Goal: Task Accomplishment & Management: Manage account settings

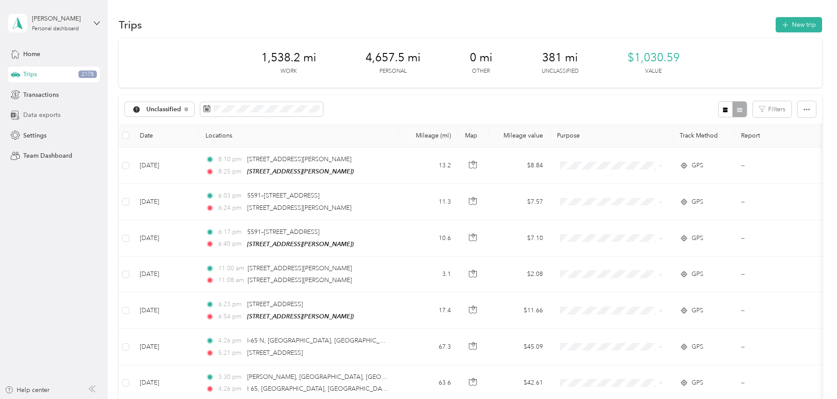
click at [54, 114] on span "Data exports" at bounding box center [41, 114] width 37 height 9
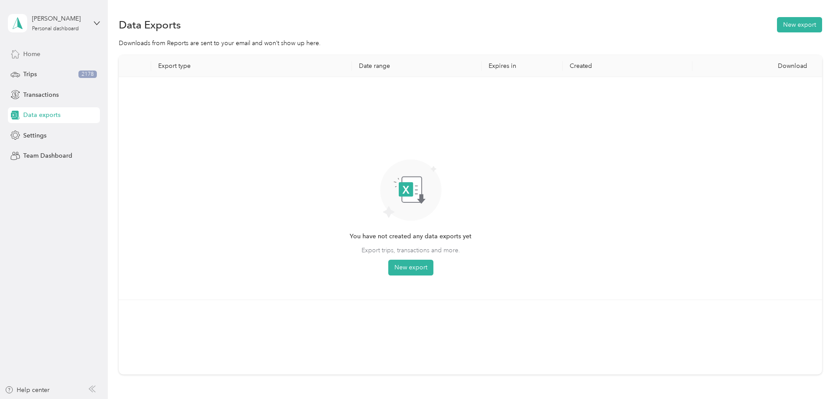
click at [39, 55] on span "Home" at bounding box center [31, 54] width 17 height 9
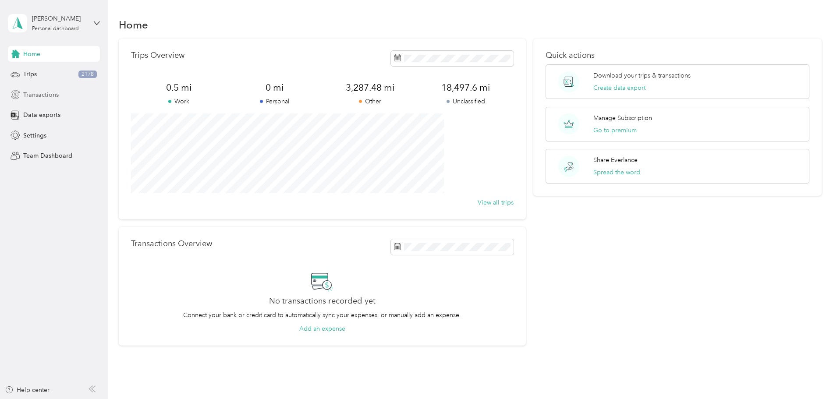
click at [43, 96] on span "Transactions" at bounding box center [41, 94] width 36 height 9
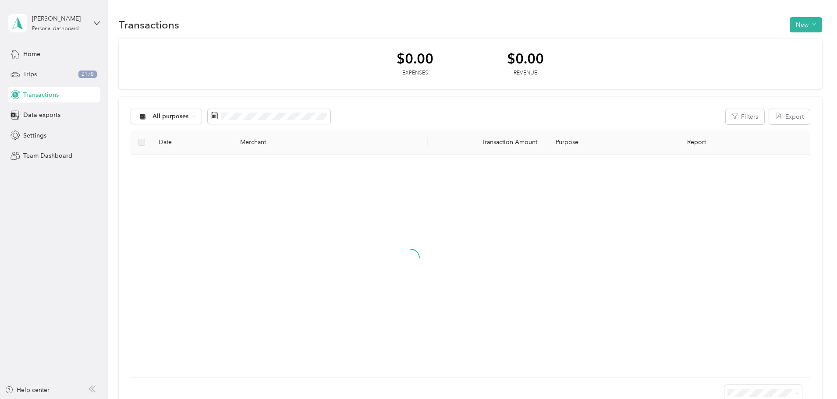
click at [464, 297] on div at bounding box center [411, 266] width 546 height 209
click at [441, 293] on button "New" at bounding box center [410, 293] width 61 height 16
click at [479, 312] on span "Expense" at bounding box center [482, 310] width 24 height 9
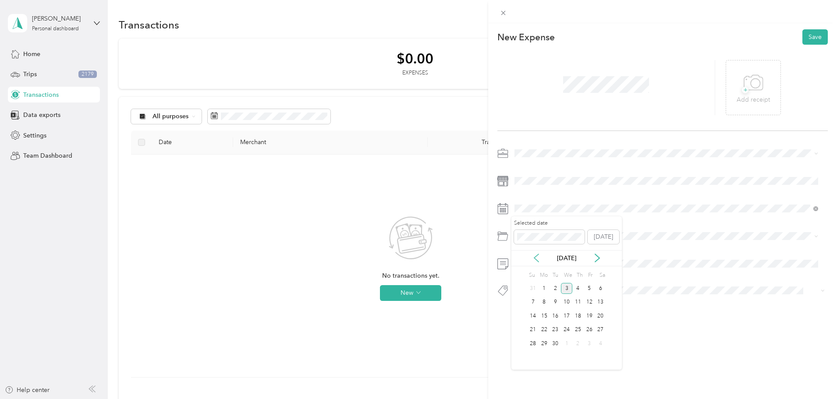
click at [537, 259] on icon at bounding box center [536, 258] width 9 height 9
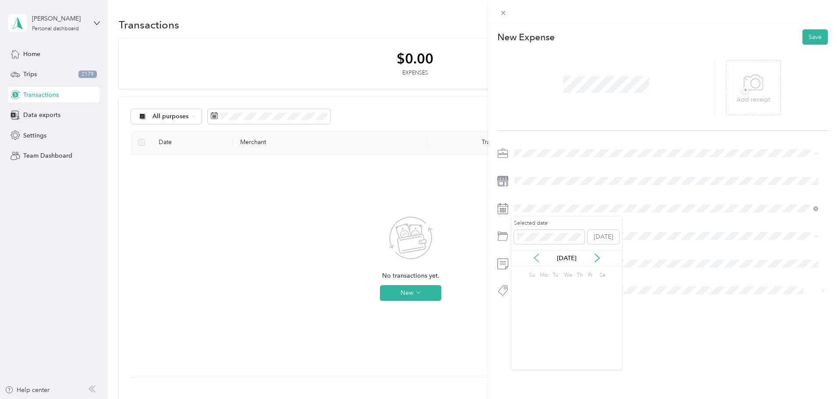
click at [537, 259] on icon at bounding box center [536, 258] width 9 height 9
click at [578, 346] on div "27" at bounding box center [577, 343] width 11 height 11
click at [551, 241] on span at bounding box center [670, 236] width 316 height 14
click at [817, 238] on icon at bounding box center [816, 237] width 4 height 4
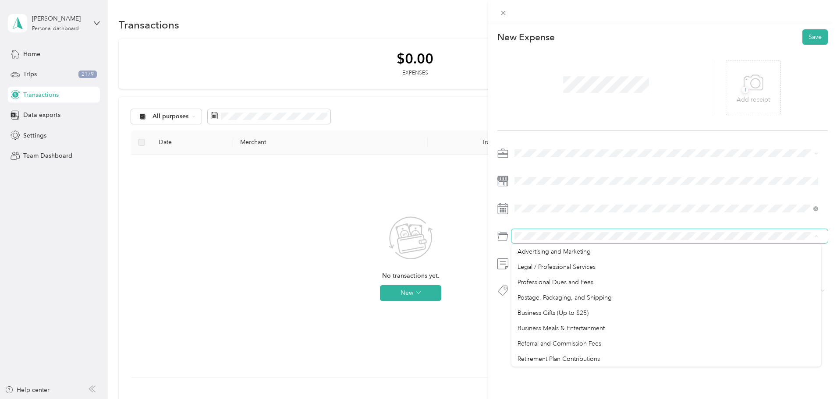
scroll to position [272, 0]
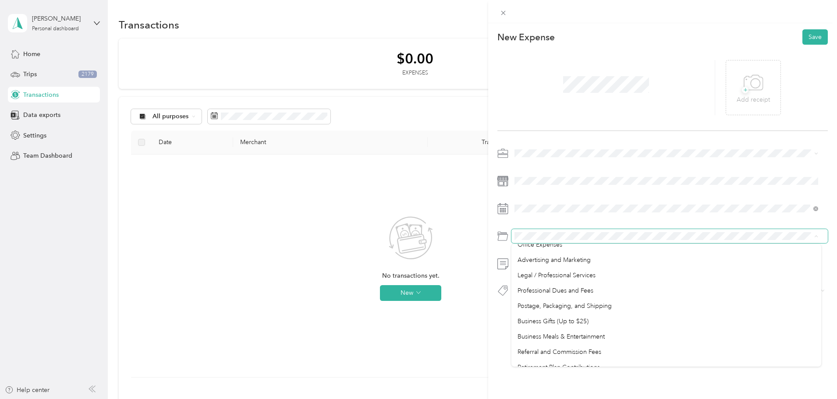
click at [659, 317] on div "Business Gifts (Up to $25)" at bounding box center [667, 321] width 298 height 9
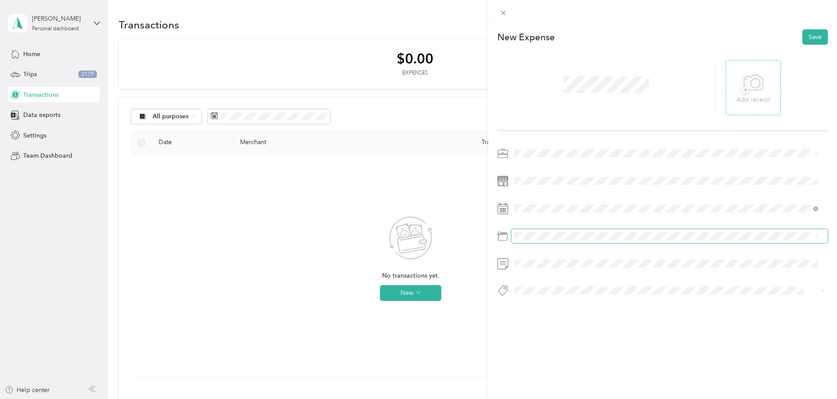
click at [761, 89] on div "+ Add receipt" at bounding box center [753, 88] width 33 height 34
click at [810, 33] on button "Save" at bounding box center [815, 36] width 25 height 15
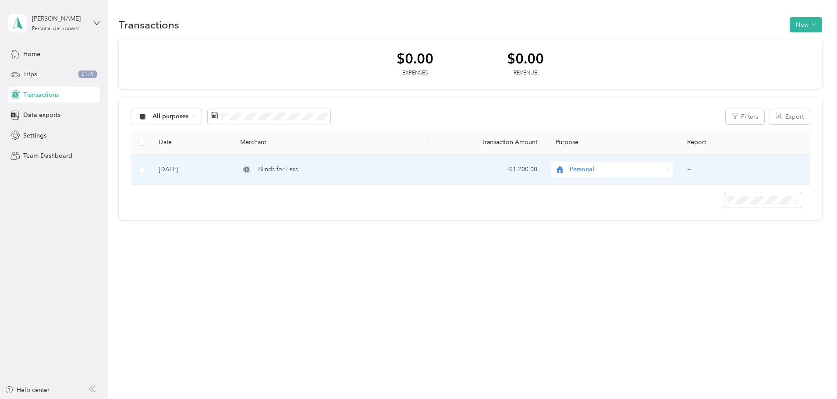
click at [632, 172] on div "Personal" at bounding box center [612, 170] width 122 height 16
click at [615, 218] on li "Real Estate" at bounding box center [590, 216] width 99 height 15
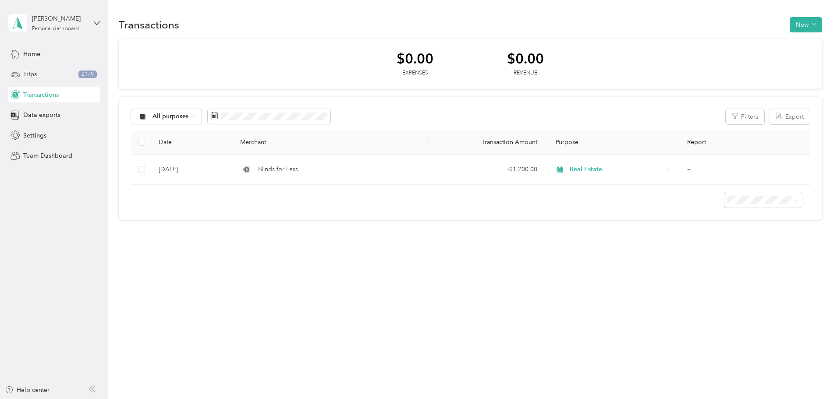
click at [553, 257] on div "Transactions New $0.00 Expenses $0.00 Revenue All purposes Filters Export Date …" at bounding box center [470, 134] width 725 height 268
click at [790, 25] on button "New" at bounding box center [806, 24] width 32 height 15
click at [748, 44] on span "Expense" at bounding box center [749, 41] width 24 height 9
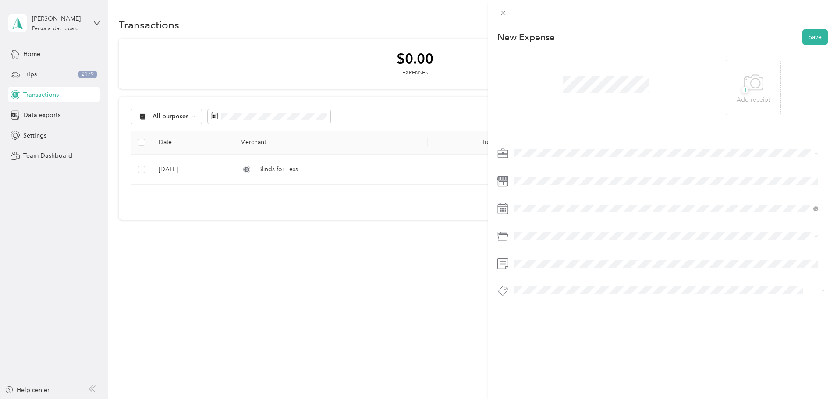
click at [552, 202] on li "Real Estate" at bounding box center [667, 199] width 310 height 15
click at [540, 260] on icon at bounding box center [536, 258] width 9 height 9
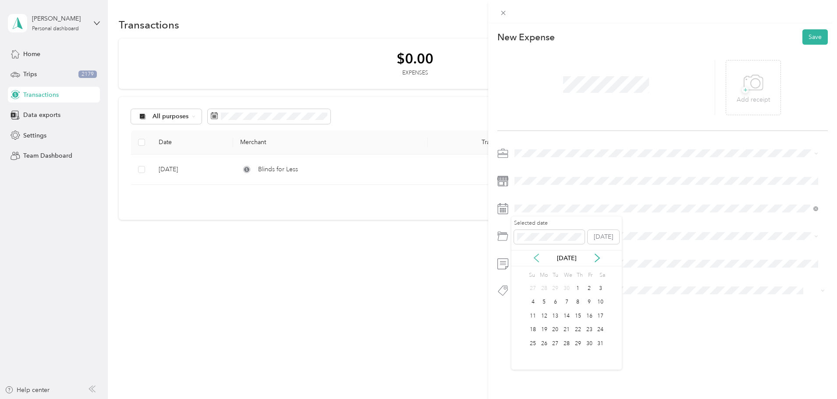
click at [540, 260] on icon at bounding box center [536, 258] width 9 height 9
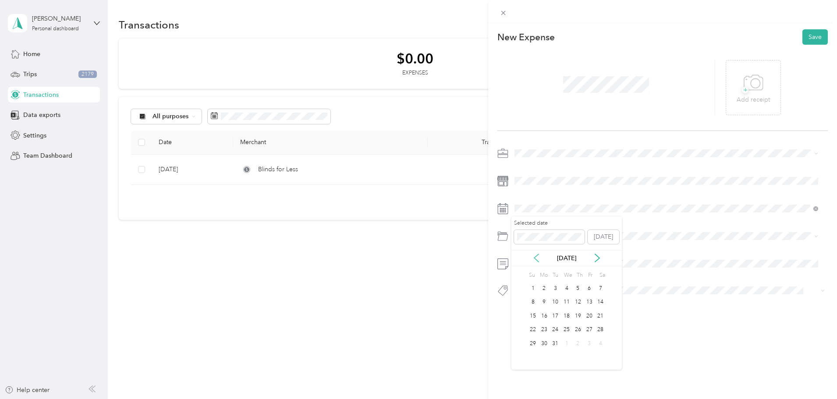
click at [540, 260] on icon at bounding box center [536, 258] width 9 height 9
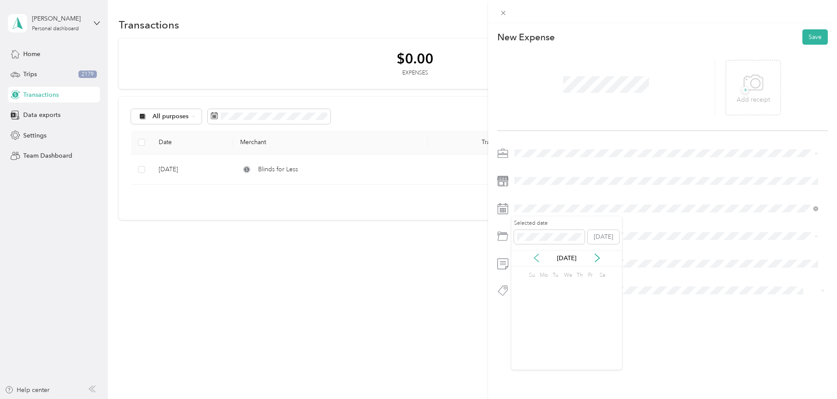
click at [540, 260] on icon at bounding box center [536, 258] width 9 height 9
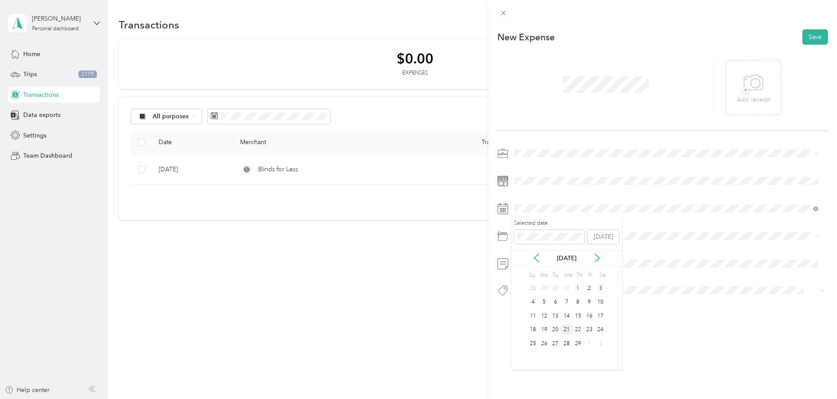
click at [568, 328] on div "21" at bounding box center [566, 330] width 11 height 11
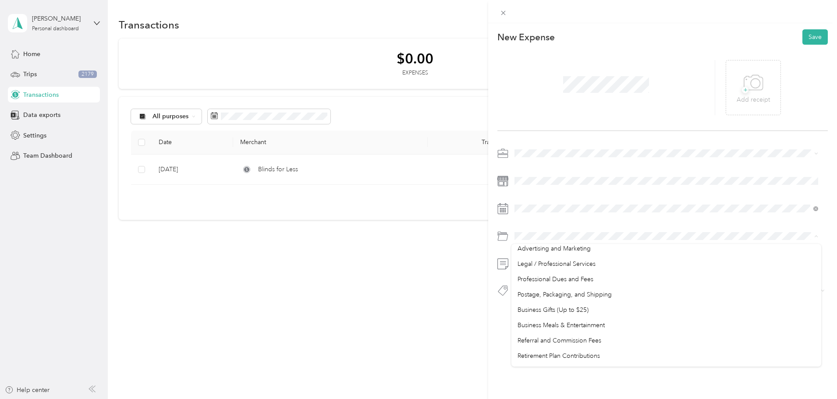
scroll to position [285, 0]
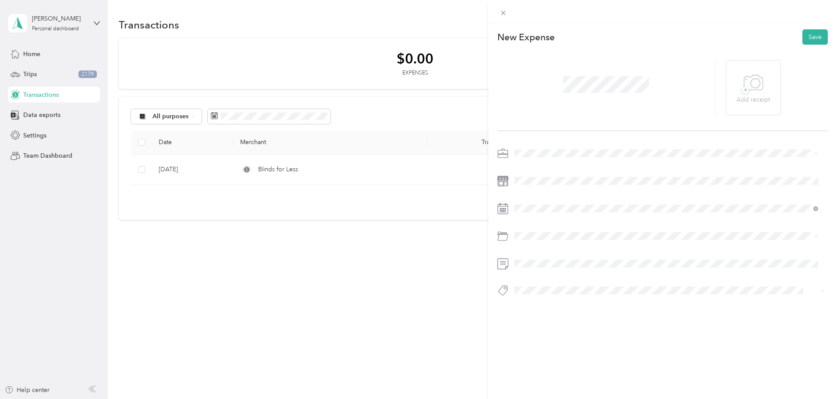
click at [624, 309] on div "Business Gifts (Up to $25)" at bounding box center [667, 308] width 298 height 9
click at [507, 14] on icon at bounding box center [503, 12] width 7 height 7
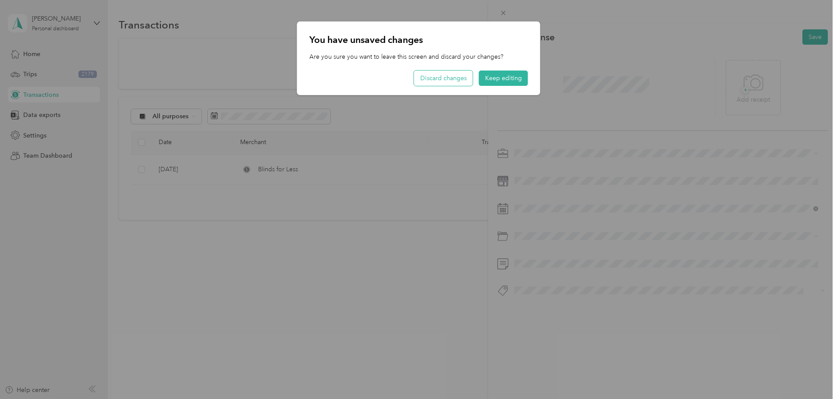
click at [428, 82] on button "Discard changes" at bounding box center [443, 78] width 59 height 15
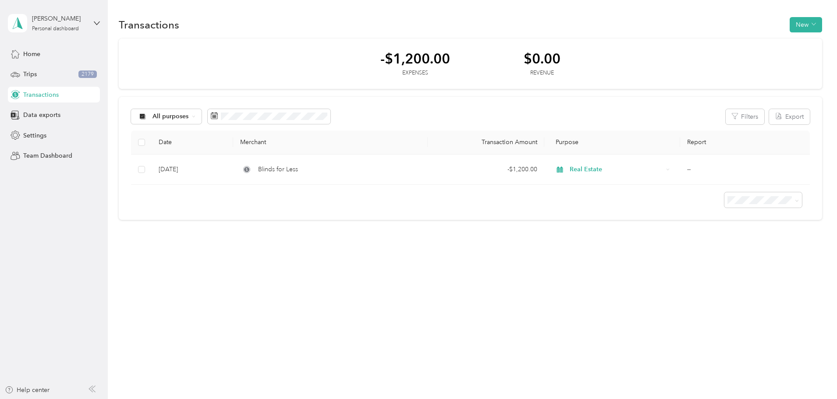
click at [361, 286] on div "Transactions New -$1,200.00 Expenses $0.00 Revenue All purposes Filters Export …" at bounding box center [470, 199] width 725 height 399
click at [190, 206] on div at bounding box center [470, 196] width 679 height 23
click at [110, 2] on div "Transactions New -$1,200.00 Expenses $0.00 Revenue All purposes Filters Export …" at bounding box center [470, 134] width 725 height 268
click at [148, 139] on div "-$1,200.00 Expenses $0.00 Revenue All purposes Filters Export Date Merchant Tra…" at bounding box center [471, 130] width 704 height 182
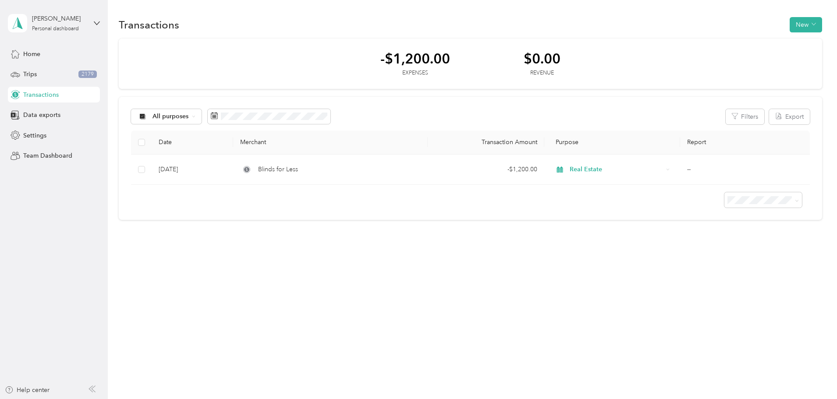
click at [169, 37] on section "Transactions New -$1,200.00 Expenses $0.00 Revenue All purposes Filters Export …" at bounding box center [471, 117] width 704 height 205
click at [179, 25] on h1 "Transactions" at bounding box center [149, 24] width 60 height 9
click at [520, 245] on div "Transactions New -$1,200.00 Expenses $0.00 Revenue All purposes Filters Export …" at bounding box center [470, 134] width 725 height 268
click at [416, 259] on div "Transactions New -$1,200.00 Expenses $0.00 Revenue All purposes Filters Export …" at bounding box center [470, 134] width 725 height 268
click at [339, 272] on div "Transactions New -$1,200.00 Expenses $0.00 Revenue All purposes Filters Export …" at bounding box center [470, 199] width 725 height 399
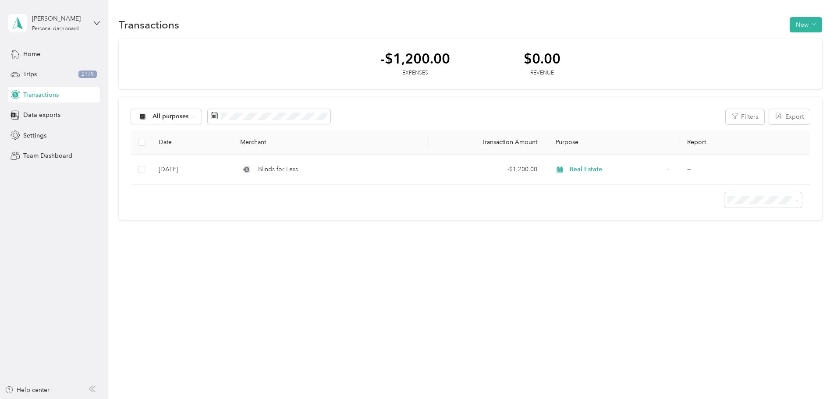
click at [385, 331] on div "Transactions New -$1,200.00 Expenses $0.00 Revenue All purposes Filters Export …" at bounding box center [470, 199] width 725 height 399
click at [790, 28] on button "New" at bounding box center [806, 24] width 32 height 15
click at [744, 42] on span "Expense" at bounding box center [749, 41] width 24 height 9
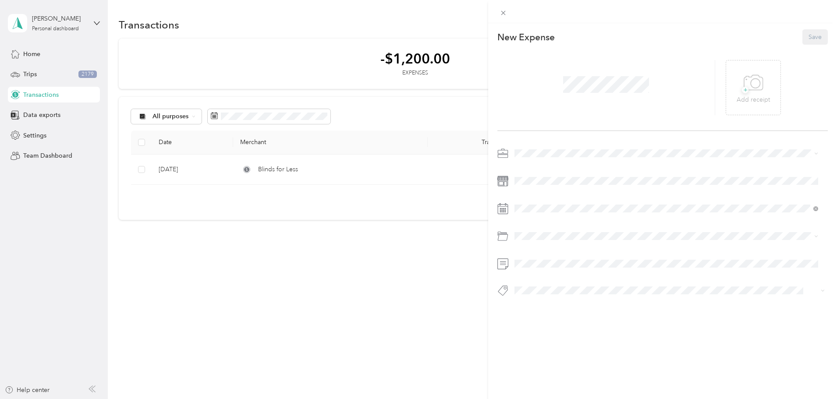
click at [523, 159] on span at bounding box center [670, 153] width 316 height 14
click at [530, 202] on li "Real Estate" at bounding box center [667, 199] width 310 height 15
click at [490, 399] on div "This expense cannot be edited because it is either under review, approved, or p…" at bounding box center [416, 399] width 833 height 0
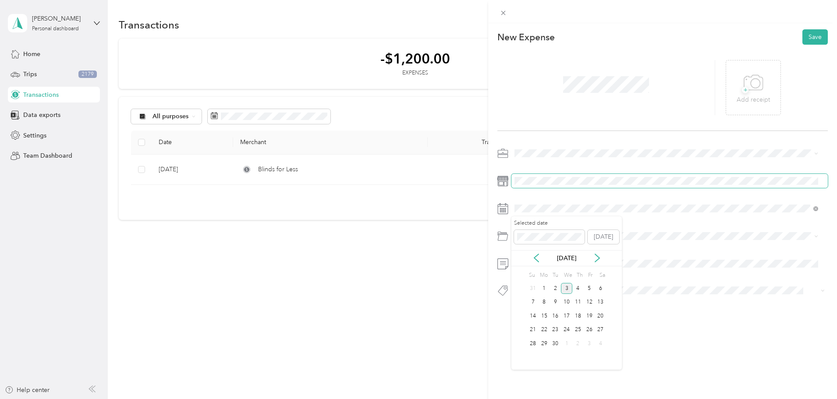
click at [431, 184] on div "This expense cannot be edited because it is either under review, approved, or p…" at bounding box center [418, 199] width 837 height 399
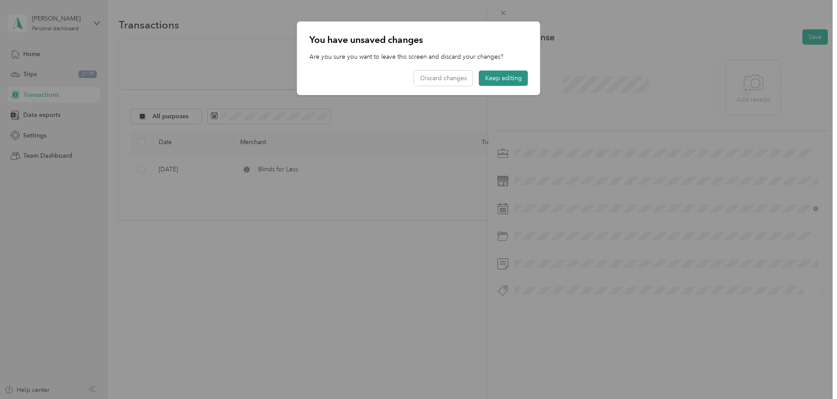
click at [506, 79] on button "Keep editing" at bounding box center [503, 78] width 49 height 15
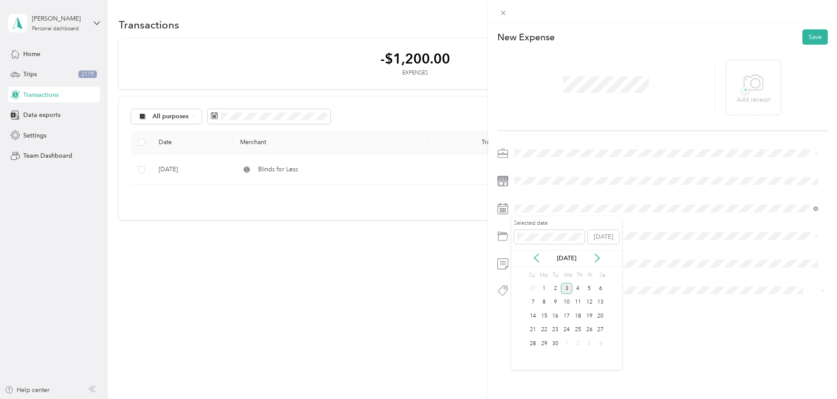
click at [569, 256] on p "Sep 2025" at bounding box center [566, 258] width 37 height 9
click at [539, 259] on icon at bounding box center [536, 258] width 9 height 9
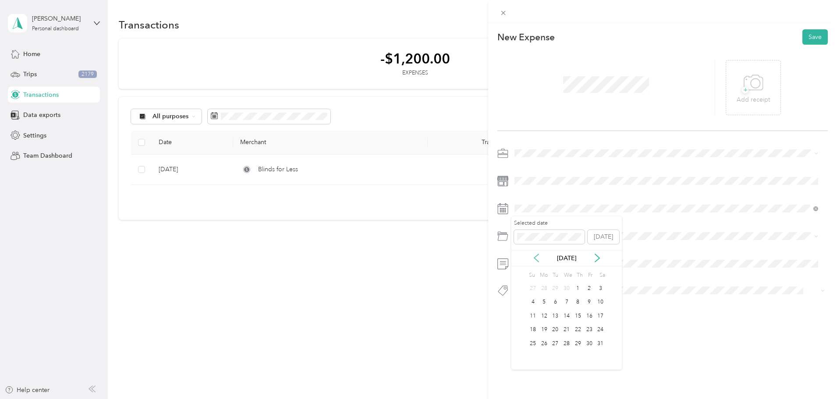
click at [539, 259] on icon at bounding box center [536, 258] width 9 height 9
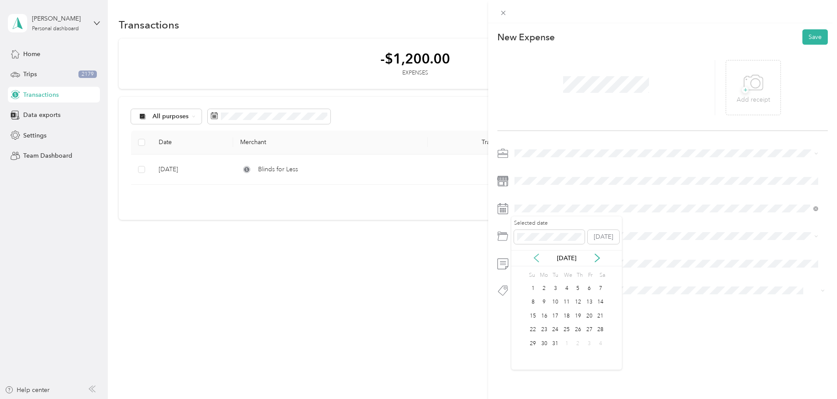
click at [539, 259] on icon at bounding box center [536, 258] width 9 height 9
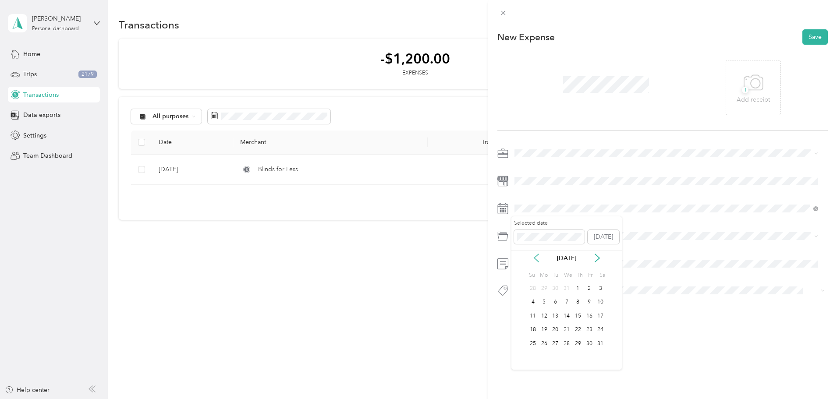
click at [539, 259] on icon at bounding box center [536, 258] width 9 height 9
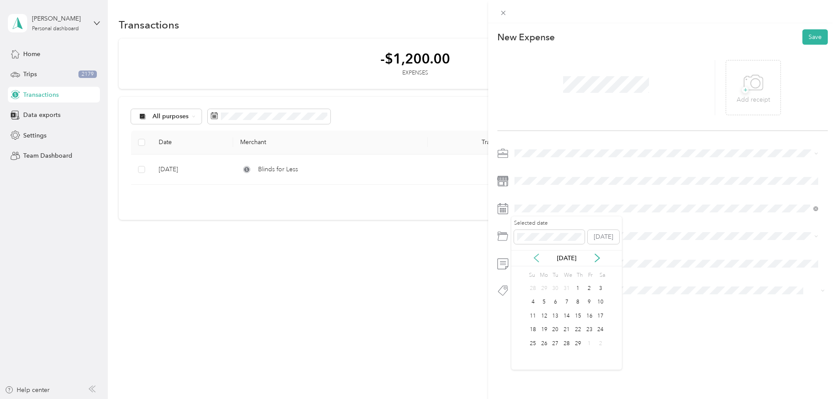
click at [539, 259] on icon at bounding box center [536, 258] width 9 height 9
click at [581, 317] on div "18" at bounding box center [577, 316] width 11 height 11
click at [535, 241] on span at bounding box center [670, 236] width 316 height 14
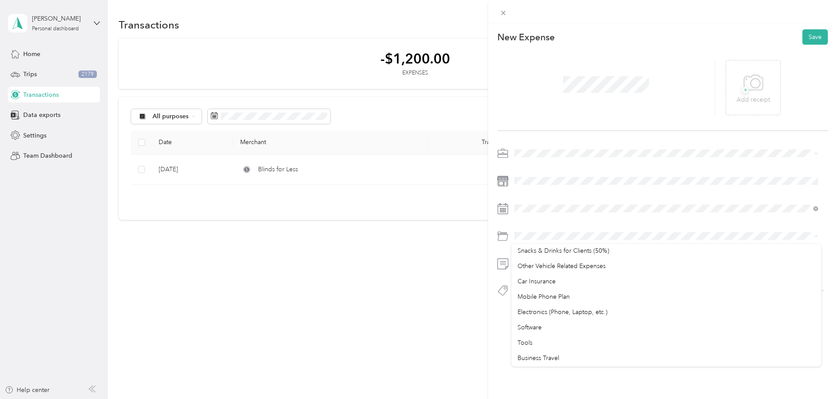
scroll to position [135, 0]
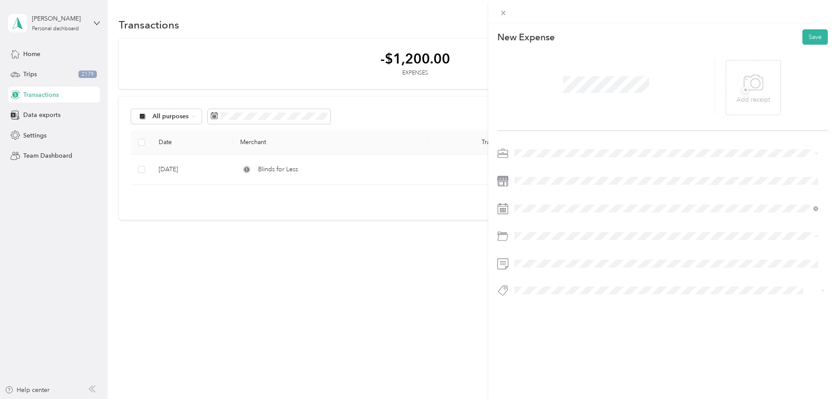
click at [699, 323] on li "Software" at bounding box center [667, 320] width 310 height 15
click at [814, 36] on button "Save" at bounding box center [815, 36] width 25 height 15
click at [803, 43] on button "Save" at bounding box center [815, 36] width 25 height 15
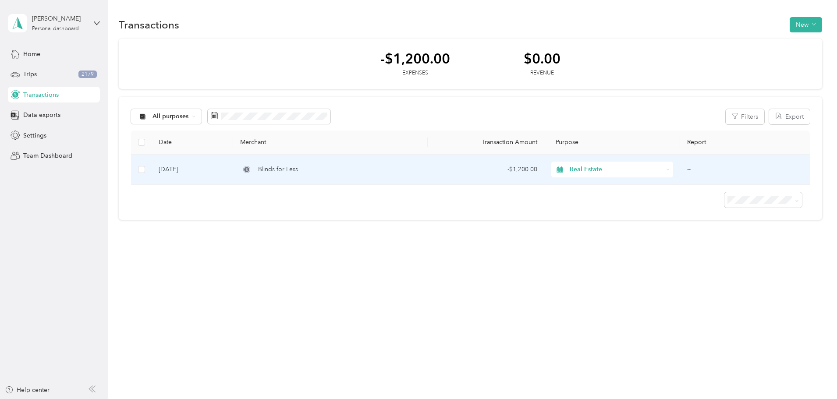
click at [230, 170] on td "Feb 27, 2025" at bounding box center [193, 170] width 82 height 30
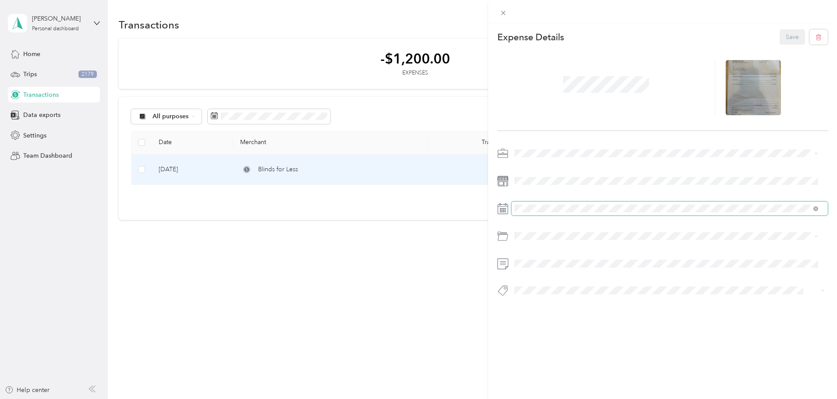
click at [639, 213] on span at bounding box center [670, 209] width 316 height 14
click at [539, 260] on icon at bounding box center [536, 258] width 9 height 9
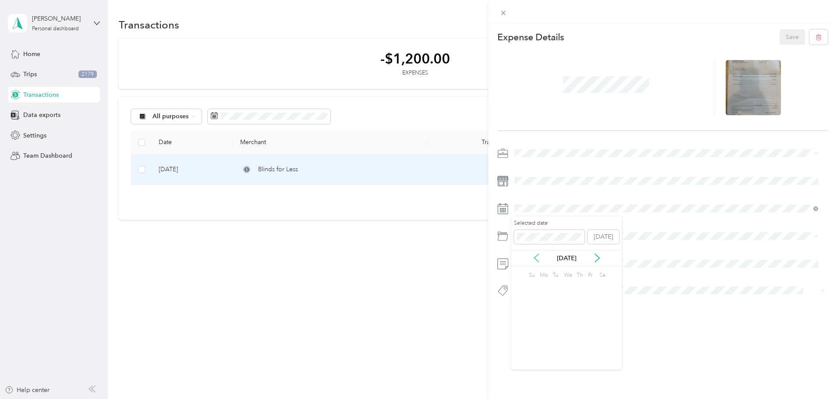
click at [539, 260] on icon at bounding box center [536, 258] width 9 height 9
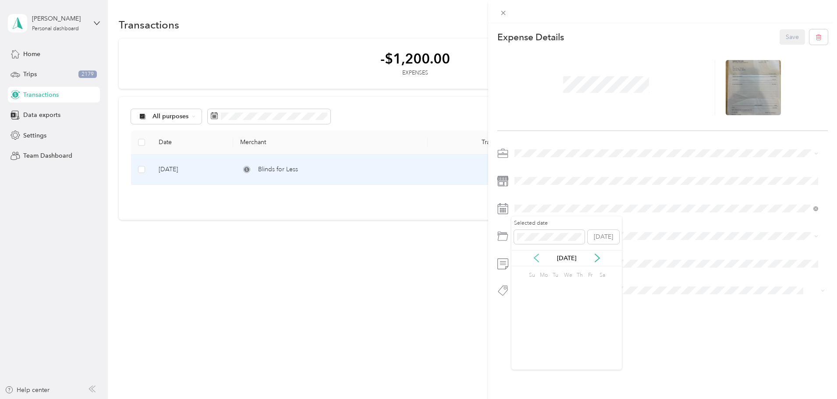
click at [539, 260] on icon at bounding box center [536, 258] width 9 height 9
click at [557, 344] on div "27" at bounding box center [555, 343] width 11 height 11
click at [786, 36] on button "Save" at bounding box center [792, 36] width 25 height 15
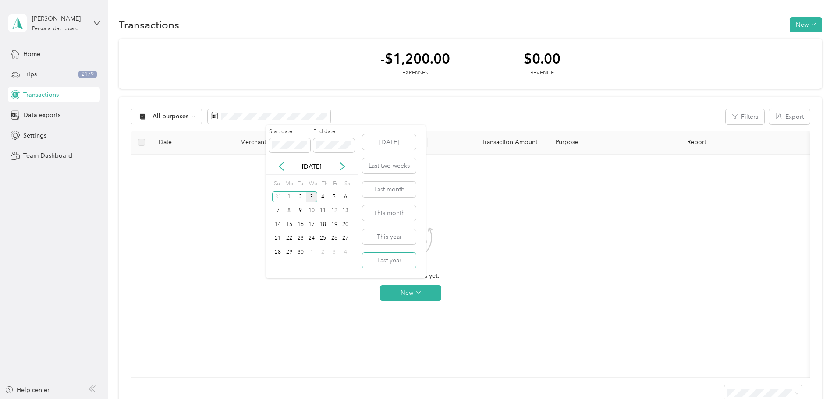
drag, startPoint x: 383, startPoint y: 261, endPoint x: 423, endPoint y: 265, distance: 39.6
click at [384, 263] on button "Last year" at bounding box center [388, 260] width 53 height 15
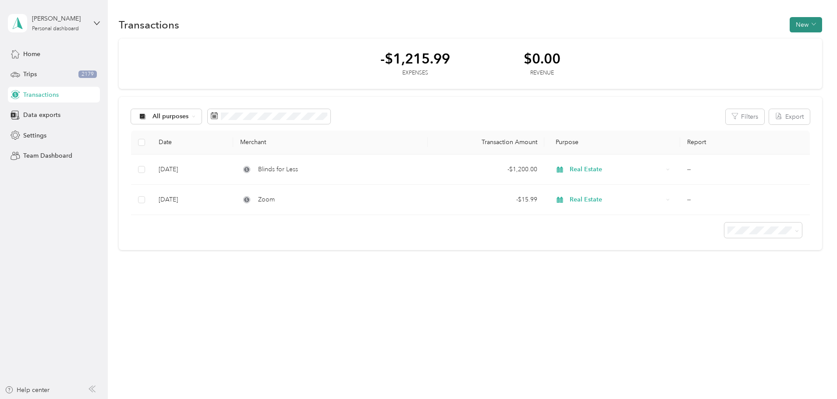
click at [790, 23] on button "New" at bounding box center [806, 24] width 32 height 15
click at [753, 42] on span "Expense" at bounding box center [749, 41] width 24 height 9
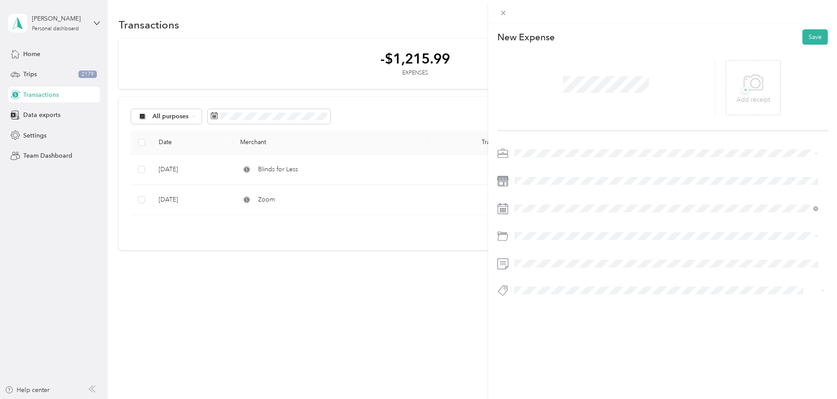
click at [536, 200] on span "Real Estate" at bounding box center [532, 198] width 29 height 7
click at [538, 259] on icon at bounding box center [536, 258] width 9 height 9
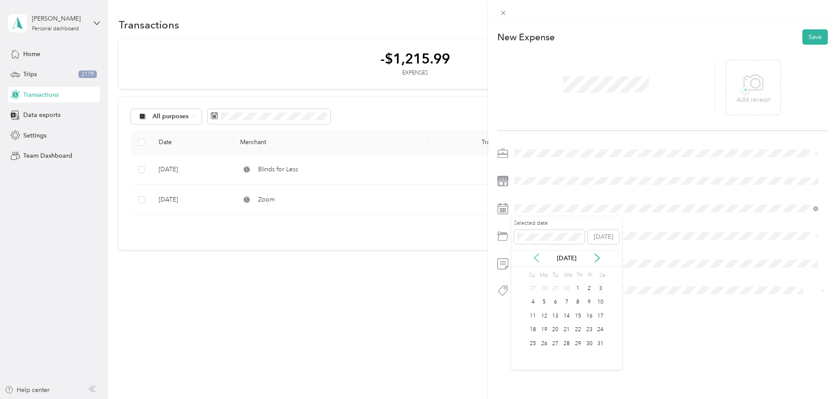
click at [538, 259] on icon at bounding box center [536, 258] width 9 height 9
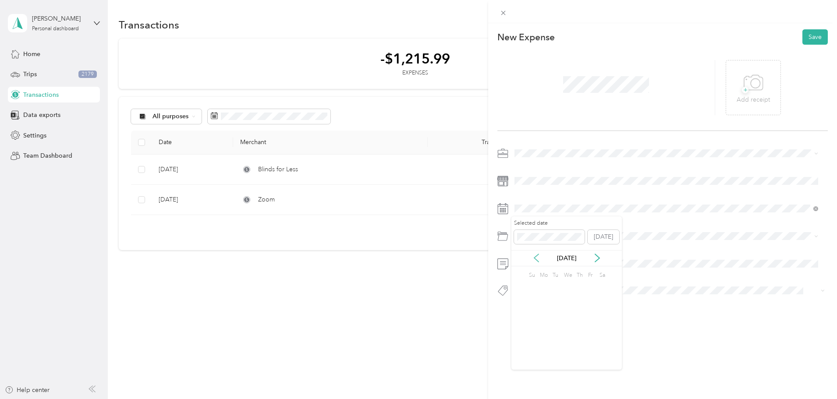
click at [538, 259] on icon at bounding box center [536, 258] width 9 height 9
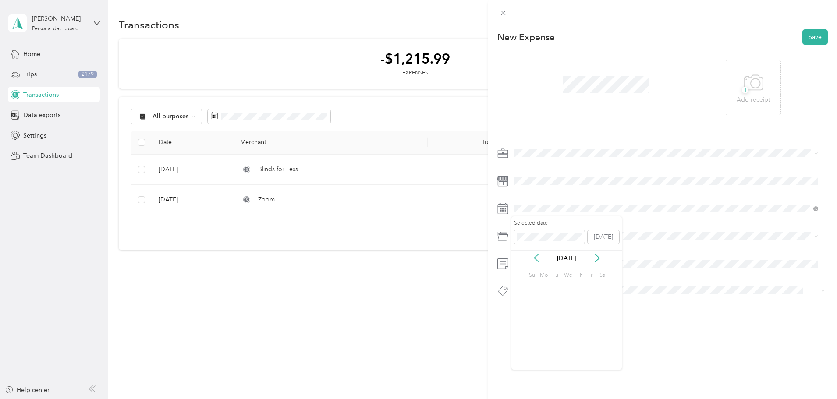
click at [538, 259] on icon at bounding box center [536, 258] width 9 height 9
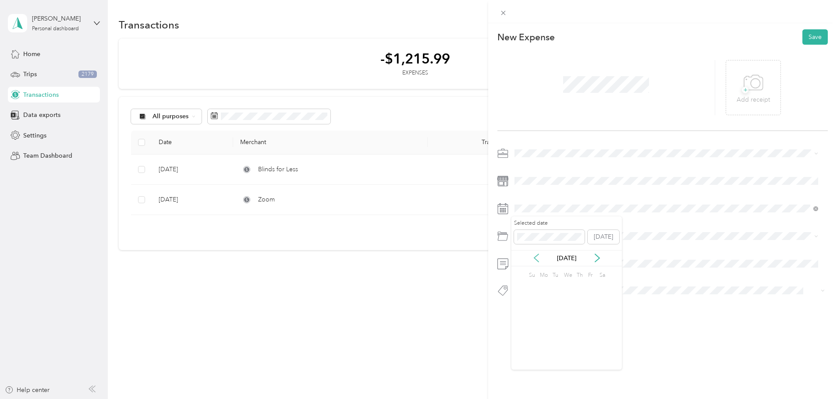
click at [538, 259] on icon at bounding box center [536, 258] width 9 height 9
click at [544, 344] on div "29" at bounding box center [544, 343] width 11 height 11
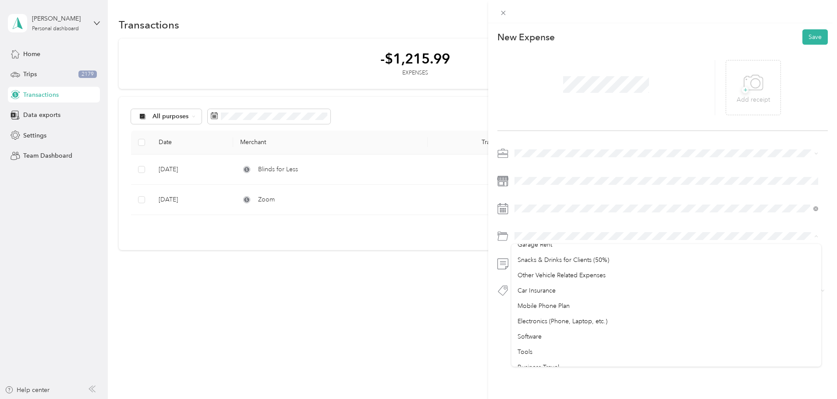
scroll to position [128, 0]
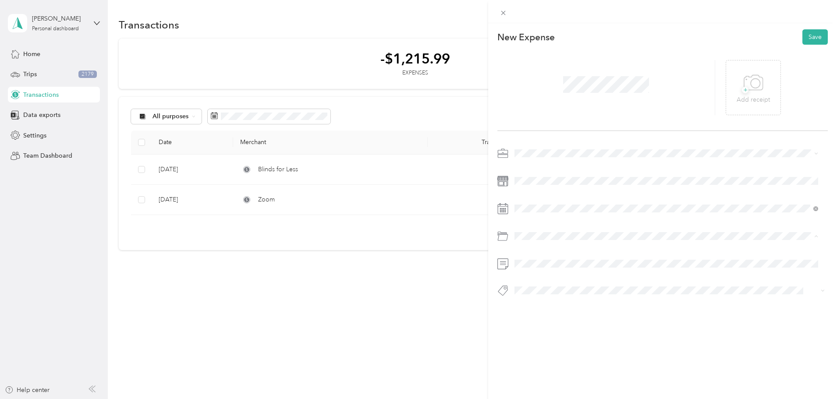
click at [593, 322] on li "Software" at bounding box center [667, 327] width 310 height 15
click at [810, 38] on button "Save" at bounding box center [815, 36] width 25 height 15
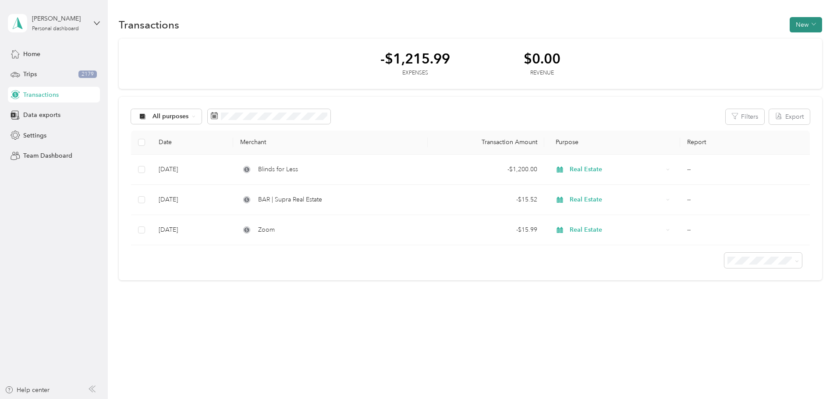
click at [812, 26] on icon "button" at bounding box center [814, 24] width 4 height 4
click at [753, 44] on span "Expense" at bounding box center [749, 41] width 24 height 9
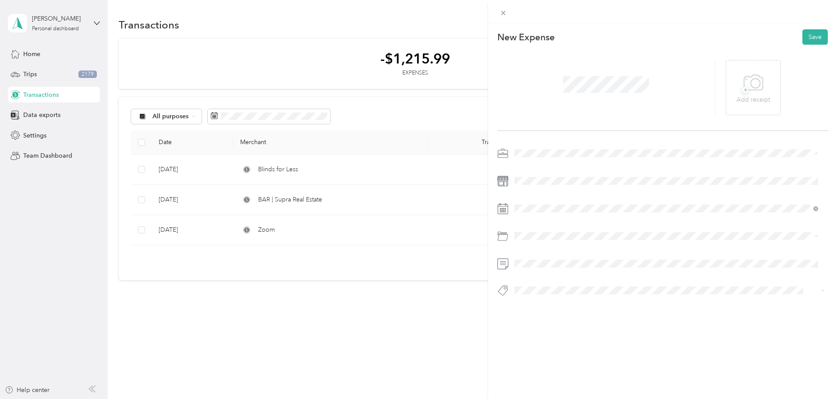
click at [548, 201] on div "Real Estate" at bounding box center [667, 199] width 298 height 9
click at [543, 185] on span at bounding box center [670, 181] width 316 height 14
click at [538, 261] on icon at bounding box center [536, 258] width 4 height 8
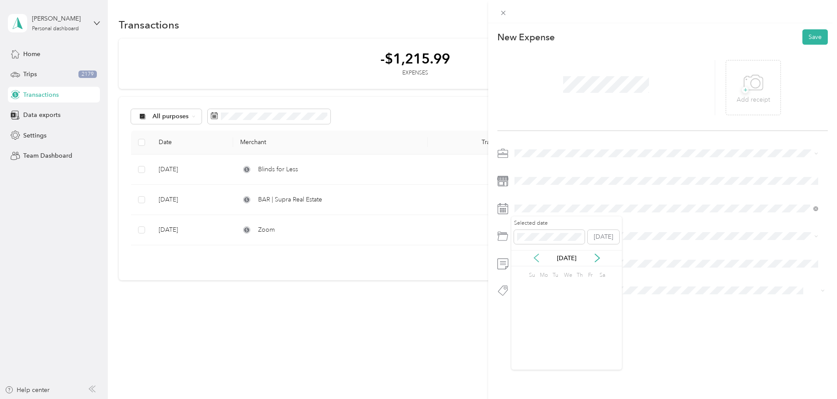
click at [538, 261] on icon at bounding box center [536, 258] width 4 height 8
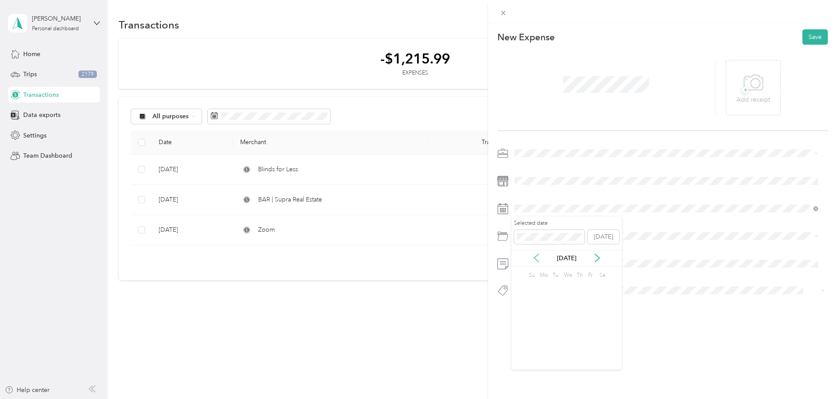
click at [538, 261] on icon at bounding box center [536, 258] width 4 height 8
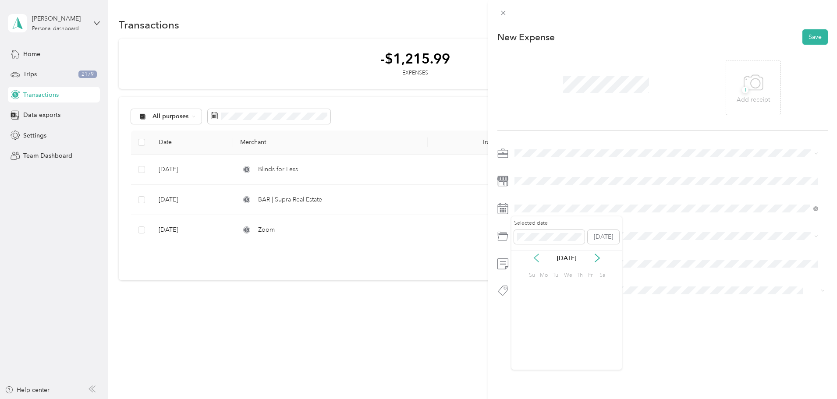
click at [538, 261] on icon at bounding box center [536, 258] width 4 height 8
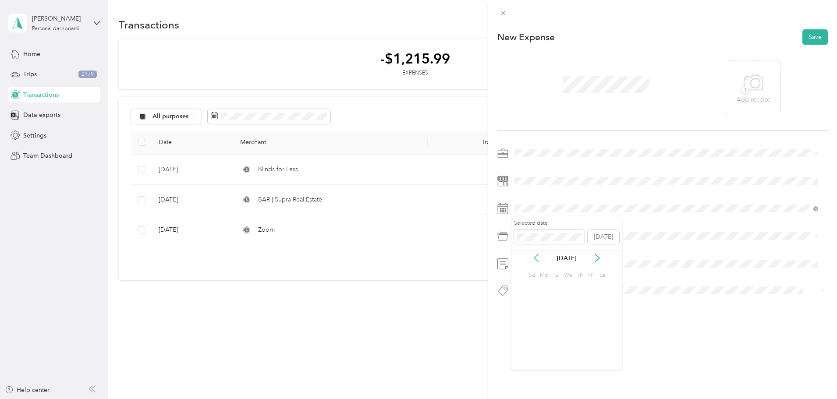
click at [538, 261] on icon at bounding box center [536, 258] width 4 height 8
click at [579, 343] on div "1" at bounding box center [577, 343] width 11 height 11
click at [539, 231] on span at bounding box center [670, 236] width 316 height 14
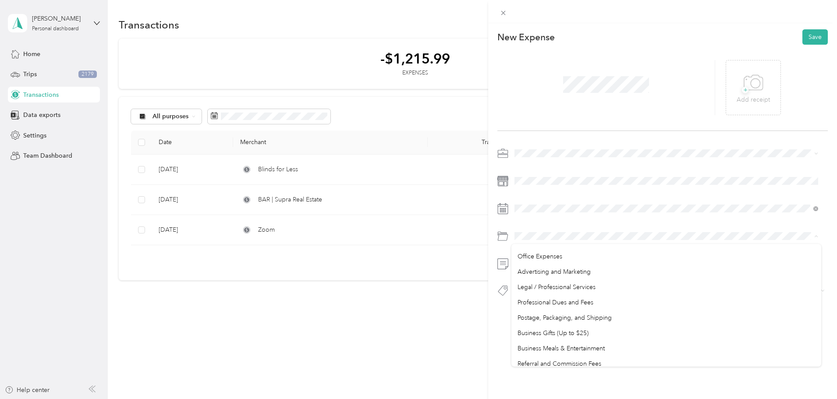
scroll to position [271, 0]
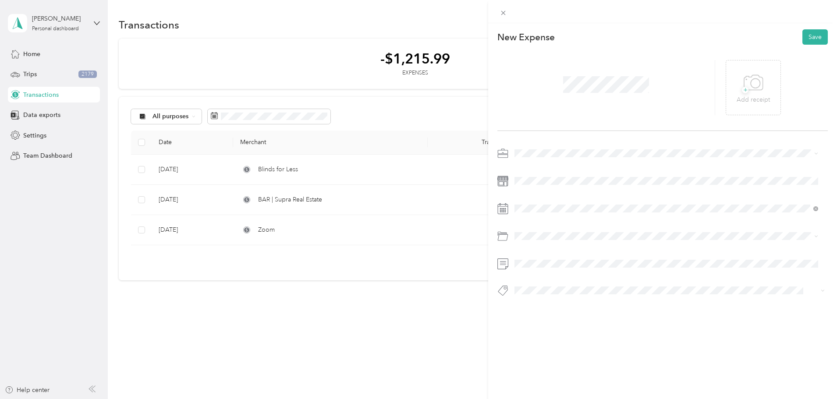
click at [601, 292] on div "Professional Dues and Fees" at bounding box center [667, 292] width 298 height 9
click at [808, 37] on button "Save" at bounding box center [815, 36] width 25 height 15
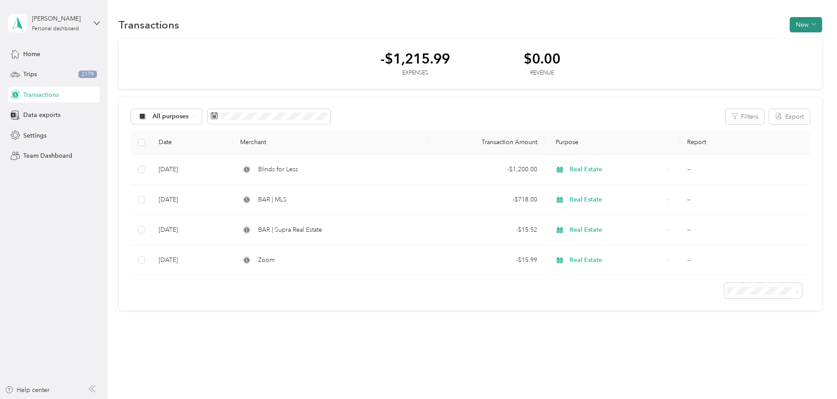
click at [790, 23] on button "New" at bounding box center [806, 24] width 32 height 15
click at [741, 45] on span "Expense" at bounding box center [743, 41] width 24 height 9
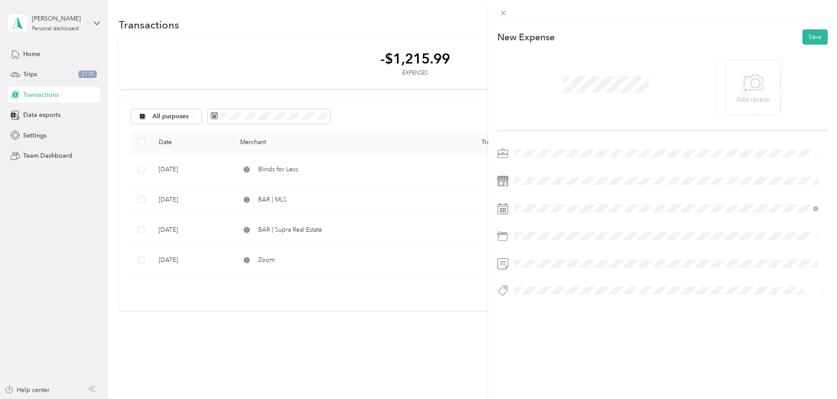
click at [531, 148] on span at bounding box center [670, 153] width 316 height 14
click at [539, 200] on div "Real Estate" at bounding box center [667, 196] width 298 height 9
click at [559, 205] on span at bounding box center [670, 209] width 316 height 14
click at [538, 258] on icon at bounding box center [536, 258] width 9 height 9
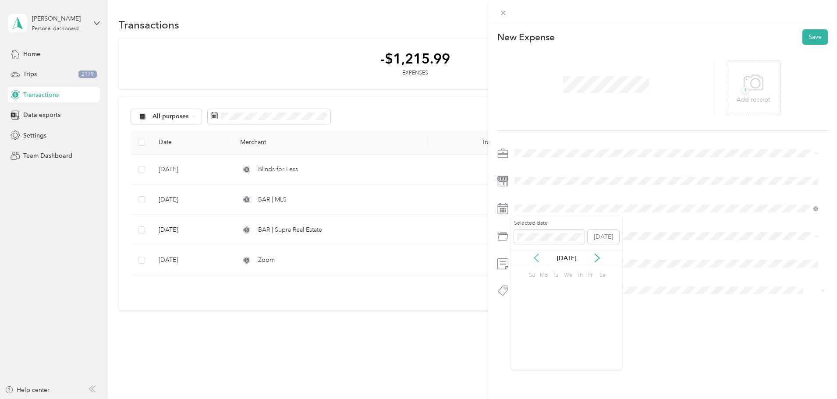
click at [538, 258] on icon at bounding box center [536, 258] width 9 height 9
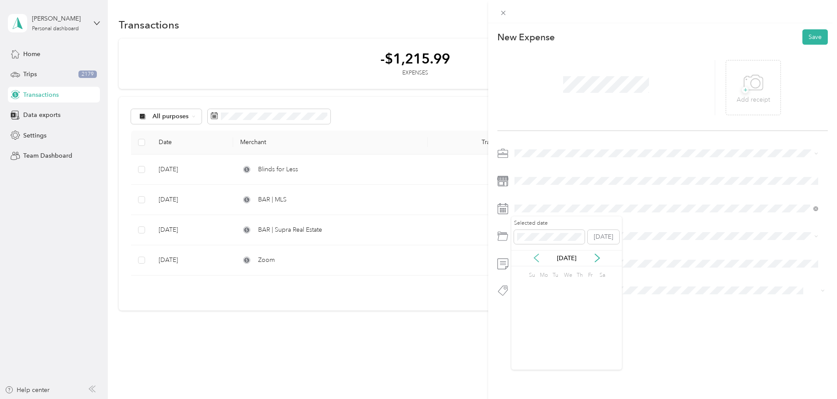
click at [538, 258] on icon at bounding box center [536, 258] width 9 height 9
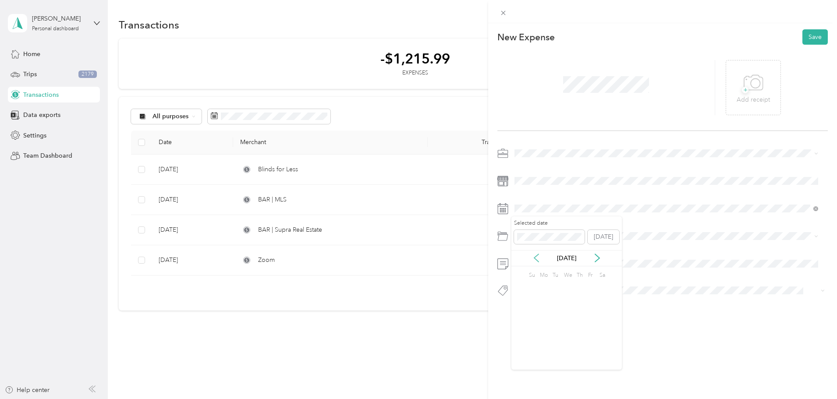
click at [538, 258] on icon at bounding box center [536, 258] width 9 height 9
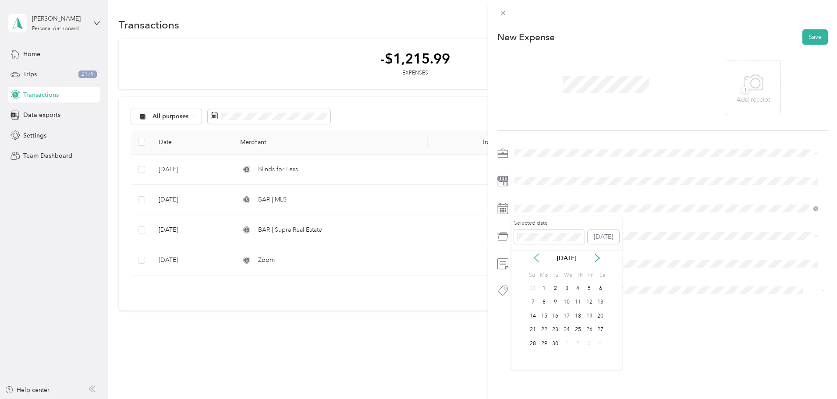
click at [538, 258] on icon at bounding box center [536, 258] width 9 height 9
click at [533, 329] on div "18" at bounding box center [532, 330] width 11 height 11
click at [522, 232] on span at bounding box center [670, 236] width 316 height 14
click at [544, 272] on li "Software" at bounding box center [667, 267] width 310 height 15
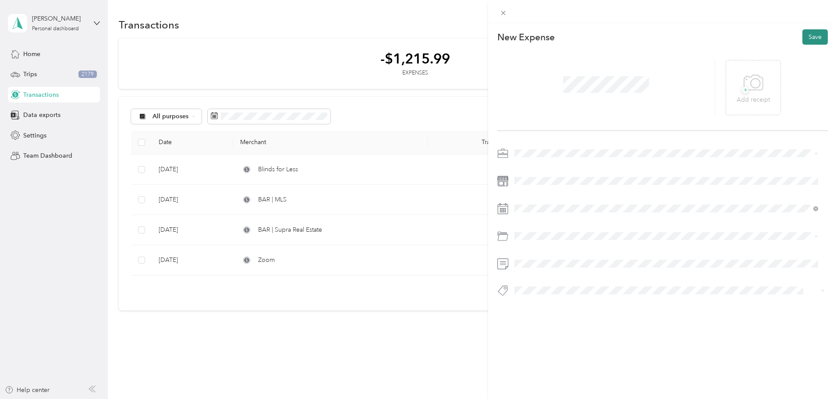
click at [809, 37] on button "Save" at bounding box center [815, 36] width 25 height 15
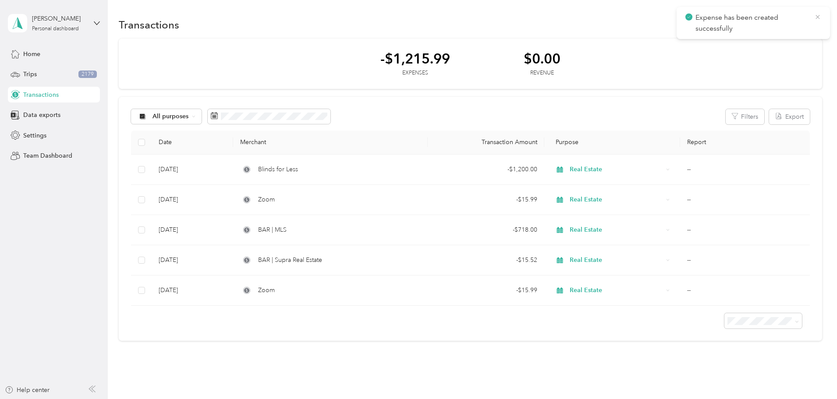
click at [820, 17] on icon at bounding box center [817, 17] width 7 height 8
click at [790, 22] on button "New" at bounding box center [806, 24] width 32 height 15
click at [747, 43] on span "Expense" at bounding box center [743, 41] width 24 height 9
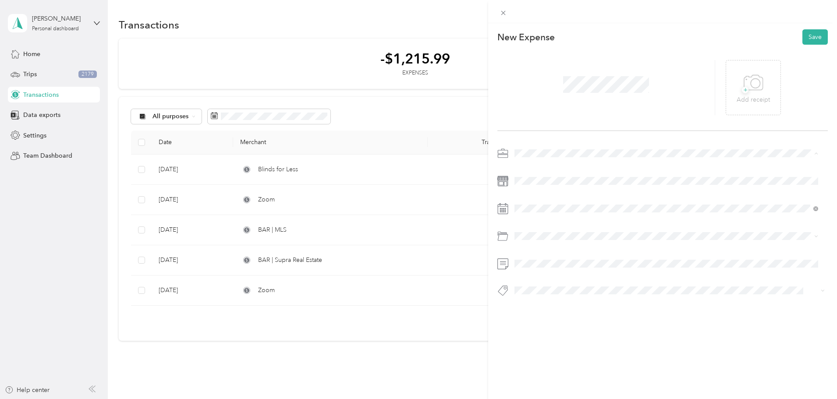
click at [529, 200] on span "Real Estate" at bounding box center [532, 199] width 29 height 7
click at [562, 213] on span at bounding box center [670, 209] width 316 height 14
click at [538, 259] on icon at bounding box center [536, 258] width 9 height 9
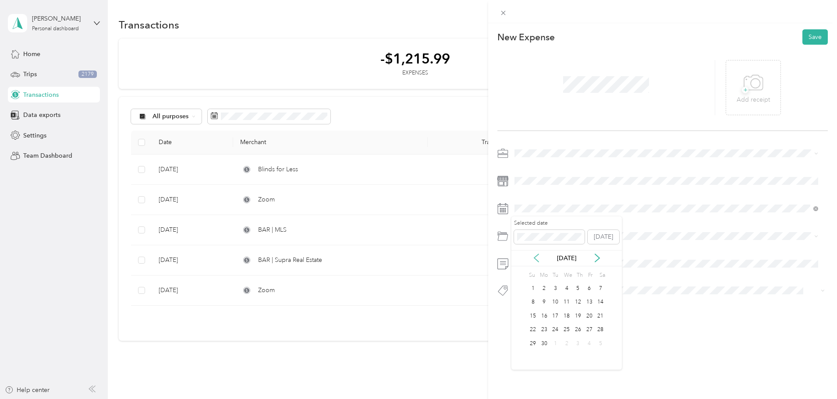
click at [538, 259] on icon at bounding box center [536, 258] width 9 height 9
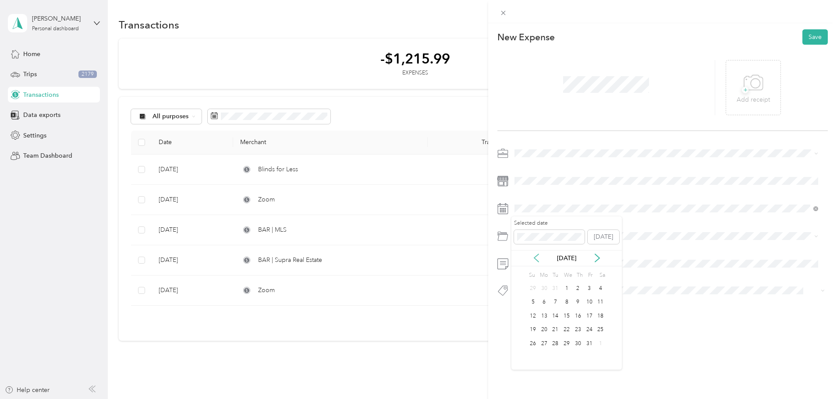
click at [538, 259] on icon at bounding box center [536, 258] width 9 height 9
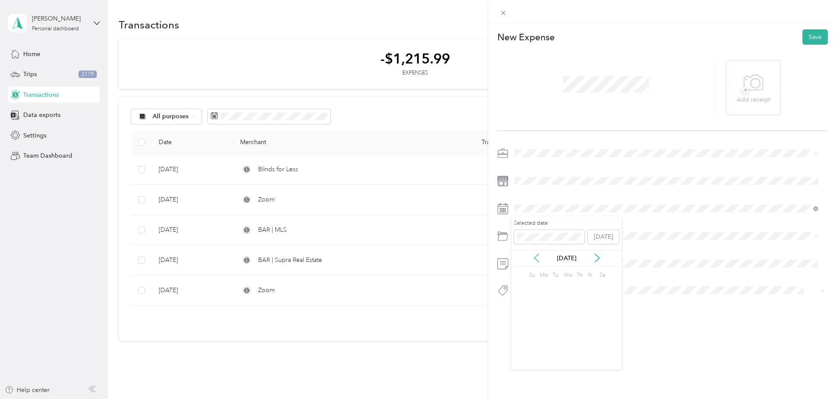
click at [538, 259] on icon at bounding box center [536, 258] width 9 height 9
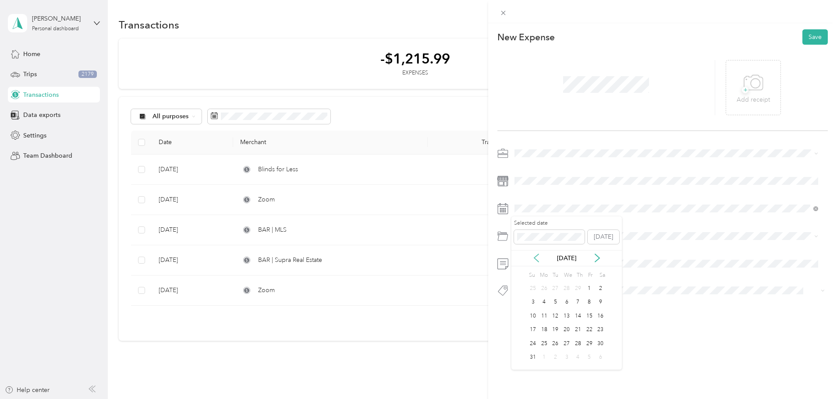
click at [538, 259] on icon at bounding box center [536, 258] width 9 height 9
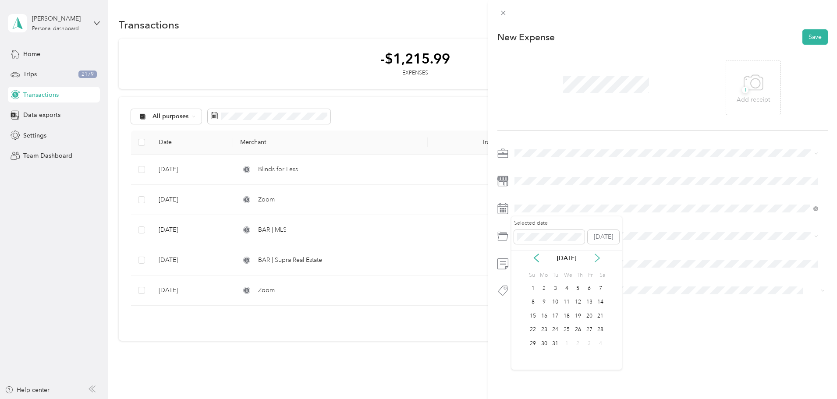
click at [601, 258] on icon at bounding box center [597, 258] width 9 height 9
click at [596, 260] on icon at bounding box center [597, 258] width 9 height 9
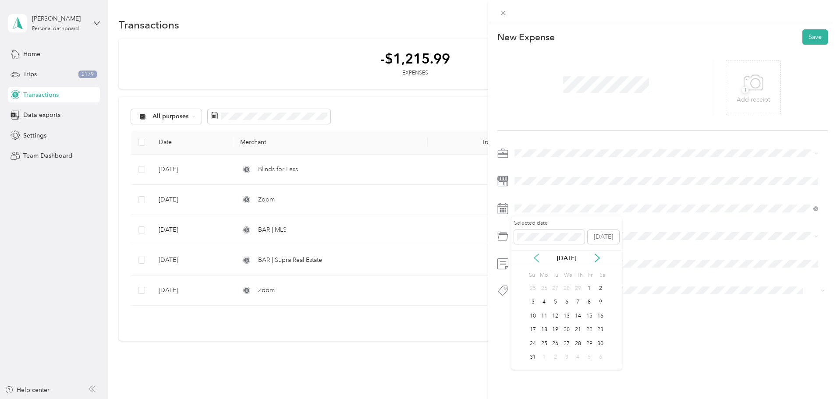
click at [537, 259] on icon at bounding box center [536, 258] width 9 height 9
click at [575, 346] on div "29" at bounding box center [577, 343] width 11 height 11
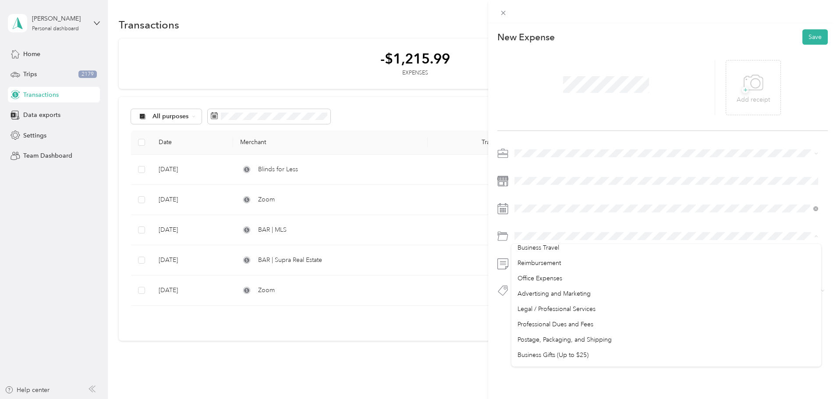
scroll to position [245, 0]
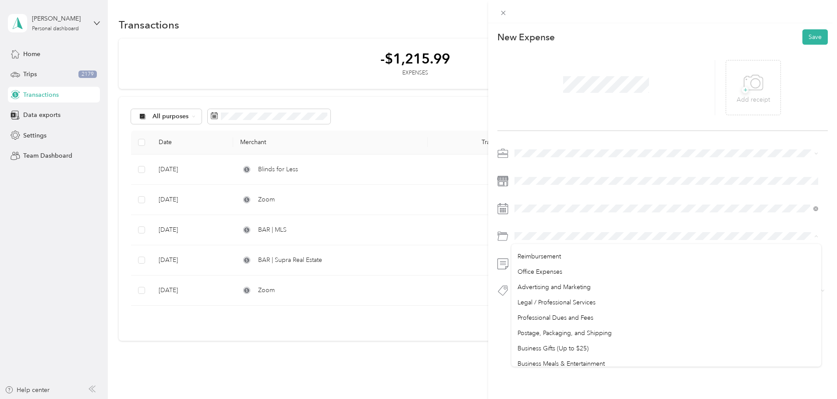
click at [622, 316] on div "Professional Dues and Fees" at bounding box center [667, 317] width 298 height 9
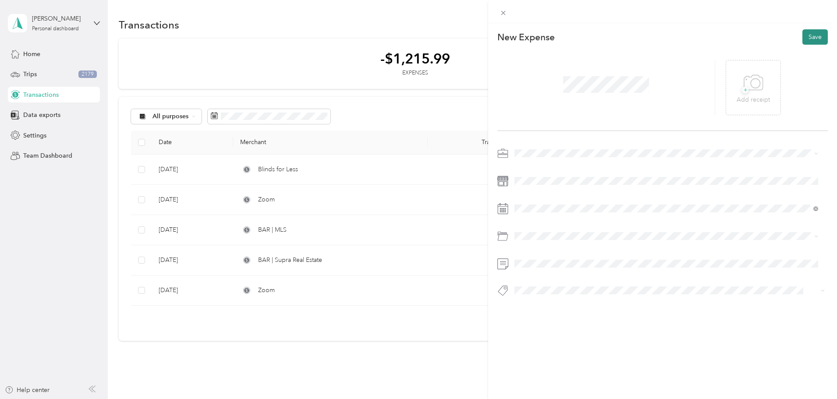
click at [818, 39] on button "Save" at bounding box center [815, 36] width 25 height 15
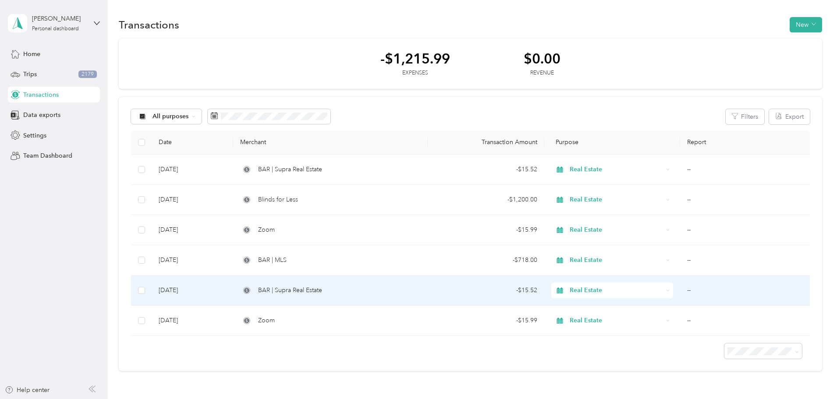
click at [684, 296] on td "--" at bounding box center [745, 291] width 130 height 30
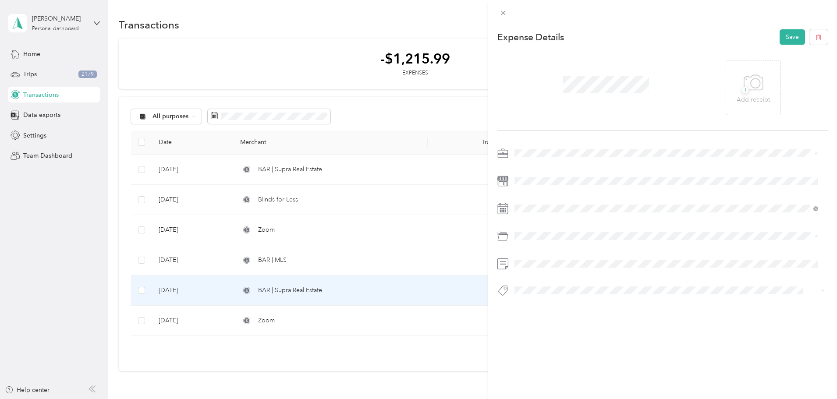
click at [629, 228] on div at bounding box center [662, 224] width 330 height 156
click at [660, 99] on div at bounding box center [606, 87] width 218 height 55
click at [344, 78] on div "This expense cannot be edited because it is either under review, approved, or p…" at bounding box center [418, 199] width 837 height 399
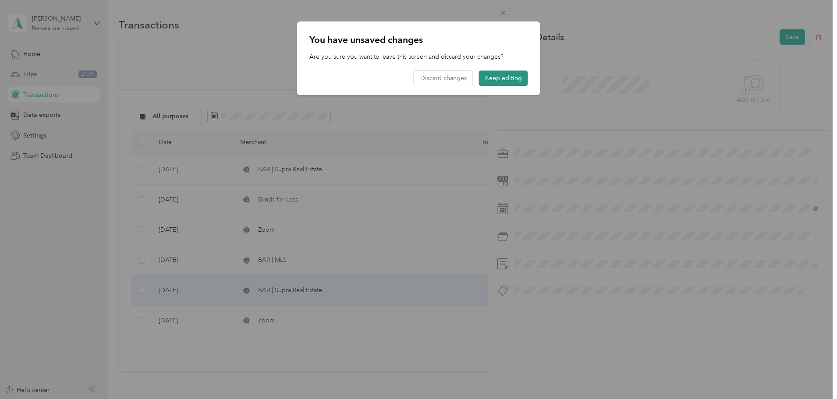
click at [510, 80] on button "Keep editing" at bounding box center [503, 78] width 49 height 15
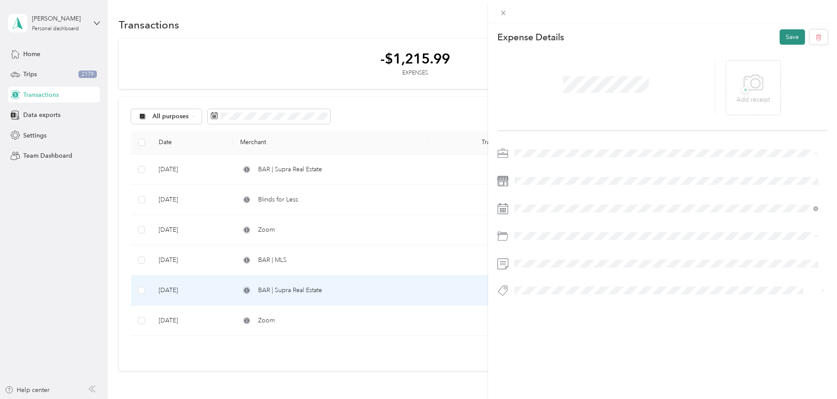
click at [785, 38] on button "Save" at bounding box center [792, 36] width 25 height 15
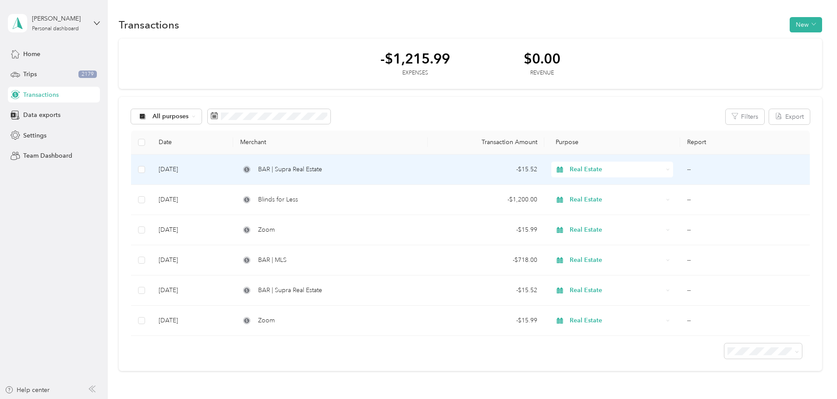
click at [691, 172] on td "--" at bounding box center [745, 170] width 130 height 30
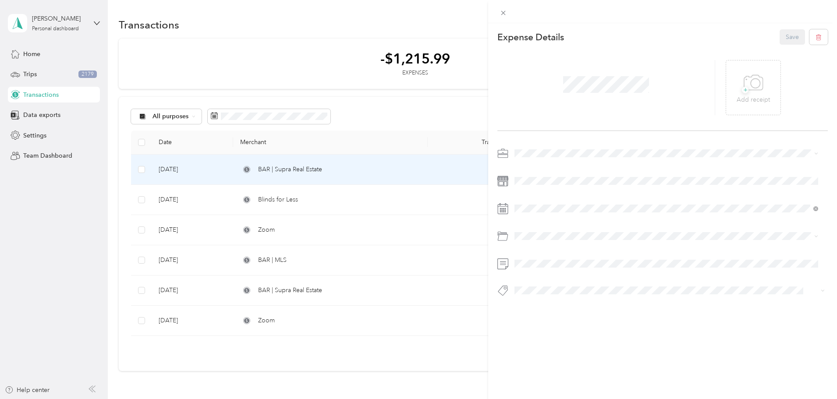
click at [441, 95] on div "This expense cannot be edited because it is either under review, approved, or p…" at bounding box center [418, 199] width 837 height 399
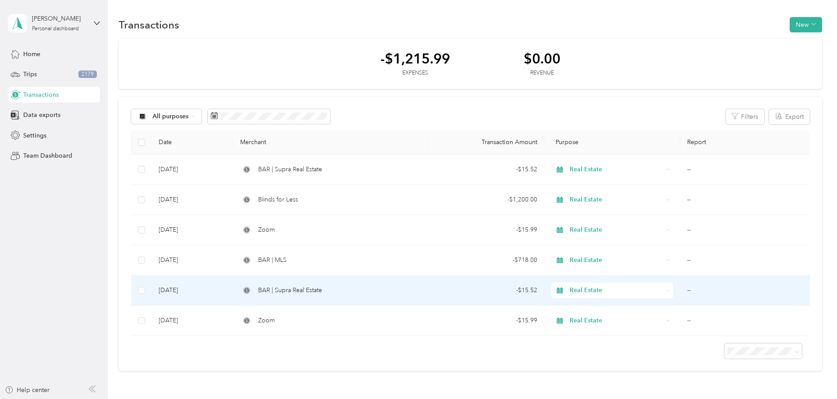
click at [703, 289] on td "--" at bounding box center [745, 291] width 130 height 30
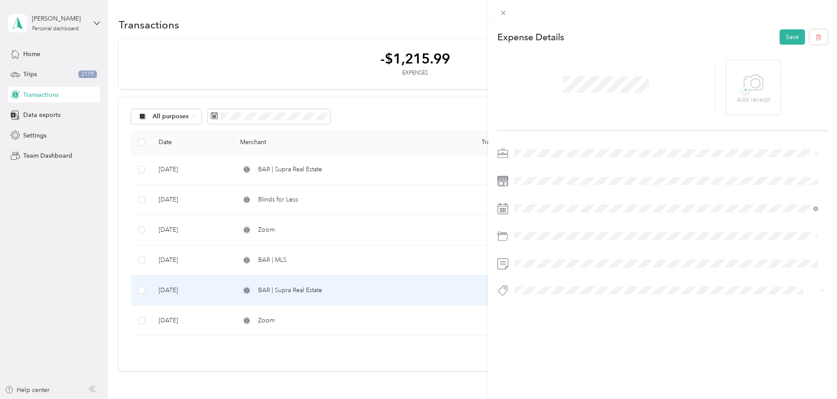
click at [554, 288] on span "Professional Dues and Fees" at bounding box center [556, 284] width 76 height 7
click at [785, 43] on button "Save" at bounding box center [792, 36] width 25 height 15
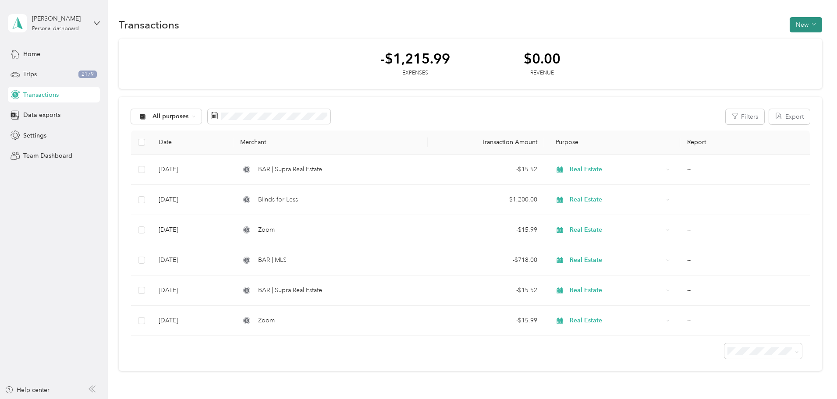
click at [790, 26] on button "New" at bounding box center [806, 24] width 32 height 15
click at [743, 41] on span "Expense" at bounding box center [743, 41] width 24 height 9
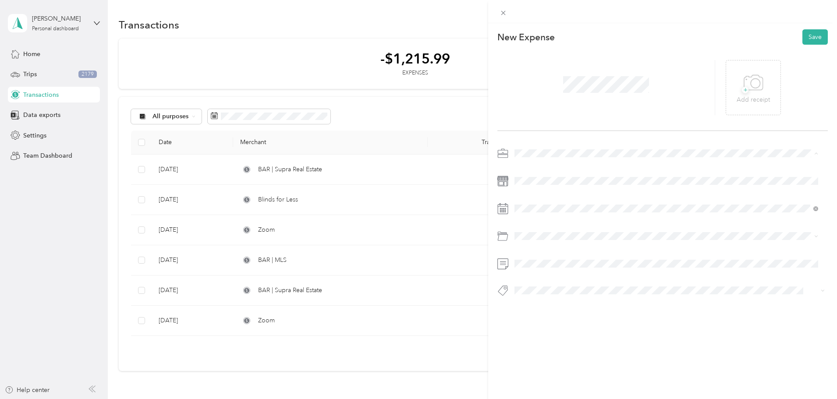
click at [544, 196] on span "Real Estate" at bounding box center [532, 199] width 29 height 7
click at [535, 260] on icon at bounding box center [536, 258] width 9 height 9
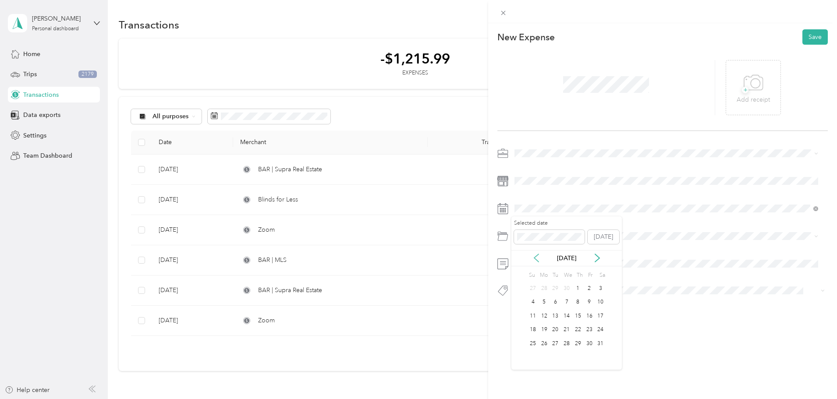
click at [535, 260] on icon at bounding box center [536, 258] width 9 height 9
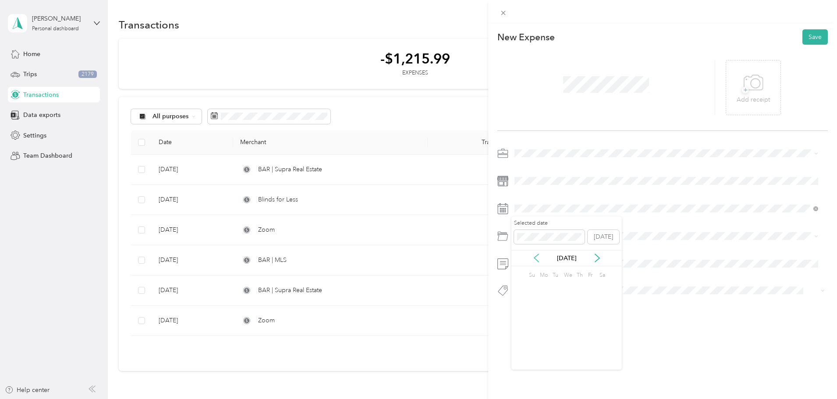
click at [535, 260] on icon at bounding box center [536, 258] width 9 height 9
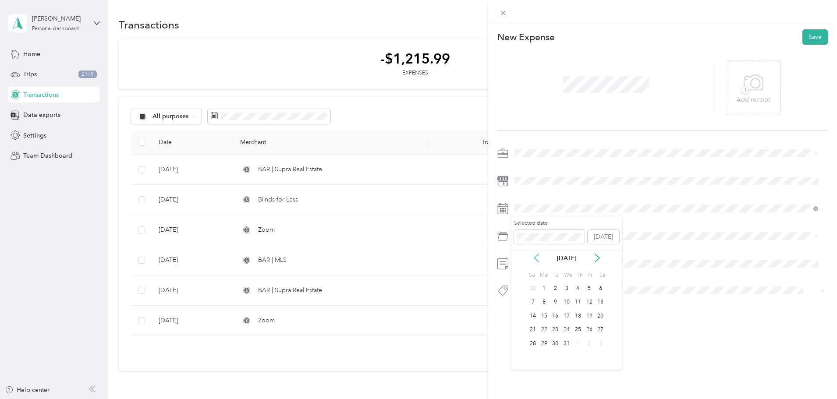
click at [535, 260] on icon at bounding box center [536, 258] width 9 height 9
click at [556, 304] on div "5" at bounding box center [555, 302] width 11 height 11
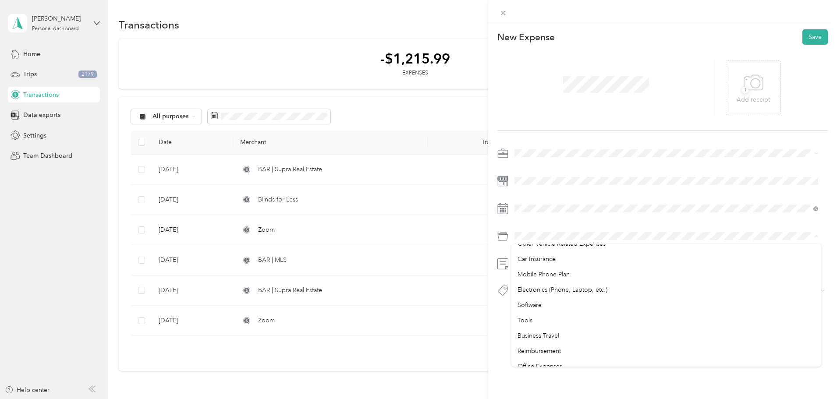
scroll to position [116, 0]
click at [667, 265] on li "Snacks & Drinks for Clients (50%)" at bounding box center [667, 262] width 310 height 15
click at [803, 38] on button "Save" at bounding box center [815, 36] width 25 height 15
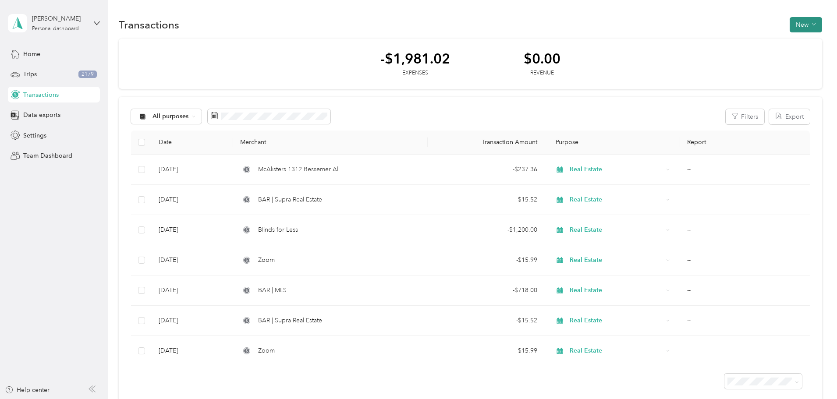
click at [790, 27] on button "New" at bounding box center [806, 24] width 32 height 15
click at [739, 46] on li "Expense" at bounding box center [739, 41] width 46 height 15
click at [740, 42] on span "Expense" at bounding box center [743, 41] width 24 height 9
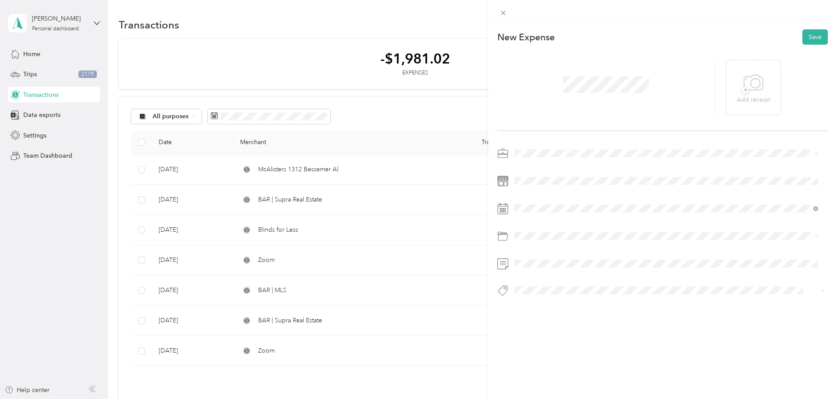
click at [537, 196] on span "Real Estate" at bounding box center [532, 199] width 29 height 7
click at [537, 259] on icon at bounding box center [536, 258] width 9 height 9
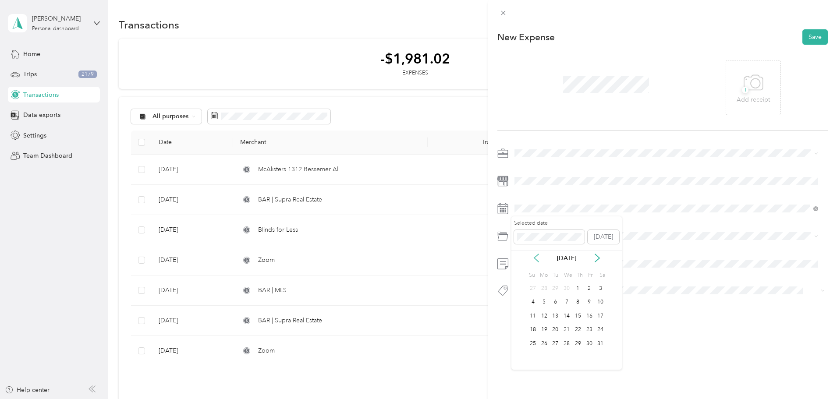
click at [537, 259] on icon at bounding box center [536, 258] width 9 height 9
click at [533, 259] on icon at bounding box center [536, 258] width 9 height 9
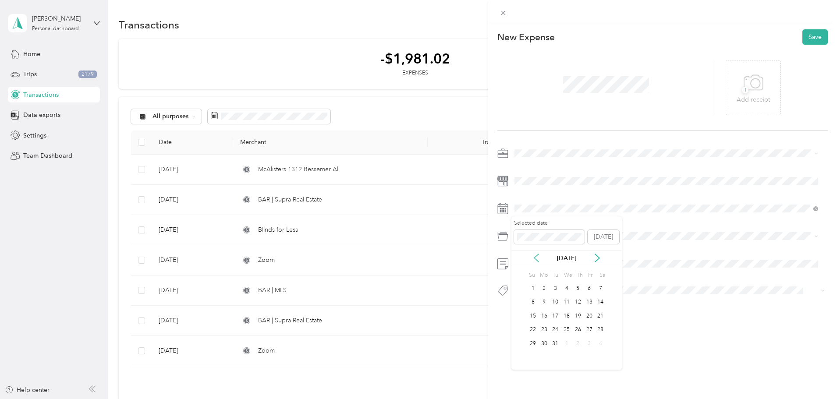
click at [533, 259] on icon at bounding box center [536, 258] width 9 height 9
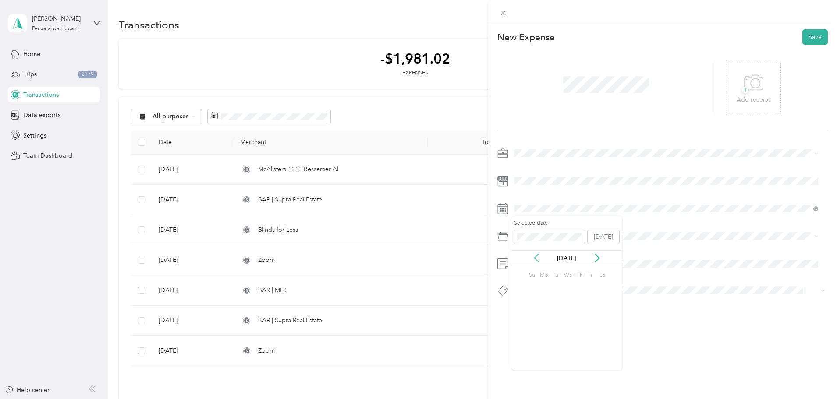
click at [533, 259] on icon at bounding box center [536, 258] width 9 height 9
click at [547, 329] on div "18" at bounding box center [544, 330] width 11 height 11
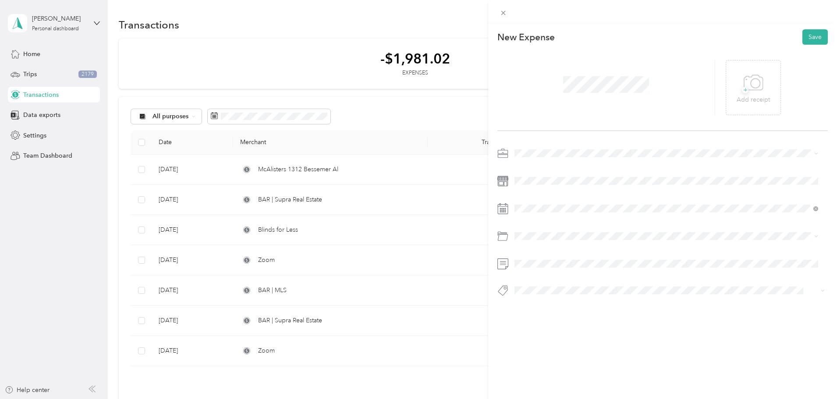
click at [570, 272] on div "Software" at bounding box center [667, 270] width 298 height 9
click at [803, 37] on button "Save" at bounding box center [815, 36] width 25 height 15
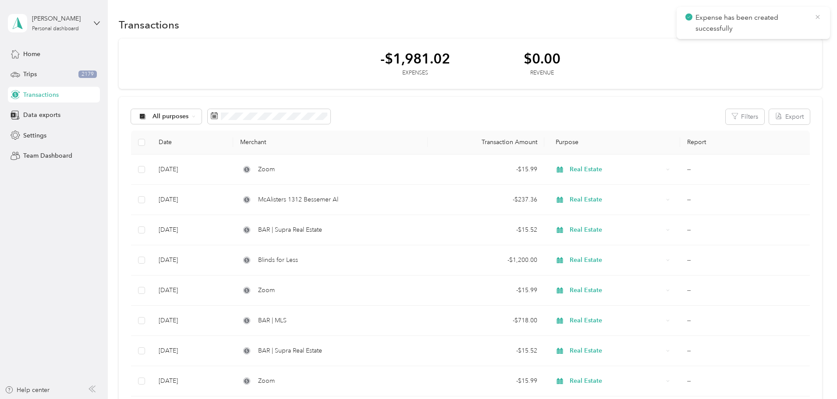
click at [815, 16] on icon at bounding box center [817, 17] width 7 height 8
click at [790, 25] on button "New" at bounding box center [806, 24] width 32 height 15
click at [747, 43] on span "Expense" at bounding box center [743, 41] width 24 height 9
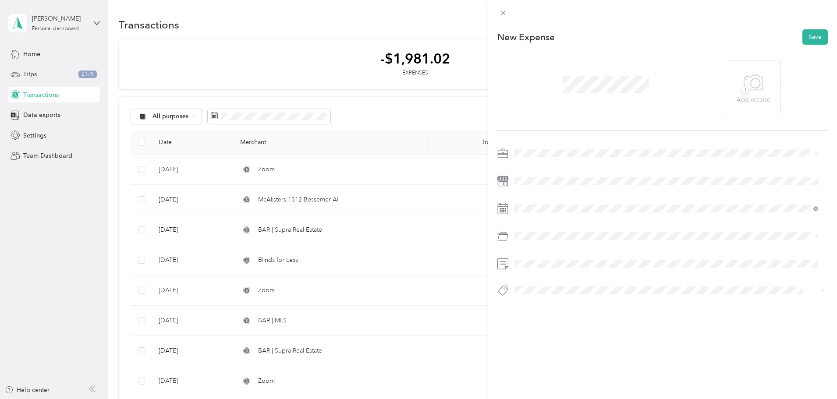
click at [560, 201] on li "Real Estate" at bounding box center [667, 194] width 310 height 15
click at [539, 261] on icon at bounding box center [536, 258] width 9 height 9
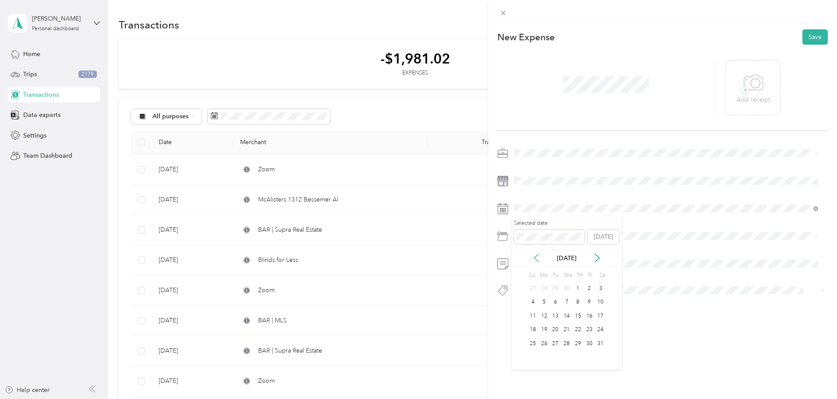
click at [539, 261] on icon at bounding box center [536, 258] width 9 height 9
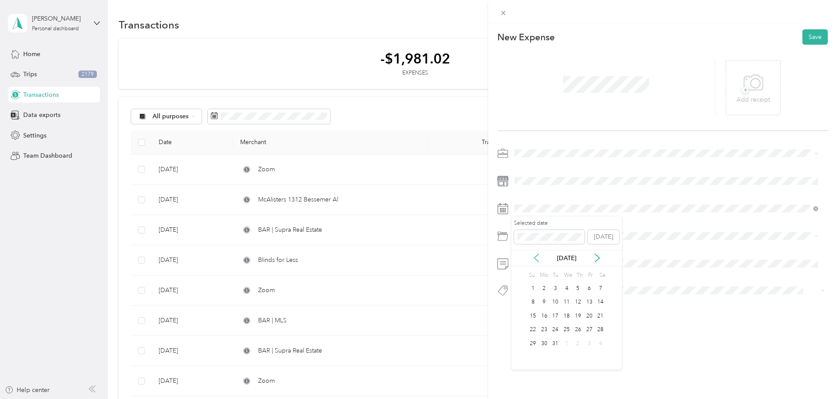
click at [539, 261] on icon at bounding box center [536, 258] width 9 height 9
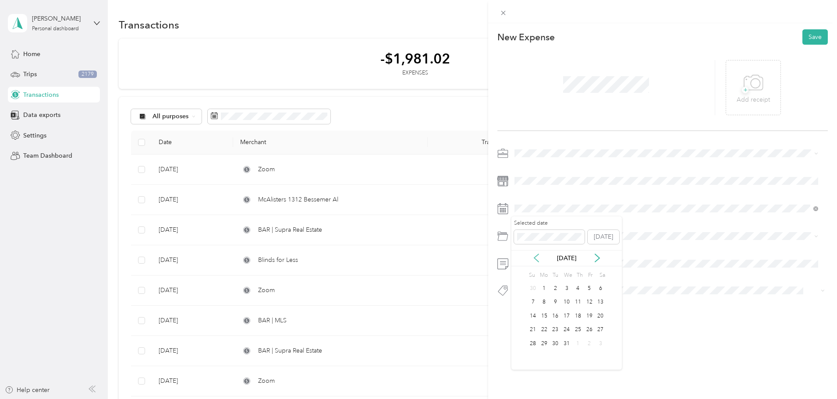
click at [539, 261] on icon at bounding box center [536, 258] width 9 height 9
click at [589, 342] on div "29" at bounding box center [589, 343] width 11 height 11
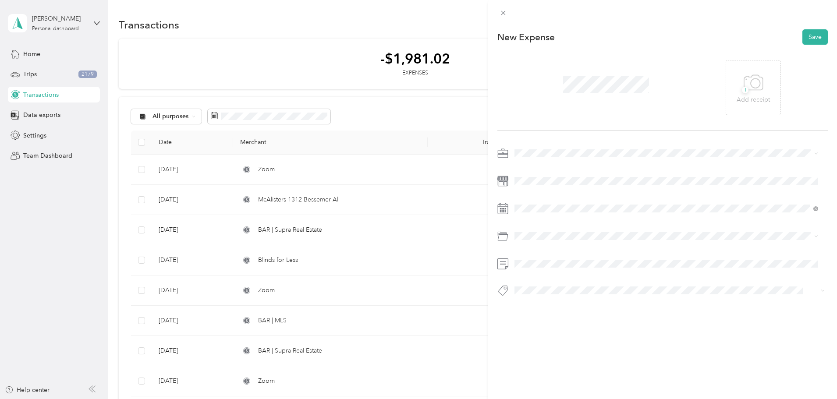
click at [554, 289] on li "Professional Dues and Fees" at bounding box center [667, 286] width 310 height 15
click at [811, 37] on button "Save" at bounding box center [815, 36] width 25 height 15
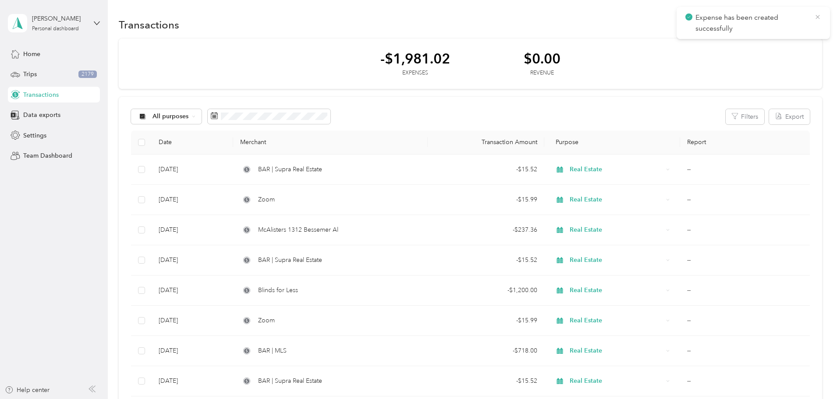
click at [816, 18] on icon at bounding box center [818, 17] width 4 height 4
click at [790, 22] on button "New" at bounding box center [806, 24] width 32 height 15
click at [734, 39] on span "Expense" at bounding box center [743, 41] width 24 height 9
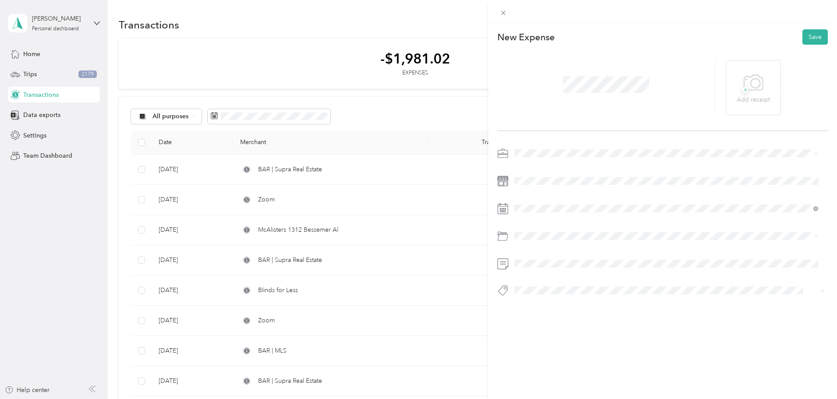
click at [543, 197] on span "Real Estate" at bounding box center [532, 199] width 29 height 7
click at [536, 261] on icon at bounding box center [536, 258] width 9 height 9
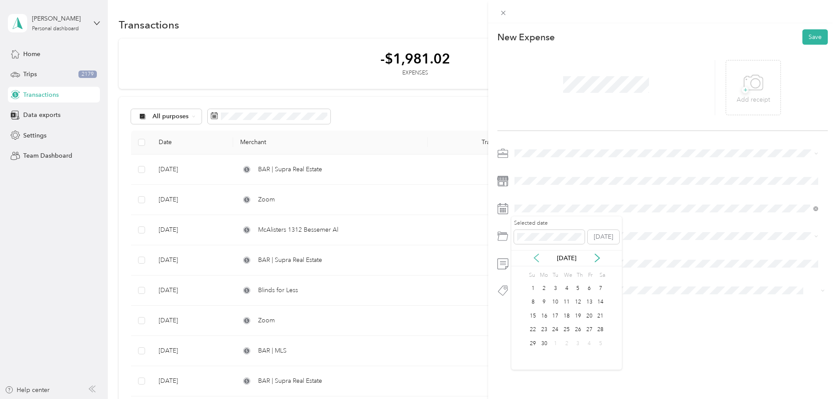
click at [536, 261] on icon at bounding box center [536, 258] width 9 height 9
click at [536, 262] on icon at bounding box center [536, 258] width 9 height 9
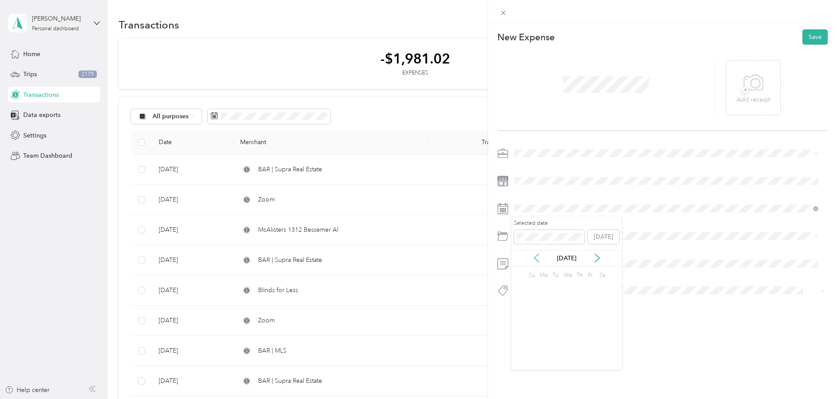
click at [536, 262] on icon at bounding box center [536, 258] width 9 height 9
click at [536, 263] on div "Dec 2024" at bounding box center [567, 258] width 110 height 16
click at [536, 264] on div "Nov 2024" at bounding box center [567, 258] width 110 height 16
click at [538, 263] on div "Nov 2024" at bounding box center [567, 258] width 110 height 16
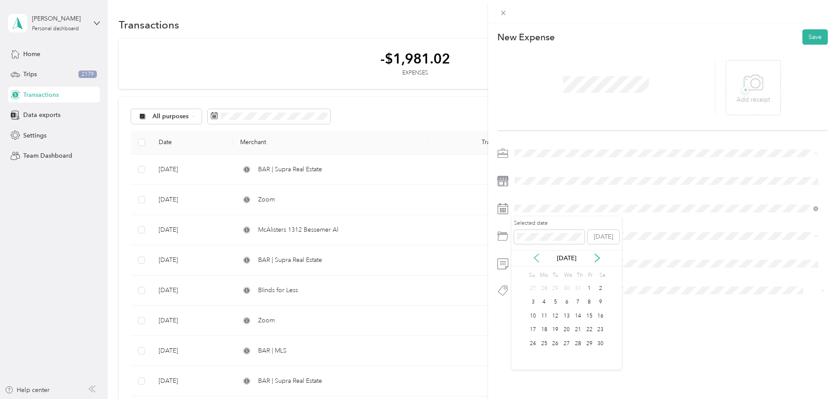
click at [538, 258] on icon at bounding box center [536, 258] width 9 height 9
click at [538, 259] on icon at bounding box center [536, 258] width 9 height 9
click at [538, 258] on icon at bounding box center [536, 258] width 9 height 9
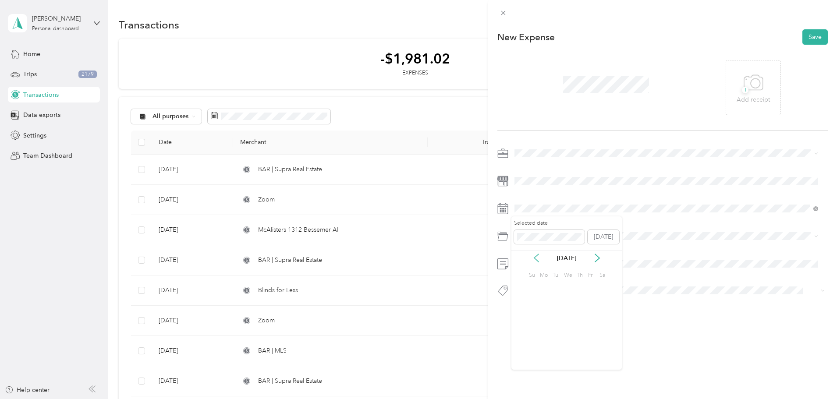
click at [538, 258] on icon at bounding box center [536, 258] width 9 height 9
drag, startPoint x: 579, startPoint y: 318, endPoint x: 583, endPoint y: 318, distance: 4.8
click at [579, 318] on div "18" at bounding box center [577, 316] width 11 height 11
click at [540, 274] on div "Software" at bounding box center [667, 271] width 298 height 9
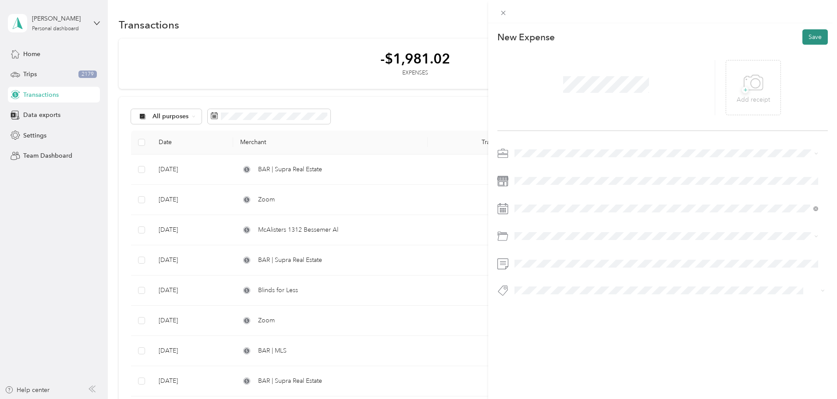
click at [810, 37] on button "Save" at bounding box center [815, 36] width 25 height 15
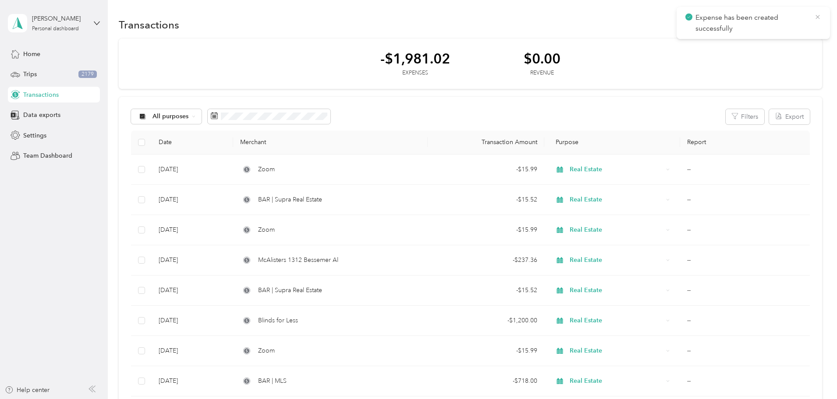
click at [818, 17] on icon at bounding box center [818, 17] width 4 height 4
click at [790, 27] on button "New" at bounding box center [806, 24] width 32 height 15
click at [740, 43] on span "Expense" at bounding box center [743, 41] width 24 height 9
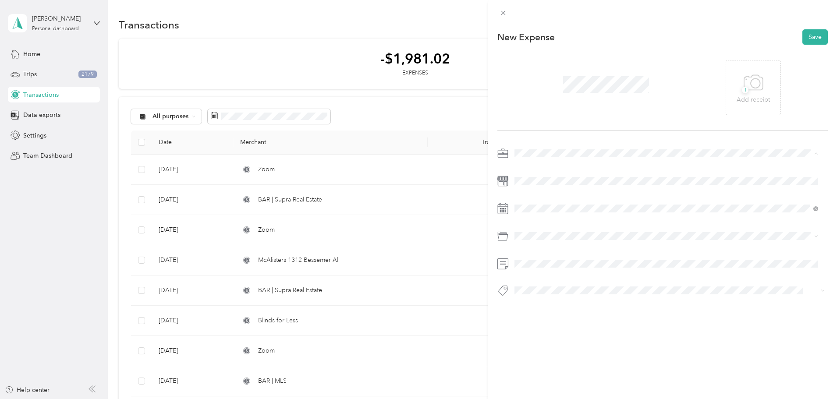
click at [541, 197] on span "Real Estate" at bounding box center [532, 199] width 29 height 7
click at [536, 259] on icon at bounding box center [536, 258] width 9 height 9
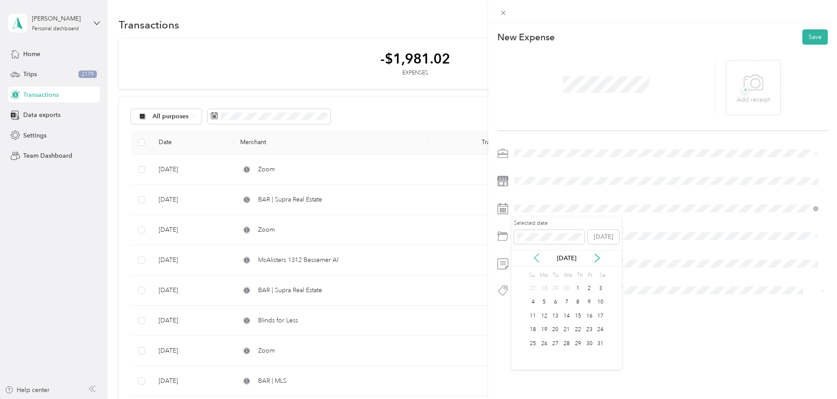
click at [536, 259] on icon at bounding box center [536, 258] width 9 height 9
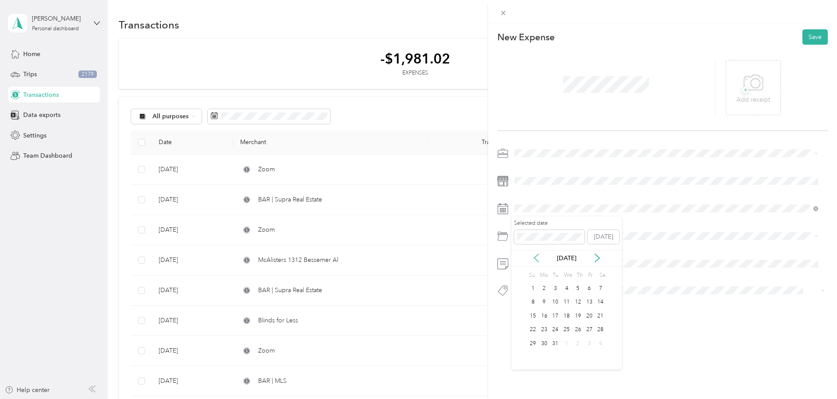
click at [536, 259] on icon at bounding box center [536, 258] width 9 height 9
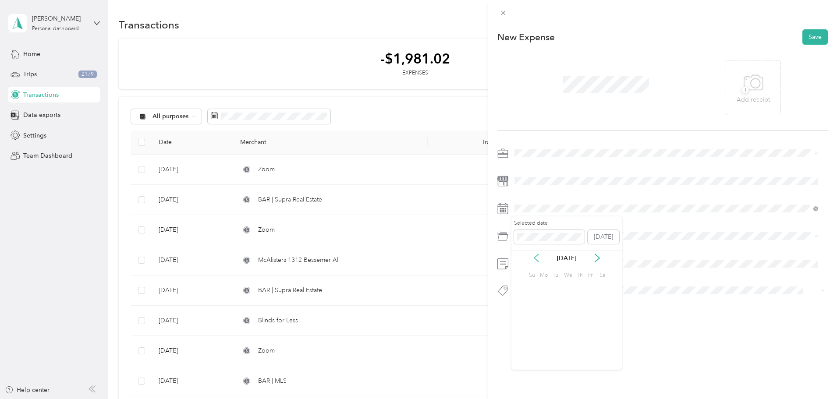
click at [536, 259] on icon at bounding box center [536, 258] width 9 height 9
click at [542, 345] on div "29" at bounding box center [544, 343] width 11 height 11
click at [569, 284] on span "Professional Dues and Fees" at bounding box center [556, 286] width 76 height 7
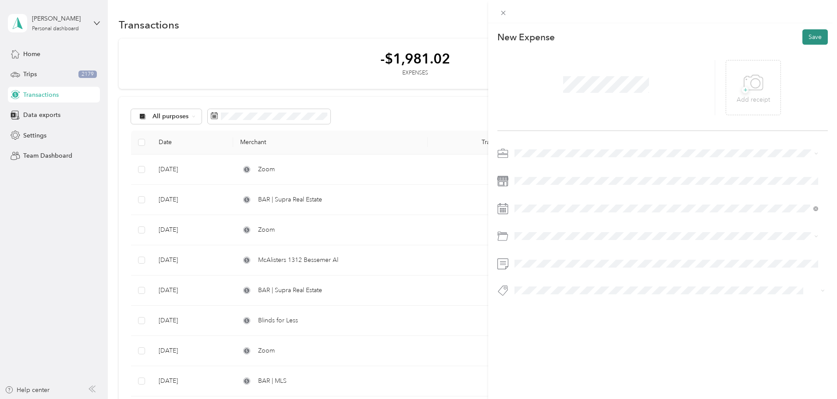
click at [811, 38] on button "Save" at bounding box center [815, 36] width 25 height 15
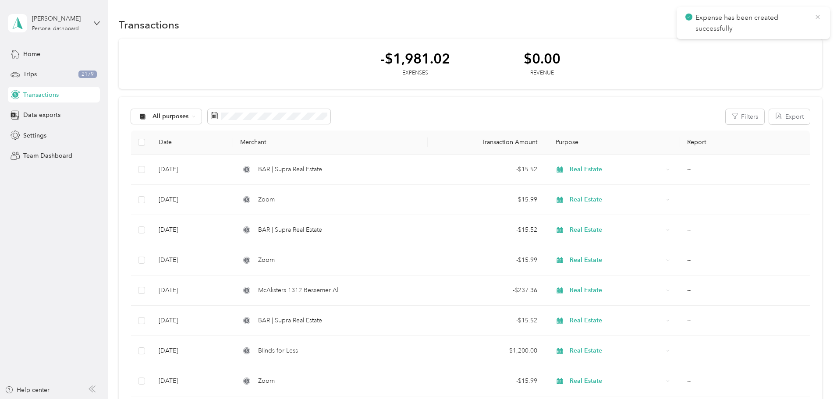
click at [817, 18] on icon at bounding box center [817, 17] width 7 height 8
click at [790, 21] on button "New" at bounding box center [806, 24] width 32 height 15
click at [743, 39] on span "Expense" at bounding box center [743, 41] width 24 height 9
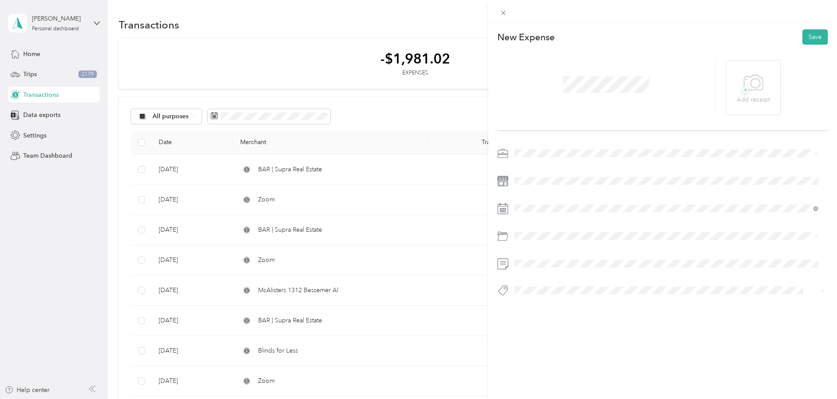
click at [542, 194] on li "Real Estate" at bounding box center [667, 199] width 310 height 15
click at [538, 261] on icon at bounding box center [536, 258] width 4 height 8
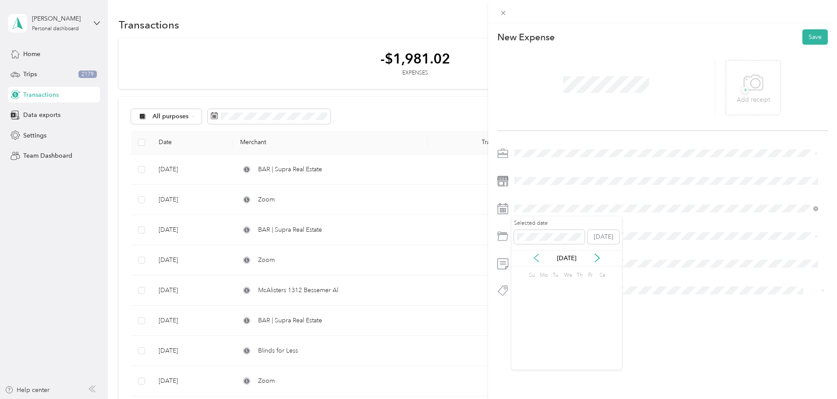
click at [538, 261] on icon at bounding box center [536, 258] width 4 height 8
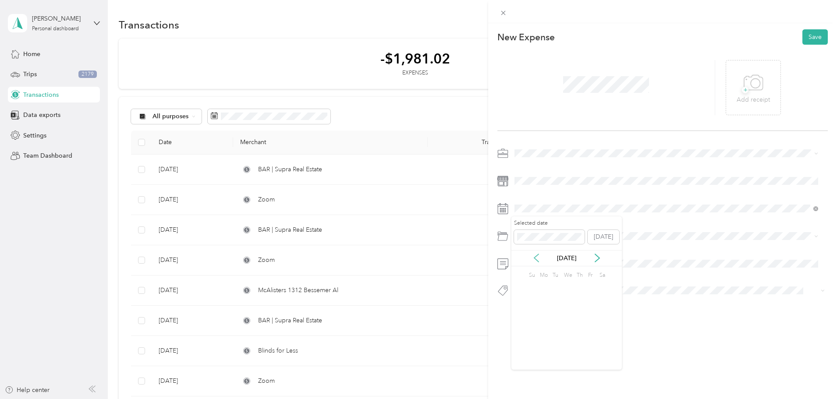
click at [538, 261] on icon at bounding box center [536, 258] width 4 height 8
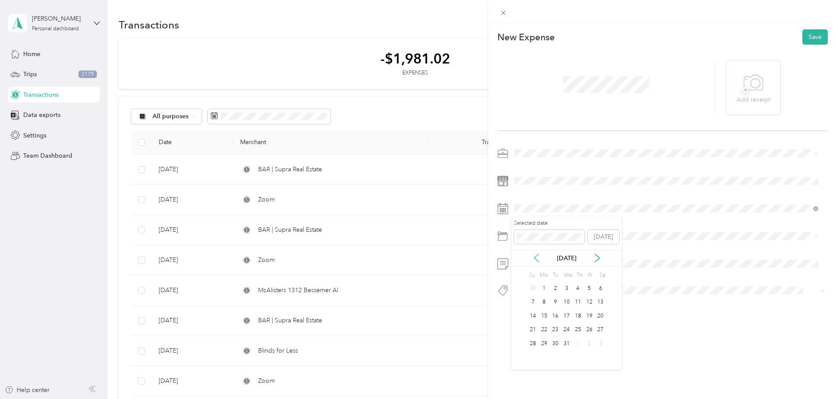
click at [538, 261] on icon at bounding box center [536, 258] width 4 height 8
click at [597, 259] on icon at bounding box center [597, 258] width 9 height 9
click at [603, 319] on div "18" at bounding box center [600, 316] width 11 height 11
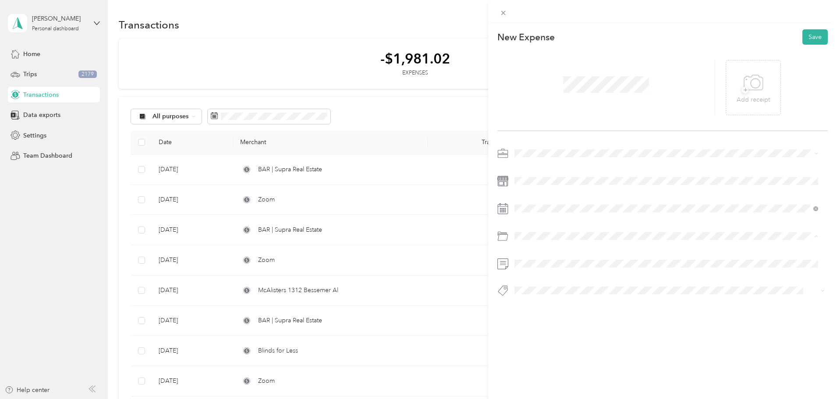
click at [552, 399] on div "This expense cannot be edited because it is either under review, approved, or p…" at bounding box center [416, 399] width 833 height 0
click at [533, 273] on span "Software" at bounding box center [530, 271] width 24 height 7
click at [807, 36] on button "Save" at bounding box center [815, 36] width 25 height 15
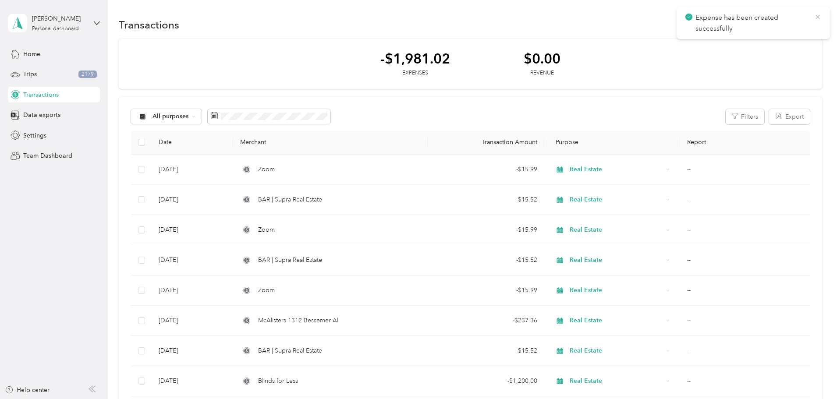
click at [817, 16] on icon at bounding box center [817, 17] width 7 height 8
click at [790, 27] on button "New" at bounding box center [806, 24] width 32 height 15
click at [733, 43] on span "Expense" at bounding box center [743, 41] width 24 height 9
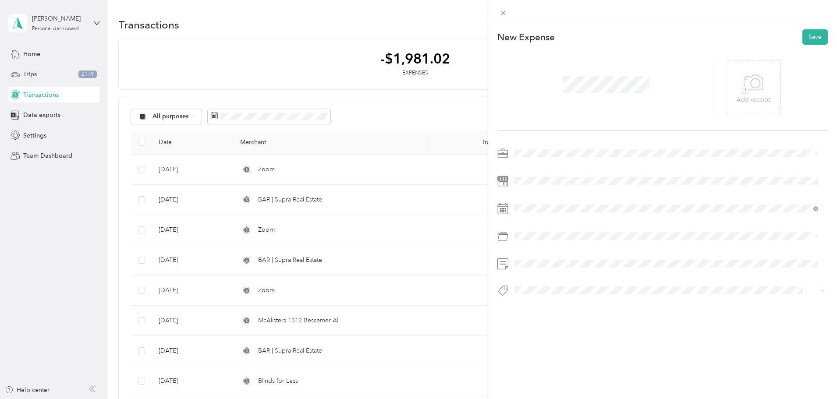
click at [547, 196] on span "Real Estate" at bounding box center [532, 199] width 29 height 7
click at [538, 260] on icon at bounding box center [536, 258] width 9 height 9
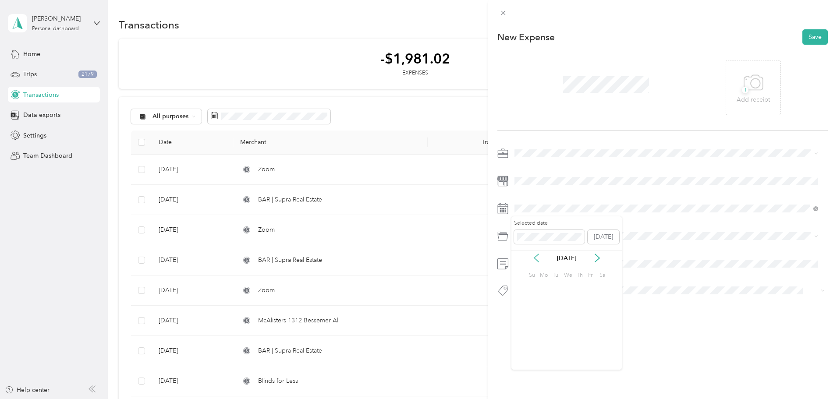
click at [538, 260] on icon at bounding box center [536, 258] width 9 height 9
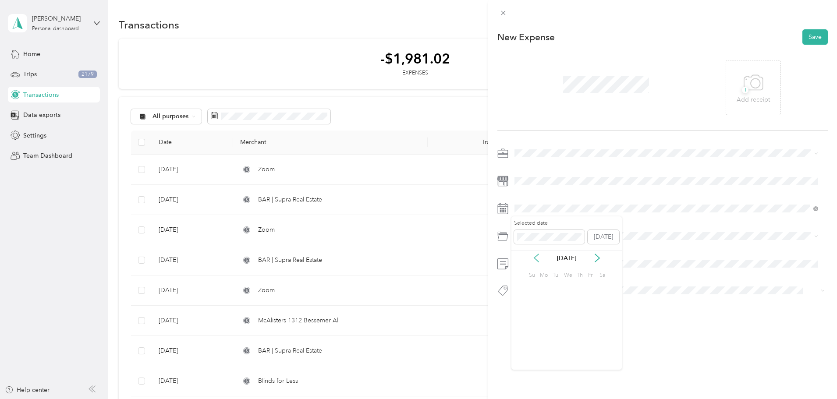
click at [538, 260] on icon at bounding box center [536, 258] width 9 height 9
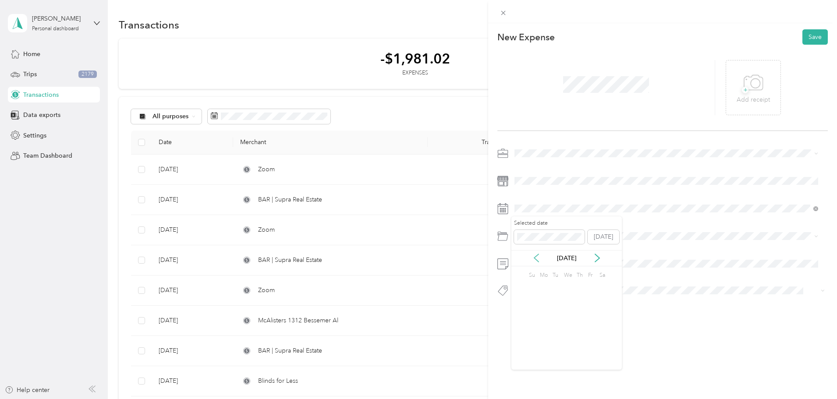
click at [538, 260] on icon at bounding box center [536, 258] width 9 height 9
click at [596, 262] on icon at bounding box center [597, 258] width 9 height 9
click at [589, 330] on div "24" at bounding box center [589, 330] width 11 height 11
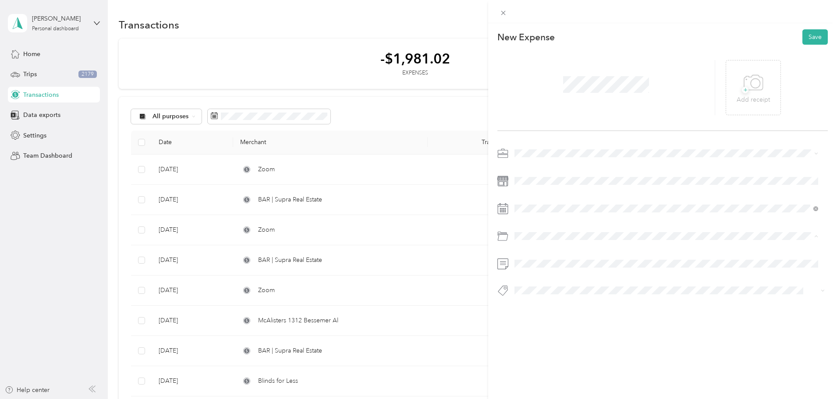
click at [532, 272] on span "Software" at bounding box center [530, 271] width 24 height 7
click at [807, 42] on button "Save" at bounding box center [815, 36] width 25 height 15
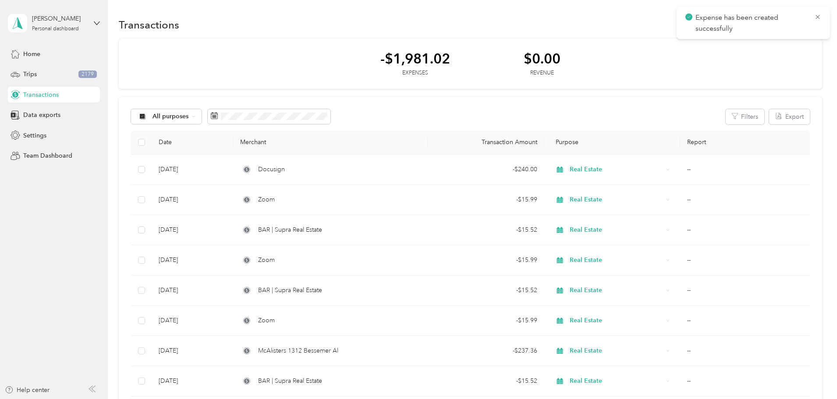
click at [822, 18] on div "Expense has been created successfully" at bounding box center [753, 23] width 153 height 32
click at [821, 18] on icon at bounding box center [817, 17] width 7 height 8
click at [790, 27] on button "New" at bounding box center [806, 24] width 32 height 15
click at [738, 57] on span "Revenue" at bounding box center [743, 56] width 24 height 9
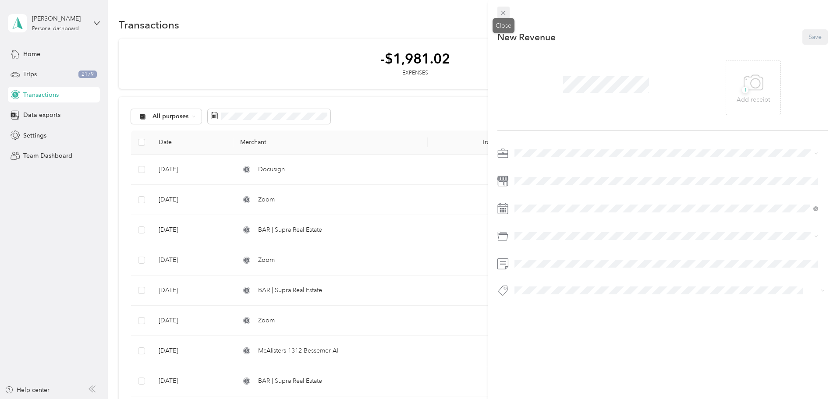
click at [506, 14] on icon at bounding box center [503, 12] width 7 height 7
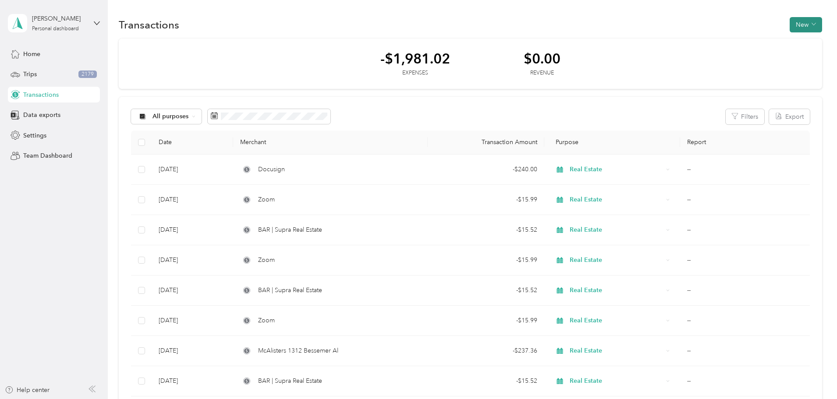
click at [790, 23] on button "New" at bounding box center [806, 24] width 32 height 15
click at [741, 41] on span "Expense" at bounding box center [743, 41] width 24 height 9
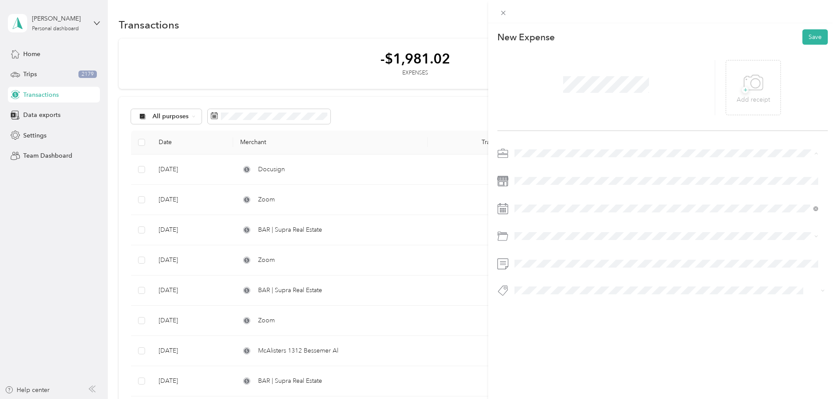
click at [533, 198] on span "Real Estate" at bounding box center [532, 199] width 29 height 7
click at [538, 260] on icon at bounding box center [536, 258] width 9 height 9
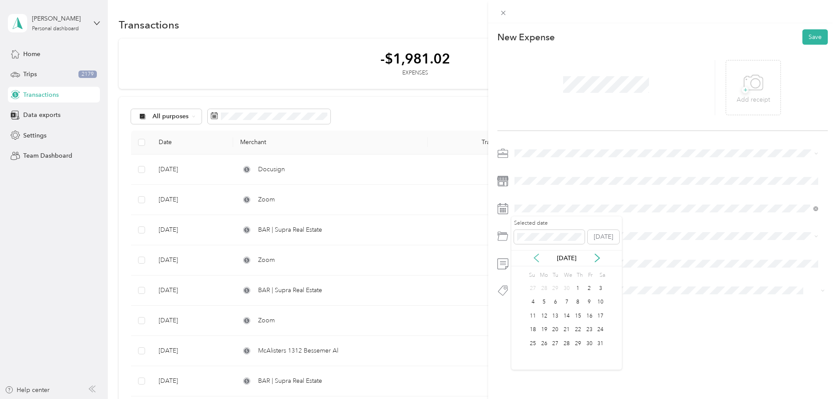
click at [538, 260] on icon at bounding box center [536, 258] width 9 height 9
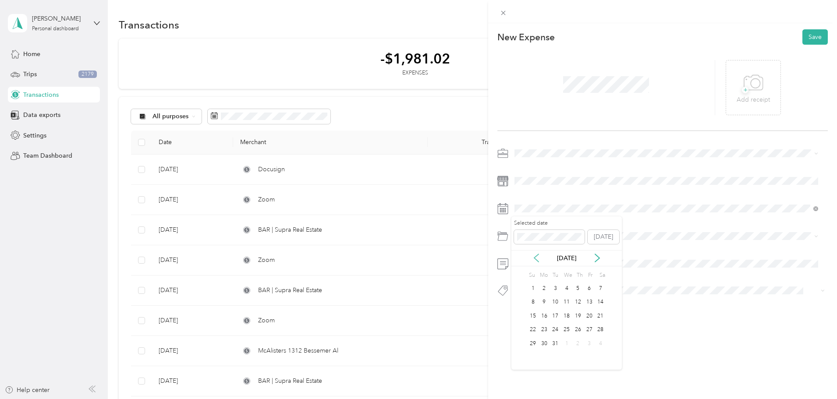
click at [538, 260] on icon at bounding box center [536, 258] width 9 height 9
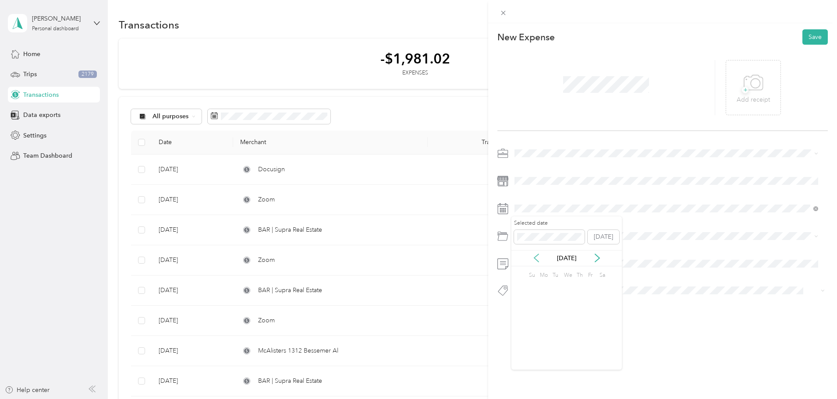
click at [538, 260] on icon at bounding box center [536, 258] width 9 height 9
click at [555, 329] on div "18" at bounding box center [555, 330] width 11 height 11
click at [478, 186] on div "This expense cannot be edited because it is either under review, approved, or p…" at bounding box center [418, 199] width 837 height 399
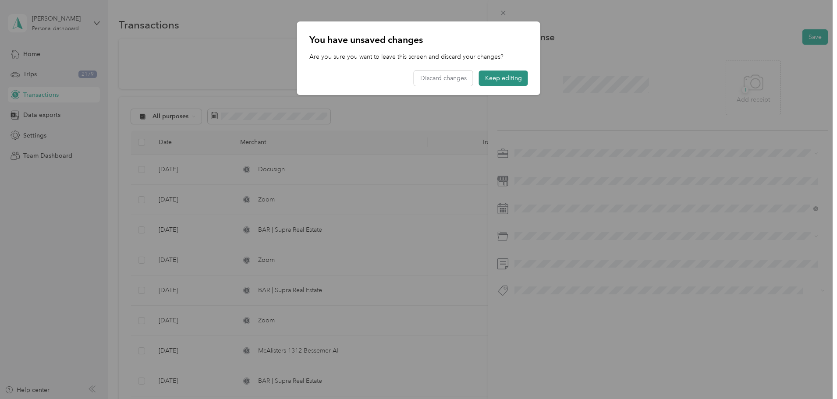
click at [505, 76] on button "Keep editing" at bounding box center [503, 78] width 49 height 15
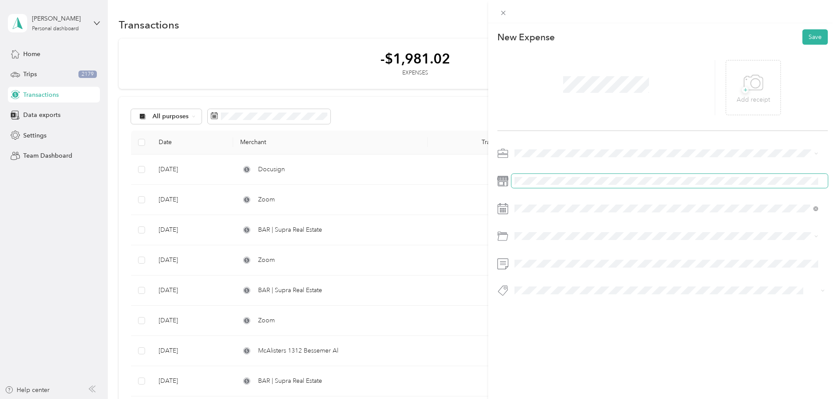
click at [541, 185] on span at bounding box center [670, 181] width 316 height 14
click at [556, 268] on div "Software" at bounding box center [667, 271] width 298 height 9
click at [811, 34] on button "Save" at bounding box center [815, 36] width 25 height 15
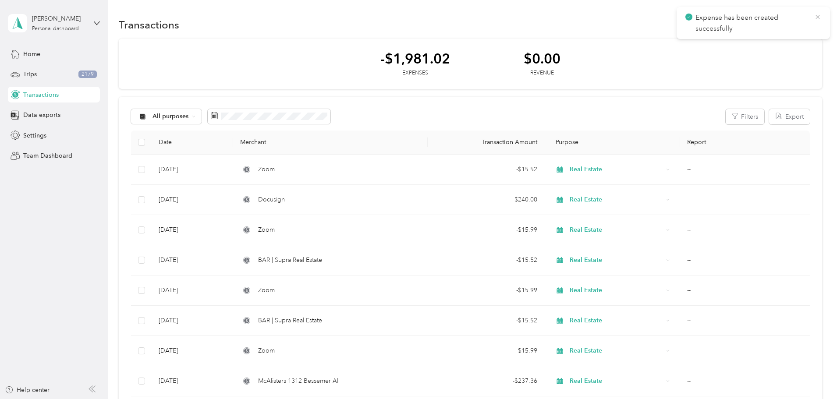
click at [816, 15] on icon at bounding box center [817, 17] width 7 height 8
click at [790, 22] on button "New" at bounding box center [806, 24] width 32 height 15
click at [744, 44] on span "Expense" at bounding box center [743, 41] width 24 height 9
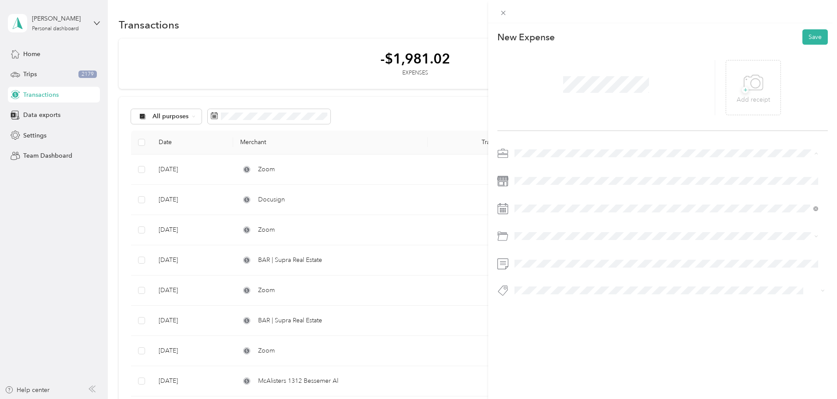
click at [570, 194] on li "Real Estate" at bounding box center [667, 199] width 310 height 15
click at [527, 176] on span at bounding box center [670, 181] width 316 height 14
click at [601, 213] on span at bounding box center [670, 209] width 316 height 14
click at [540, 260] on icon at bounding box center [536, 258] width 9 height 9
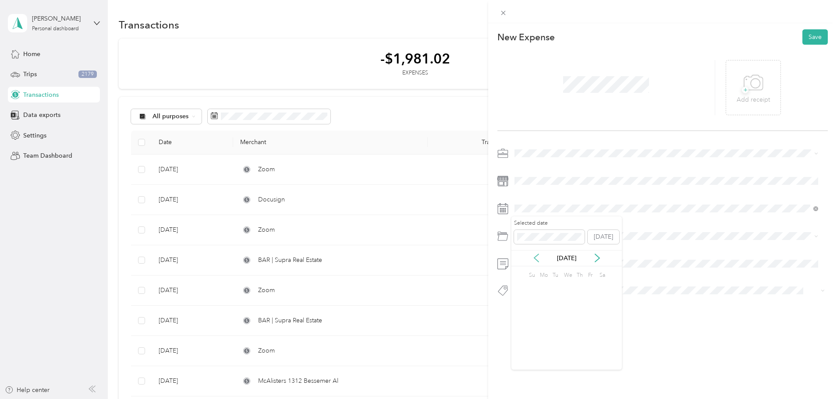
click at [540, 260] on icon at bounding box center [536, 258] width 9 height 9
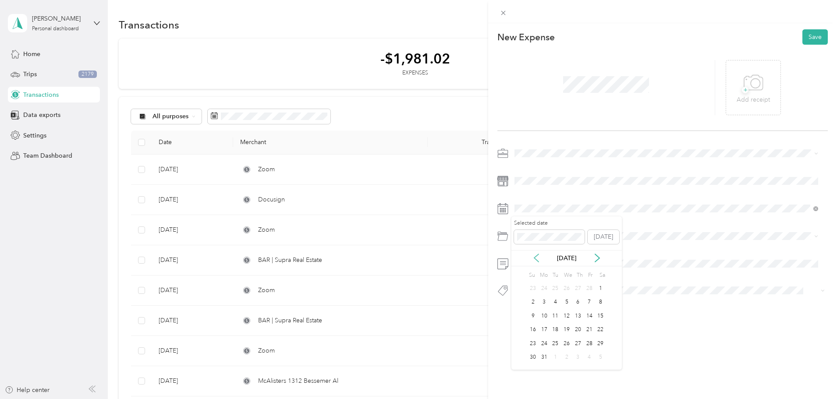
click at [540, 260] on icon at bounding box center [536, 258] width 9 height 9
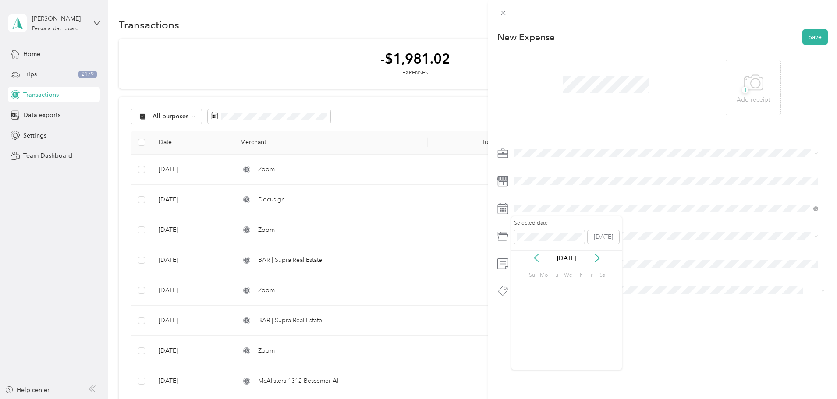
click at [540, 260] on icon at bounding box center [536, 258] width 9 height 9
click at [600, 346] on div "29" at bounding box center [600, 343] width 11 height 11
click at [539, 288] on div "Professional Dues and Fees" at bounding box center [667, 286] width 298 height 9
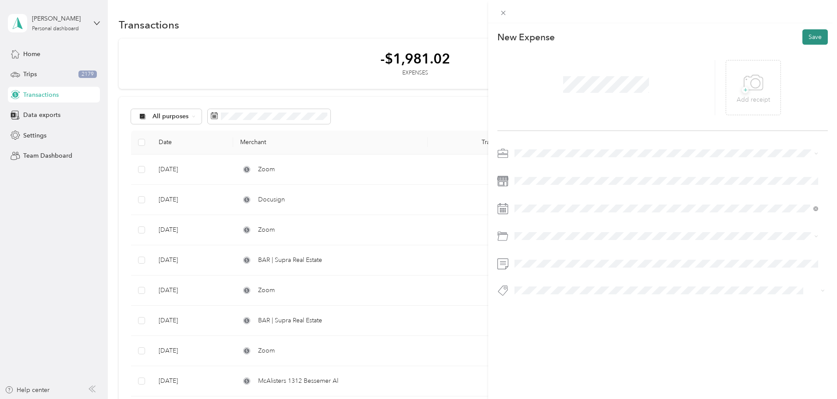
click at [810, 41] on button "Save" at bounding box center [815, 36] width 25 height 15
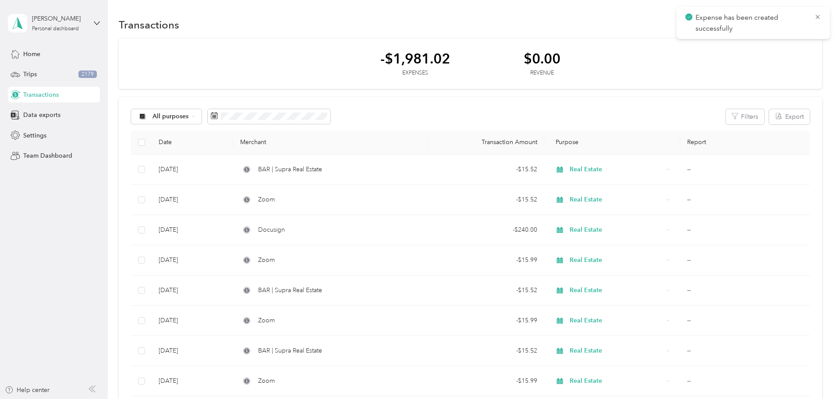
scroll to position [11, 0]
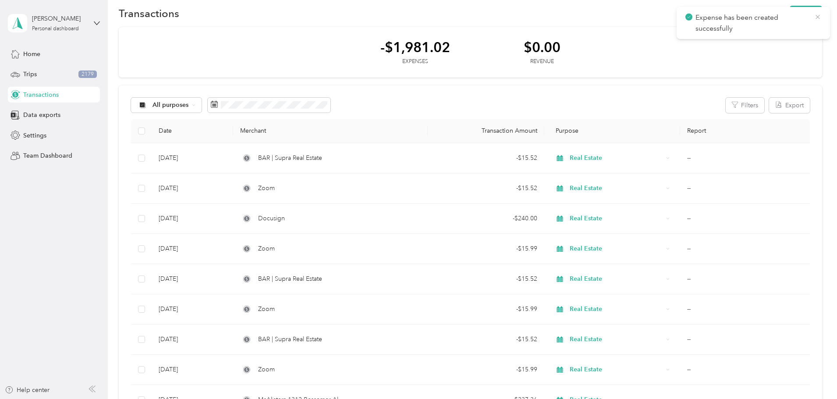
click at [816, 16] on icon at bounding box center [817, 17] width 7 height 8
click at [790, 15] on button "New" at bounding box center [806, 13] width 32 height 15
click at [743, 31] on span "Expense" at bounding box center [743, 29] width 24 height 9
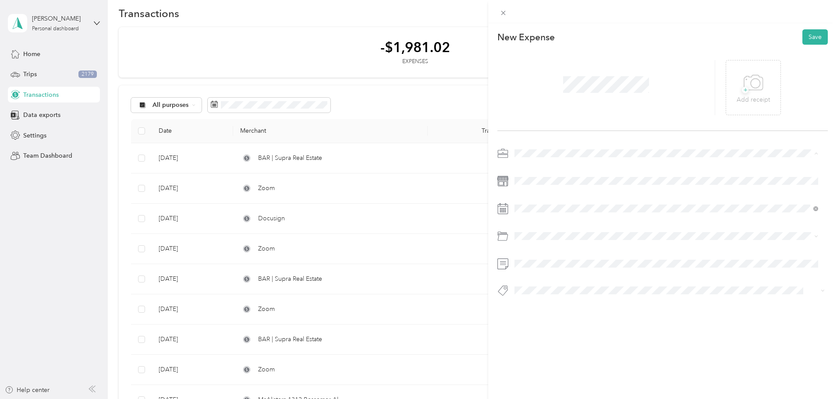
click at [547, 196] on span "Real Estate" at bounding box center [532, 199] width 29 height 7
click at [536, 261] on icon at bounding box center [536, 258] width 9 height 9
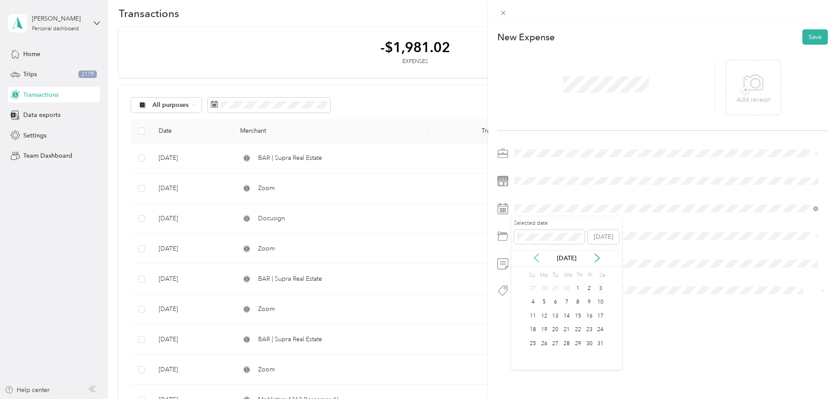
click at [536, 261] on icon at bounding box center [536, 258] width 9 height 9
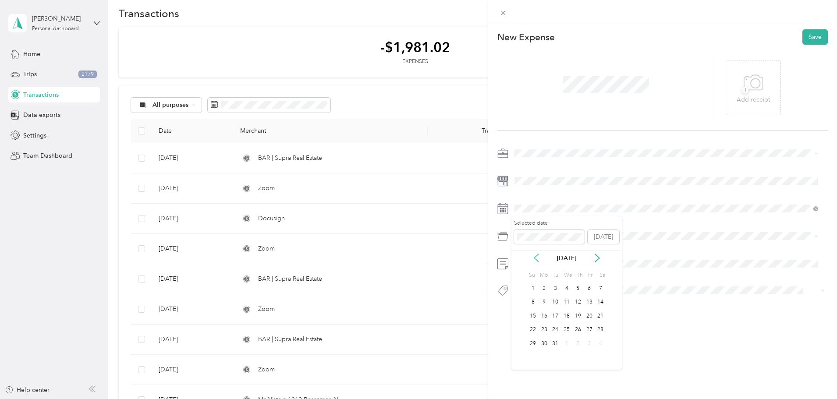
click at [536, 261] on icon at bounding box center [536, 258] width 9 height 9
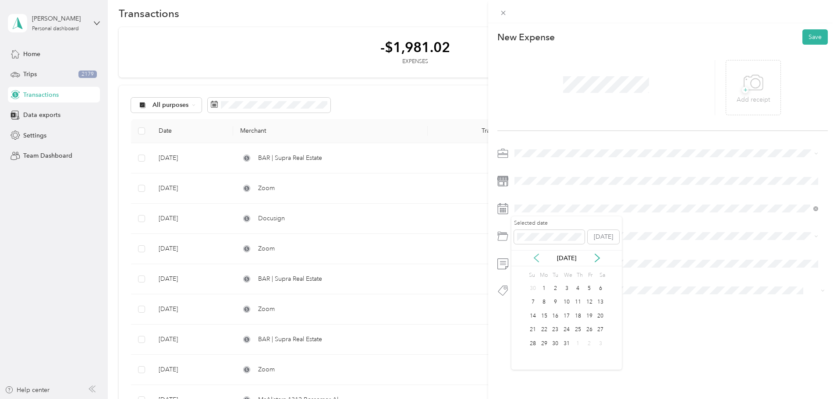
click at [536, 261] on icon at bounding box center [536, 258] width 9 height 9
click at [599, 261] on icon at bounding box center [597, 258] width 9 height 9
click at [578, 315] on div "18" at bounding box center [577, 316] width 11 height 11
click at [532, 271] on span "Software" at bounding box center [530, 271] width 24 height 7
click at [810, 36] on button "Save" at bounding box center [815, 36] width 25 height 15
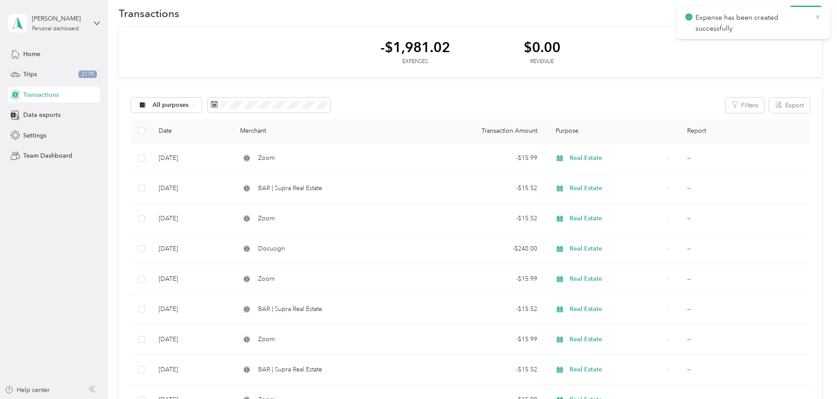
click at [821, 16] on icon at bounding box center [817, 17] width 7 height 8
click at [790, 14] on button "New" at bounding box center [806, 13] width 32 height 15
click at [738, 28] on span "Expense" at bounding box center [743, 29] width 24 height 9
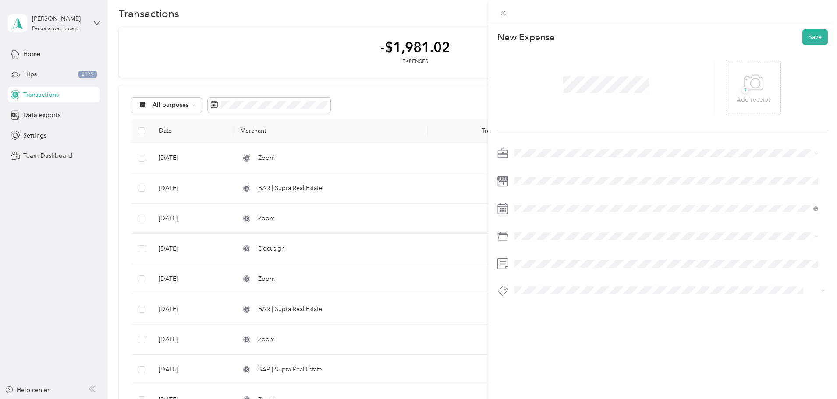
click at [538, 197] on span "Real Estate" at bounding box center [532, 197] width 29 height 7
click at [538, 259] on icon at bounding box center [536, 258] width 9 height 9
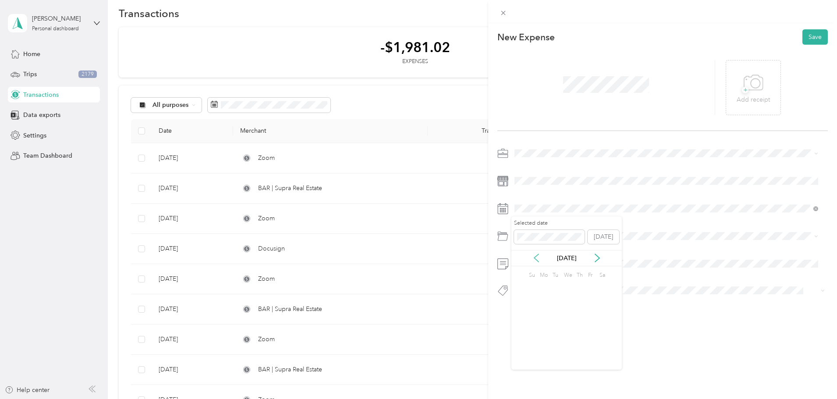
click at [538, 259] on icon at bounding box center [536, 258] width 9 height 9
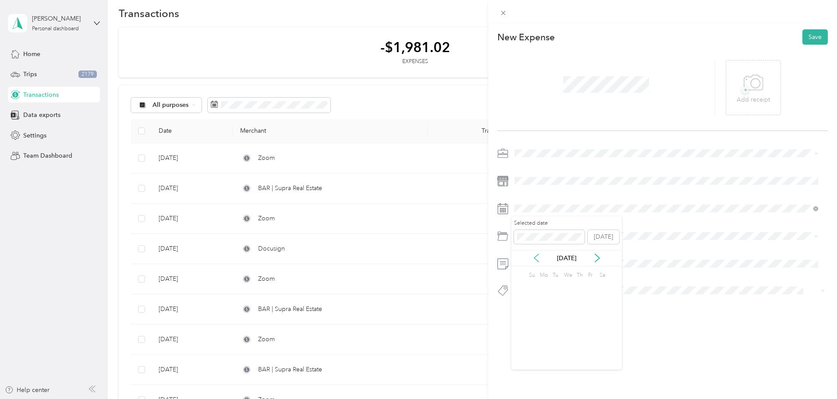
click at [538, 259] on icon at bounding box center [536, 258] width 9 height 9
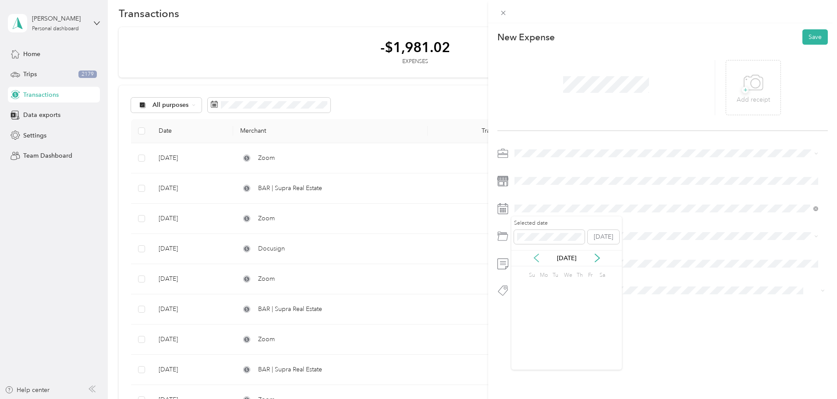
click at [538, 259] on icon at bounding box center [536, 258] width 9 height 9
click at [592, 258] on div "Jun 2024" at bounding box center [567, 258] width 110 height 9
click at [598, 259] on icon at bounding box center [597, 258] width 4 height 8
click at [544, 345] on div "29" at bounding box center [544, 343] width 11 height 11
click at [552, 292] on ol "Default categories Parking Fees and Tolls Professional Dues and Fees Referral a…" at bounding box center [667, 285] width 310 height 82
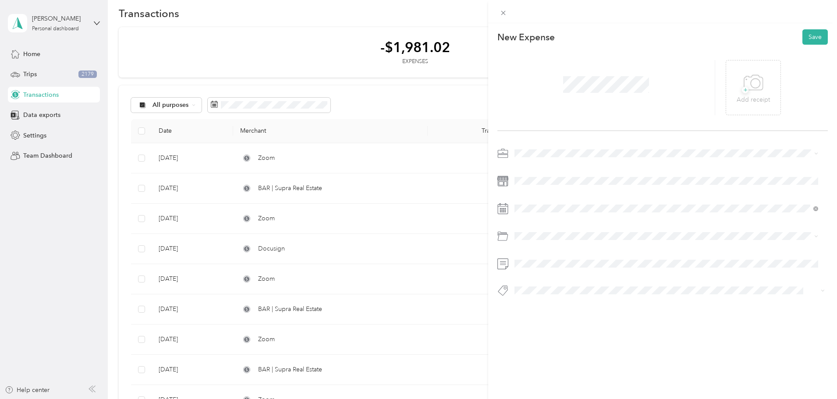
click at [546, 289] on li "Professional Dues and Fees" at bounding box center [667, 284] width 310 height 15
click at [806, 35] on button "Save" at bounding box center [815, 36] width 25 height 15
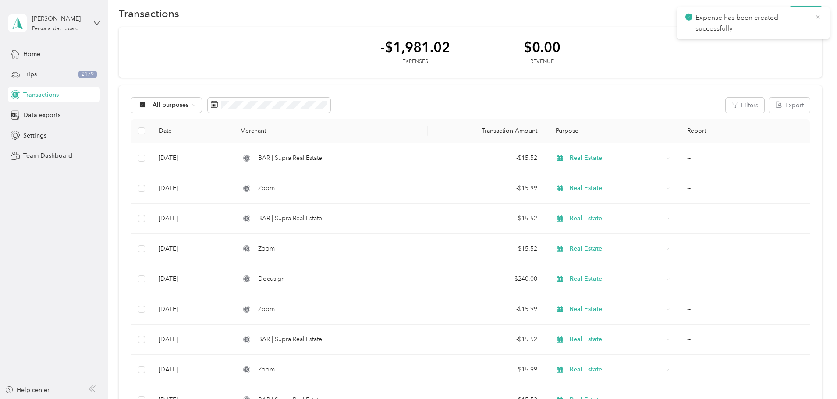
click at [816, 17] on icon at bounding box center [817, 17] width 7 height 8
click at [790, 18] on button "New" at bounding box center [806, 13] width 32 height 15
click at [740, 26] on span "Expense" at bounding box center [743, 29] width 24 height 9
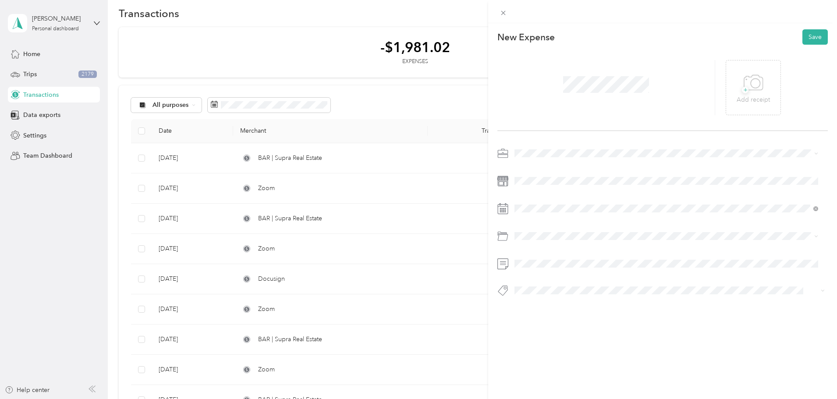
click at [530, 149] on span at bounding box center [670, 153] width 316 height 14
click at [538, 198] on span "Real Estate" at bounding box center [532, 199] width 29 height 7
click at [541, 203] on span at bounding box center [670, 209] width 316 height 14
click at [551, 214] on span at bounding box center [670, 209] width 316 height 14
click at [535, 260] on icon at bounding box center [536, 258] width 9 height 9
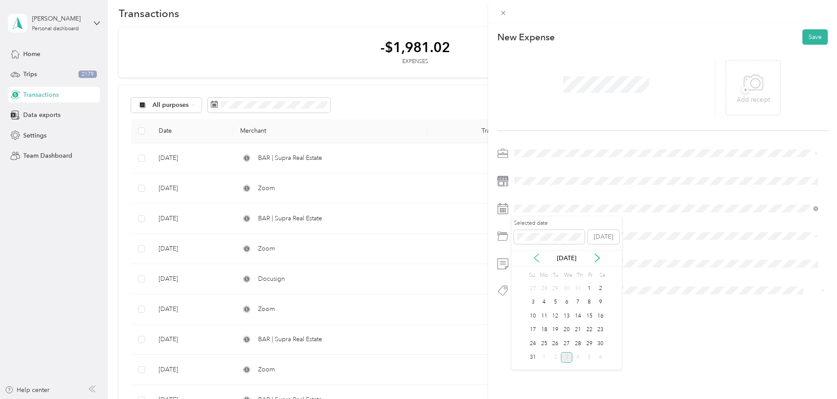
click at [535, 260] on icon at bounding box center [536, 258] width 9 height 9
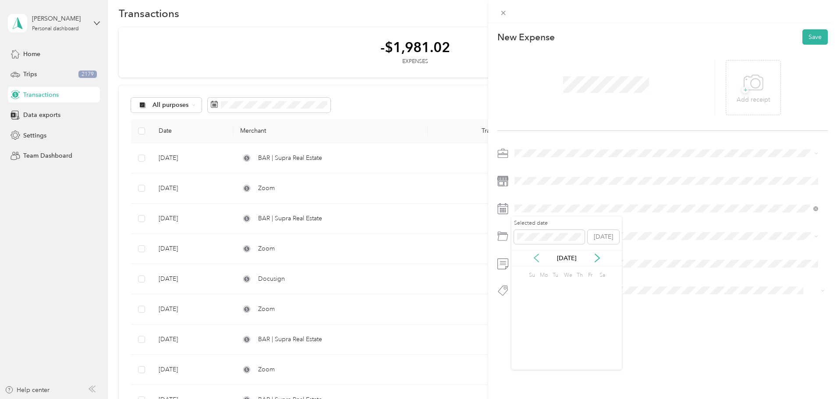
click at [535, 260] on icon at bounding box center [536, 258] width 9 height 9
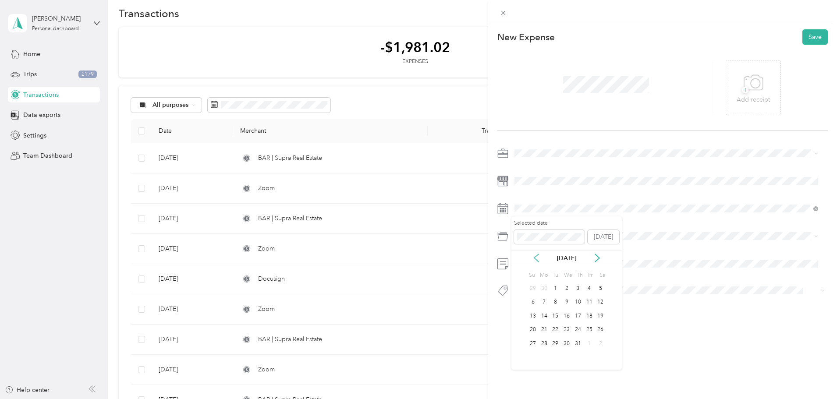
click at [535, 260] on icon at bounding box center [536, 258] width 9 height 9
click at [534, 330] on div "18" at bounding box center [532, 330] width 11 height 11
click at [534, 286] on span "Professional Dues and Fees" at bounding box center [556, 286] width 76 height 7
click at [807, 36] on button "Save" at bounding box center [815, 36] width 25 height 15
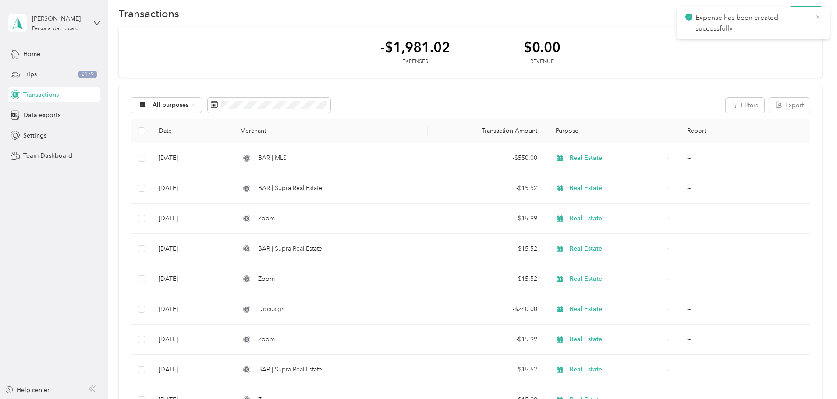
click at [819, 15] on icon at bounding box center [817, 17] width 7 height 8
click at [790, 8] on button "New" at bounding box center [806, 13] width 32 height 15
click at [732, 33] on span "Expense" at bounding box center [743, 29] width 24 height 9
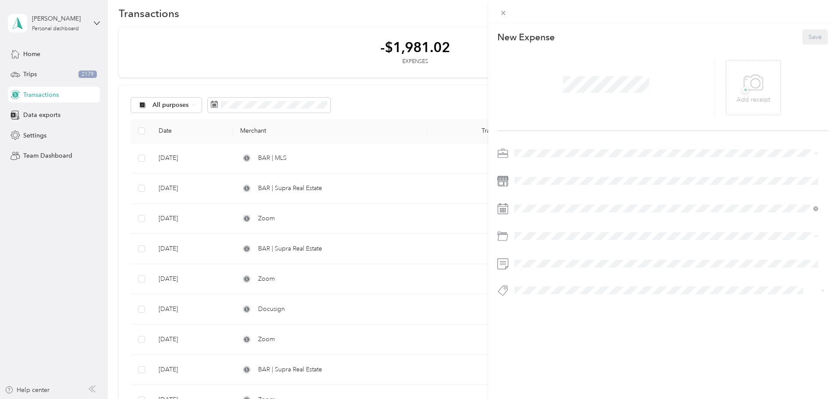
click at [575, 94] on span at bounding box center [606, 84] width 92 height 23
click at [546, 200] on span "Real Estate" at bounding box center [532, 198] width 29 height 7
click at [534, 257] on icon at bounding box center [536, 258] width 9 height 9
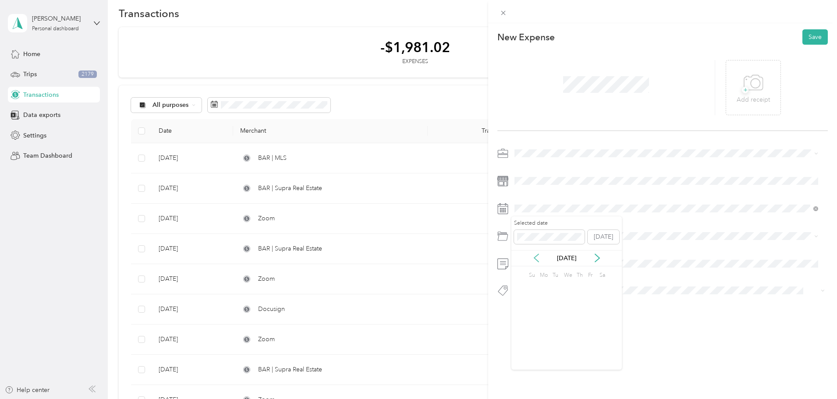
click at [534, 257] on icon at bounding box center [536, 258] width 9 height 9
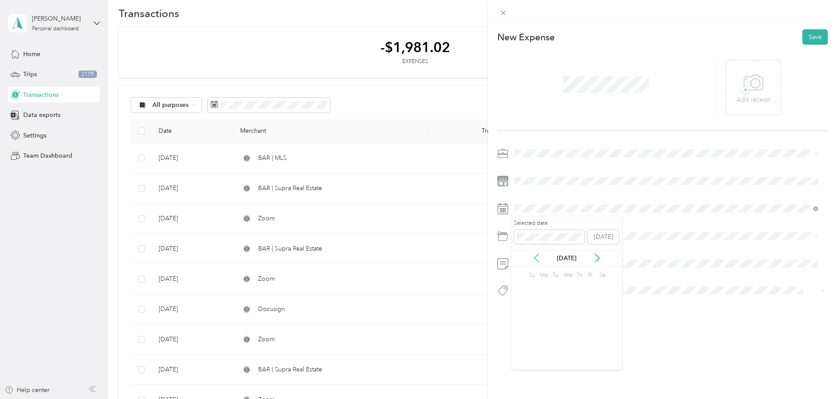
click at [534, 257] on icon at bounding box center [536, 258] width 9 height 9
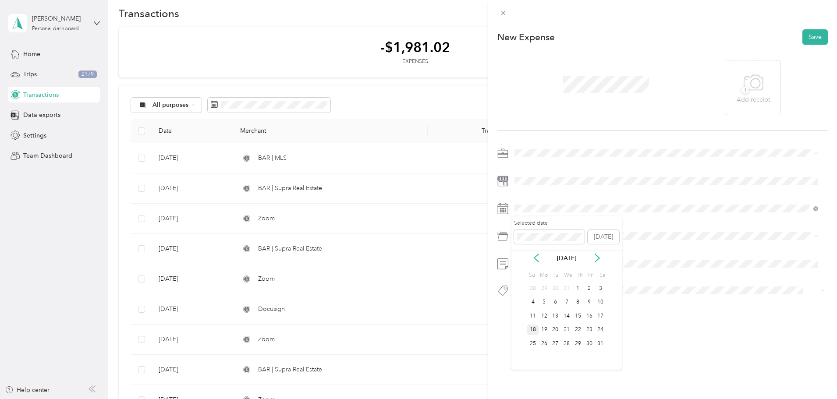
click at [536, 332] on div "18" at bounding box center [532, 330] width 11 height 11
click at [546, 274] on div "Software" at bounding box center [667, 271] width 298 height 9
click at [806, 30] on button "Save" at bounding box center [815, 36] width 25 height 15
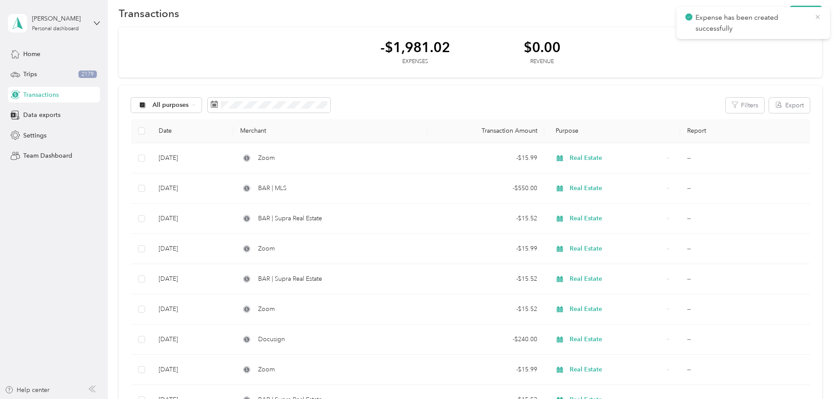
click at [820, 18] on icon at bounding box center [817, 17] width 7 height 8
click at [790, 14] on button "New" at bounding box center [806, 13] width 32 height 15
click at [741, 31] on span "Expense" at bounding box center [743, 29] width 24 height 9
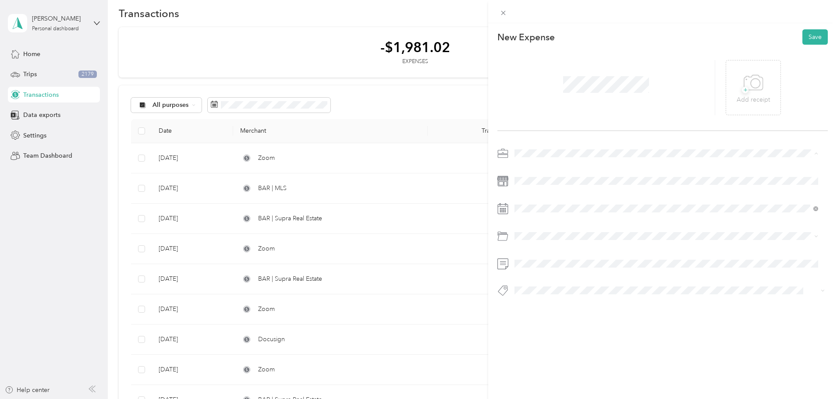
click at [540, 196] on span "Real Estate" at bounding box center [532, 199] width 29 height 7
click at [535, 261] on icon at bounding box center [536, 258] width 9 height 9
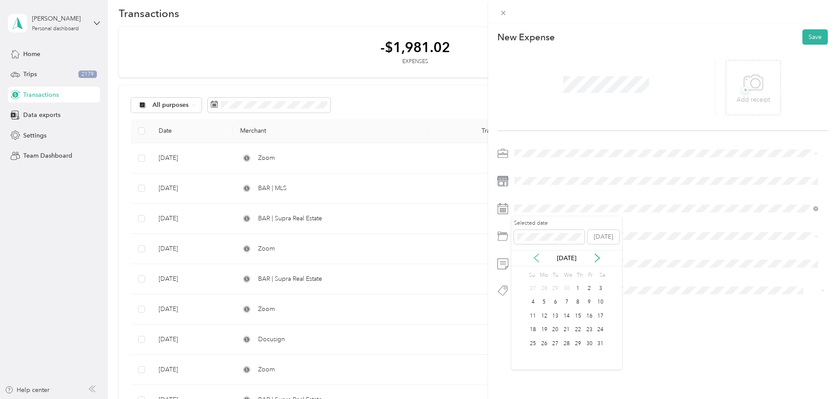
click at [535, 261] on icon at bounding box center [536, 258] width 9 height 9
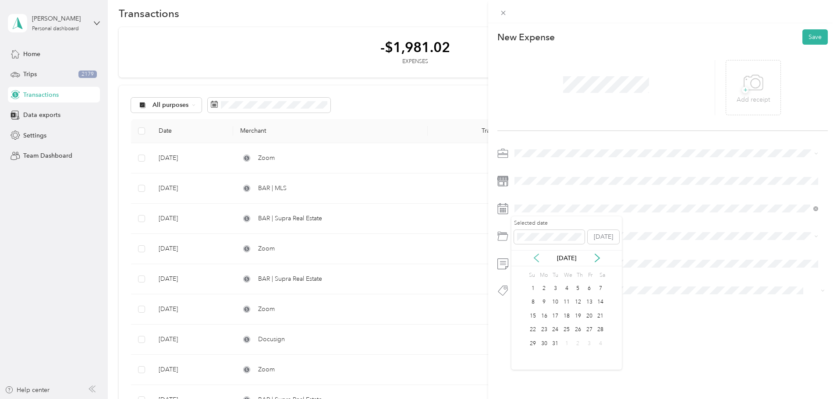
click at [535, 261] on icon at bounding box center [536, 258] width 9 height 9
click at [581, 346] on div "29" at bounding box center [577, 343] width 11 height 11
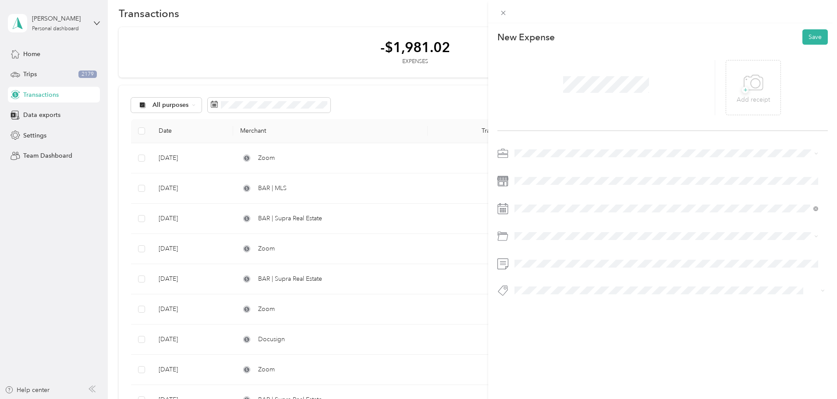
click at [567, 287] on li "Professional Dues and Fees" at bounding box center [667, 281] width 310 height 15
click at [812, 43] on button "Save" at bounding box center [815, 36] width 25 height 15
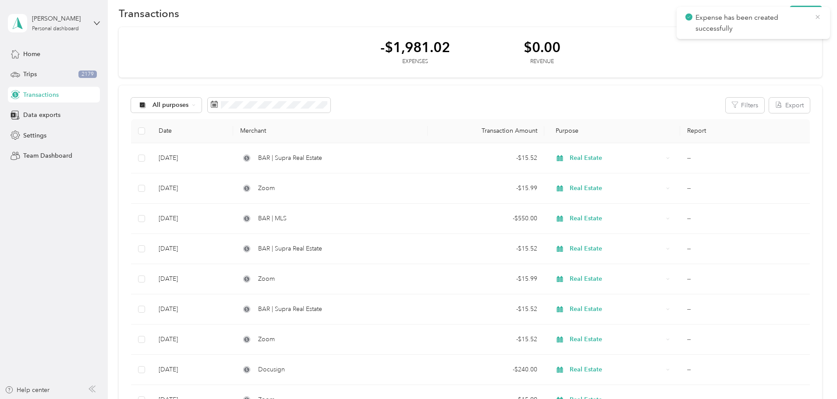
click at [819, 17] on icon at bounding box center [817, 17] width 7 height 8
click at [790, 18] on button "New" at bounding box center [806, 13] width 32 height 15
click at [746, 29] on span "Expense" at bounding box center [743, 29] width 24 height 9
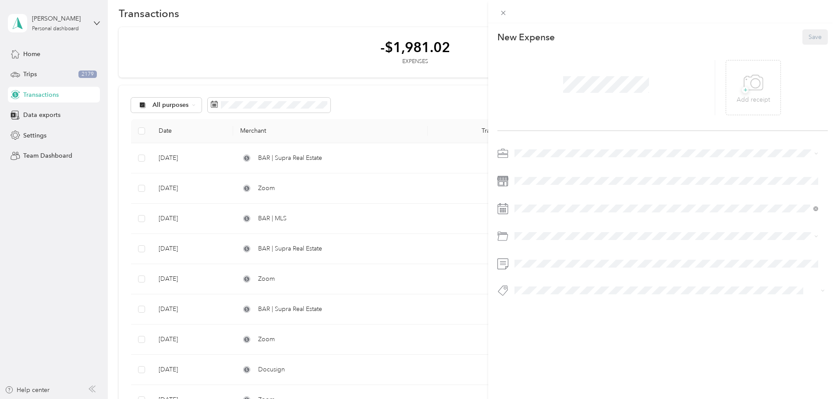
click at [557, 89] on div at bounding box center [606, 87] width 218 height 55
click at [533, 196] on span "Real Estate" at bounding box center [532, 199] width 29 height 7
click at [538, 258] on icon at bounding box center [536, 258] width 9 height 9
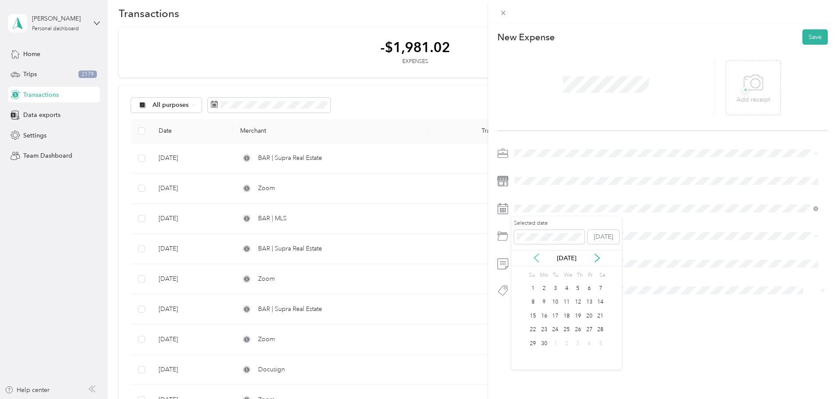
click at [538, 258] on icon at bounding box center [536, 258] width 9 height 9
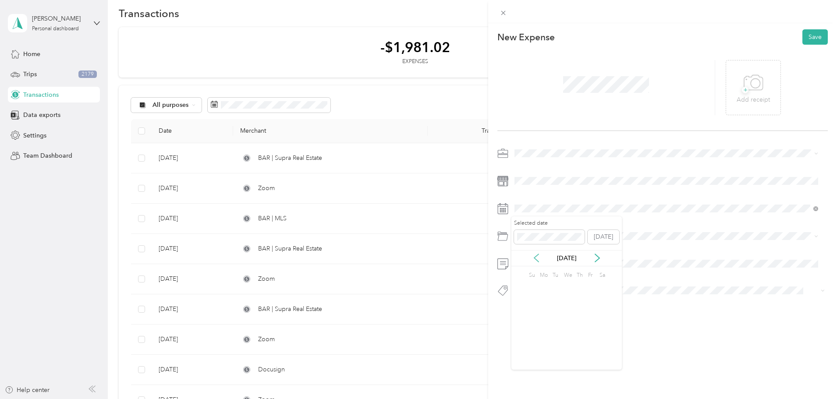
click at [538, 258] on icon at bounding box center [536, 258] width 9 height 9
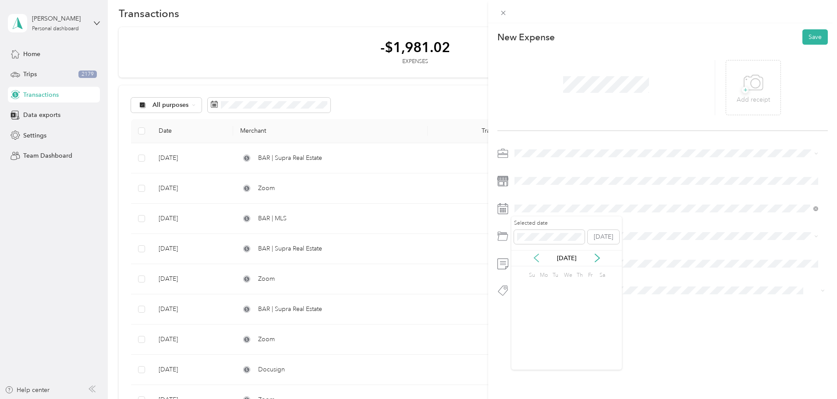
click at [538, 258] on icon at bounding box center [536, 258] width 9 height 9
click at [599, 260] on icon at bounding box center [597, 258] width 9 height 9
click at [601, 342] on div "31" at bounding box center [600, 343] width 11 height 11
click at [544, 286] on span "Professional Dues and Fees" at bounding box center [556, 286] width 76 height 7
click at [806, 36] on button "Save" at bounding box center [815, 36] width 25 height 15
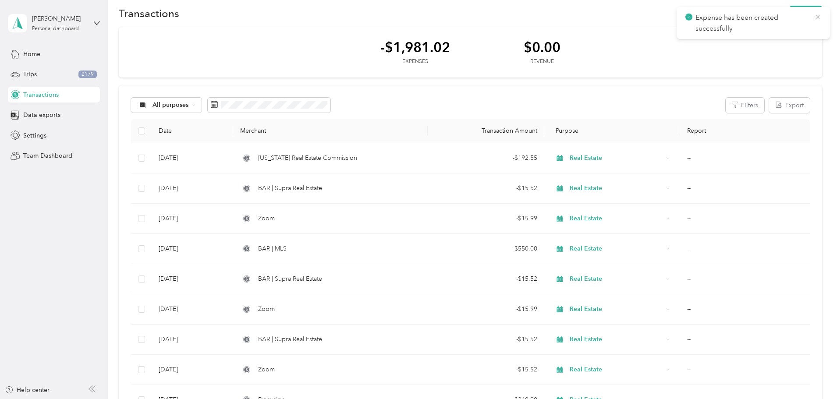
click at [816, 17] on icon at bounding box center [817, 17] width 7 height 8
click at [790, 14] on button "New" at bounding box center [806, 13] width 32 height 15
click at [745, 29] on span "Expense" at bounding box center [743, 29] width 24 height 9
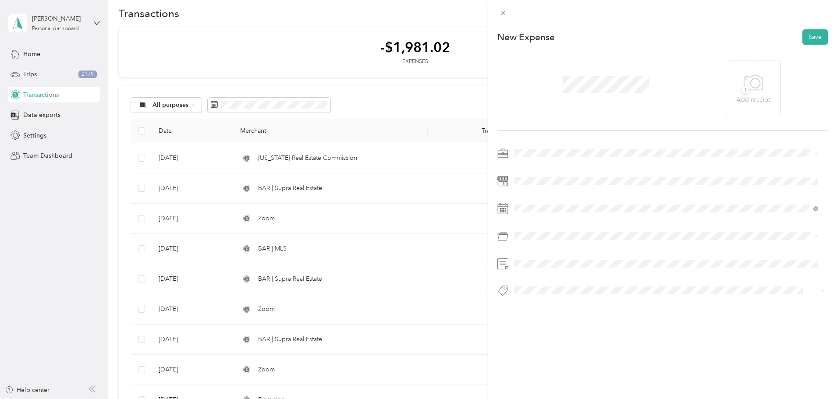
click at [529, 200] on div "Real Estate" at bounding box center [667, 197] width 298 height 9
click at [537, 259] on icon at bounding box center [536, 258] width 9 height 9
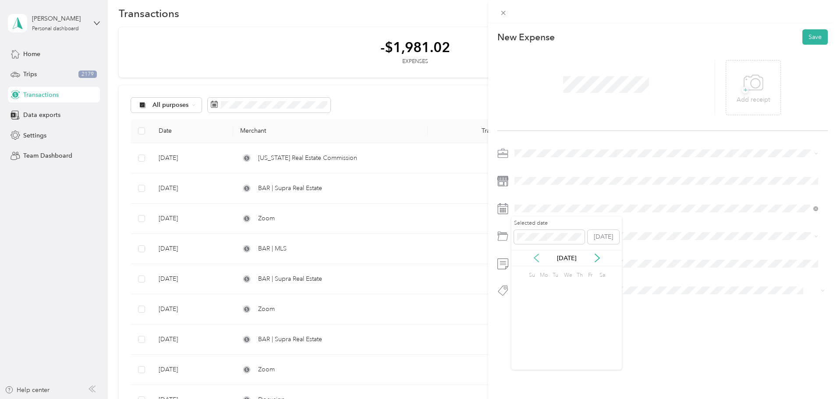
click at [537, 259] on icon at bounding box center [536, 258] width 9 height 9
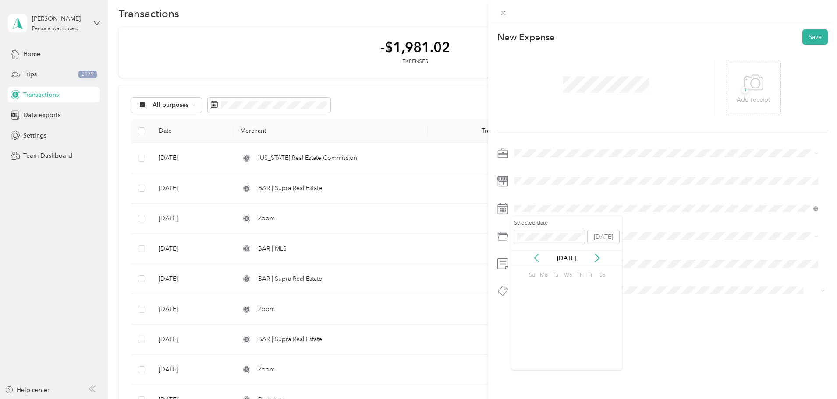
click at [537, 259] on icon at bounding box center [536, 258] width 9 height 9
click at [538, 261] on icon at bounding box center [536, 258] width 9 height 9
click at [565, 315] on div "18" at bounding box center [566, 316] width 11 height 11
click at [530, 275] on li "Software" at bounding box center [667, 271] width 310 height 15
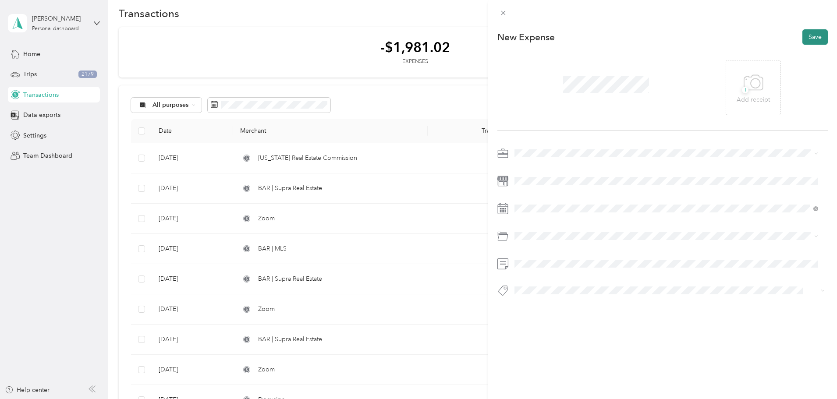
click at [809, 39] on button "Save" at bounding box center [815, 36] width 25 height 15
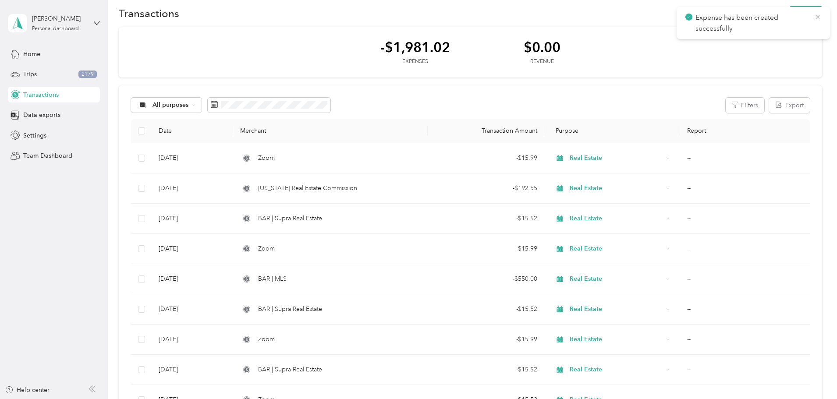
click at [814, 16] on icon at bounding box center [817, 17] width 7 height 8
click at [790, 11] on button "New" at bounding box center [806, 13] width 32 height 15
click at [744, 30] on span "Expense" at bounding box center [743, 29] width 24 height 9
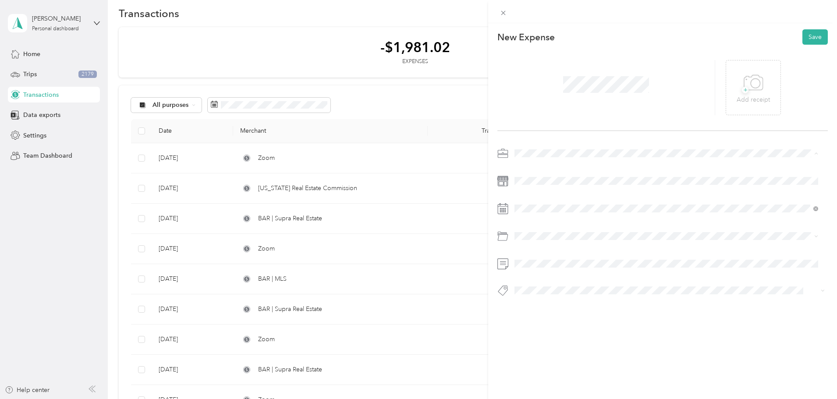
click at [530, 200] on span "Real Estate" at bounding box center [532, 199] width 29 height 7
click at [534, 259] on icon at bounding box center [536, 258] width 9 height 9
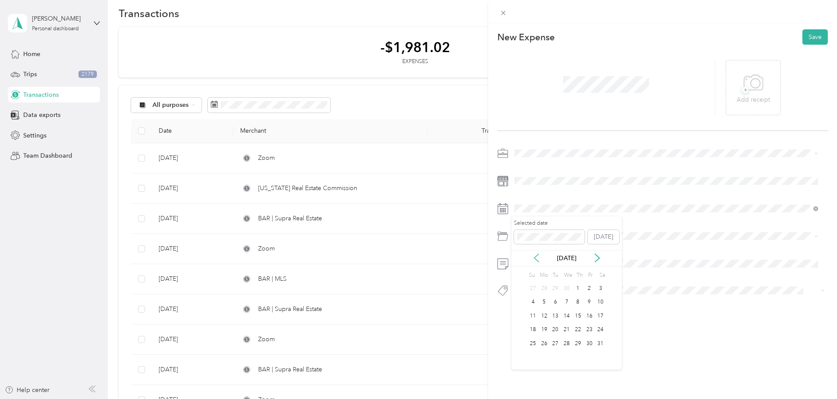
click at [534, 259] on icon at bounding box center [536, 258] width 9 height 9
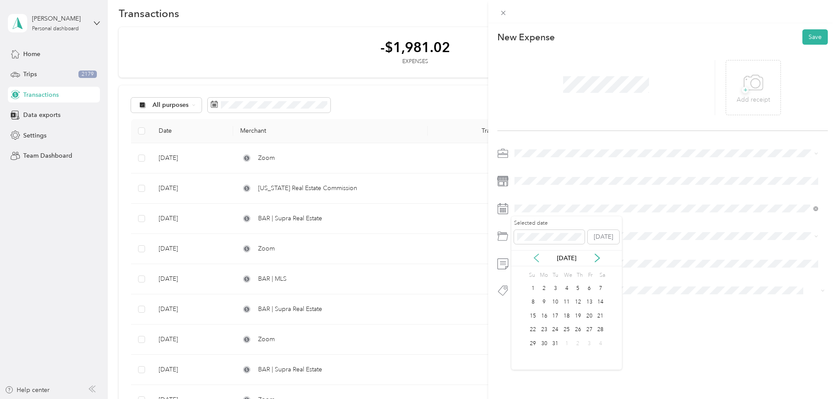
click at [534, 259] on icon at bounding box center [536, 258] width 9 height 9
click at [536, 345] on div "29" at bounding box center [532, 343] width 11 height 11
click at [554, 241] on span at bounding box center [670, 236] width 316 height 14
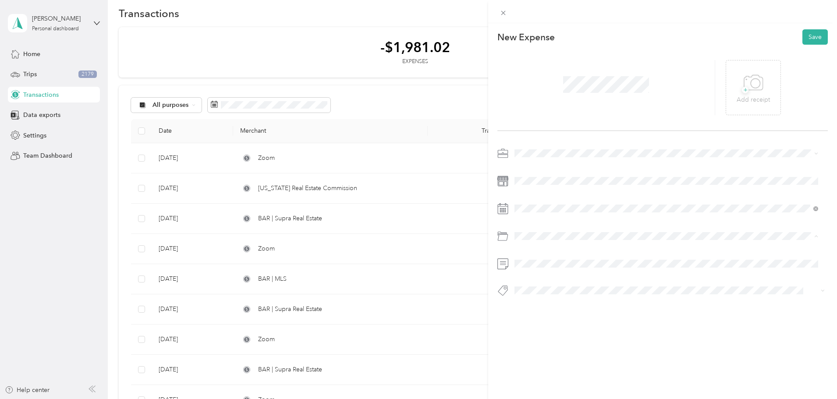
click at [546, 282] on li "Professional Dues and Fees" at bounding box center [667, 286] width 310 height 15
click at [816, 36] on button "Save" at bounding box center [815, 36] width 25 height 15
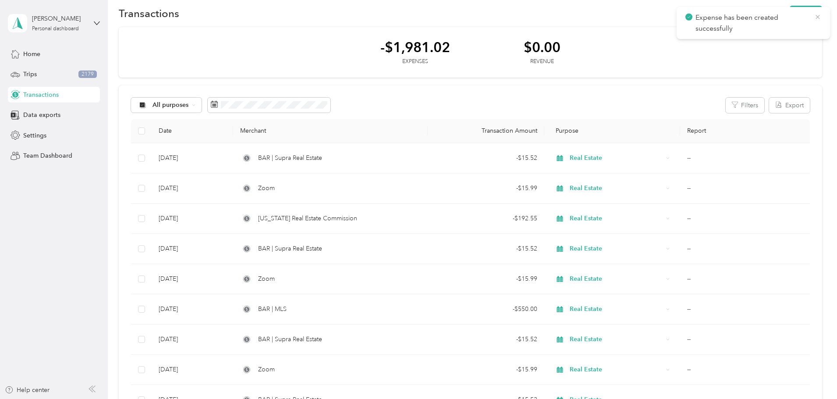
click at [814, 18] on icon at bounding box center [817, 17] width 7 height 8
click at [790, 18] on button "New" at bounding box center [806, 13] width 32 height 15
click at [744, 36] on li "Expense" at bounding box center [739, 29] width 46 height 15
click at [740, 25] on span "Expense" at bounding box center [743, 29] width 24 height 9
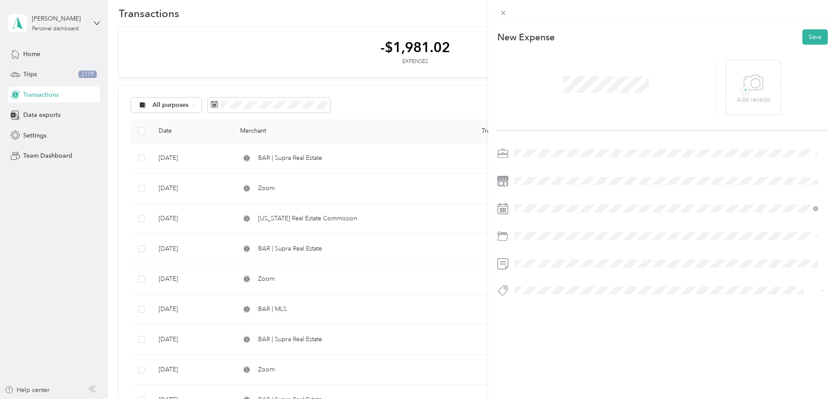
click at [540, 196] on span "Real Estate" at bounding box center [532, 199] width 29 height 7
click at [537, 259] on icon at bounding box center [536, 258] width 9 height 9
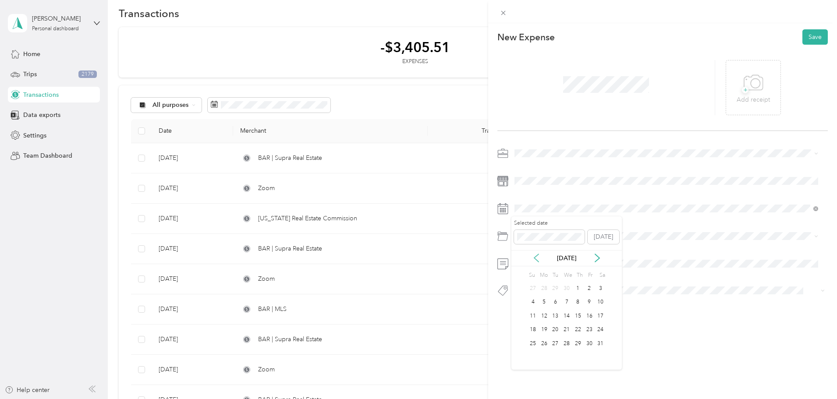
click at [537, 259] on icon at bounding box center [536, 258] width 9 height 9
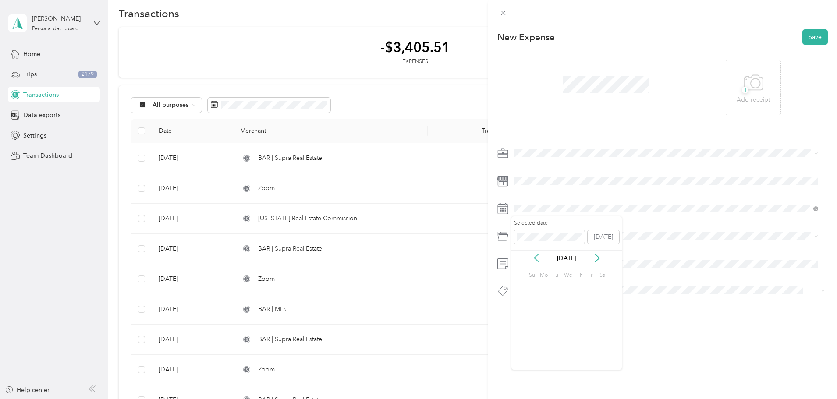
click at [537, 259] on icon at bounding box center [536, 258] width 9 height 9
click at [554, 287] on div "1" at bounding box center [555, 288] width 11 height 11
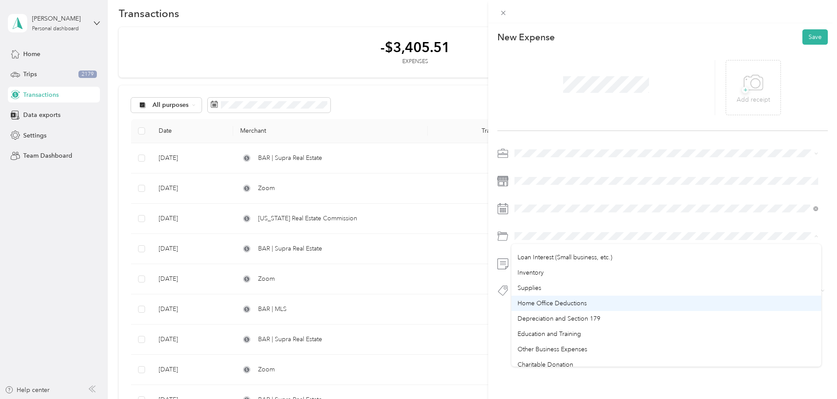
scroll to position [465, 0]
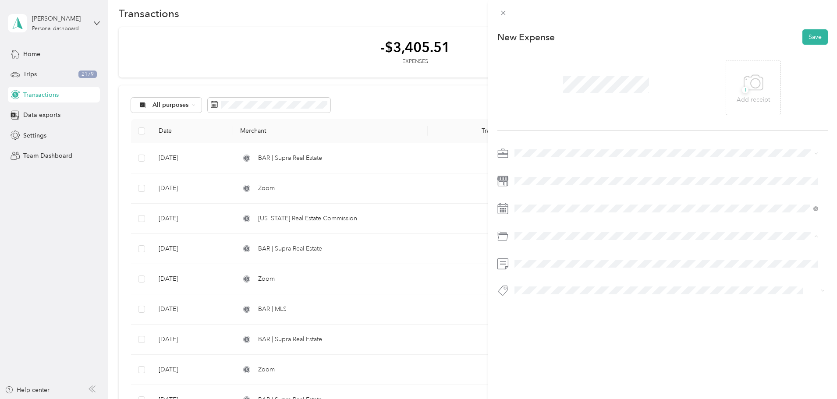
click at [701, 330] on div "Education and Training" at bounding box center [667, 328] width 298 height 9
click at [807, 39] on button "Save" at bounding box center [815, 36] width 25 height 15
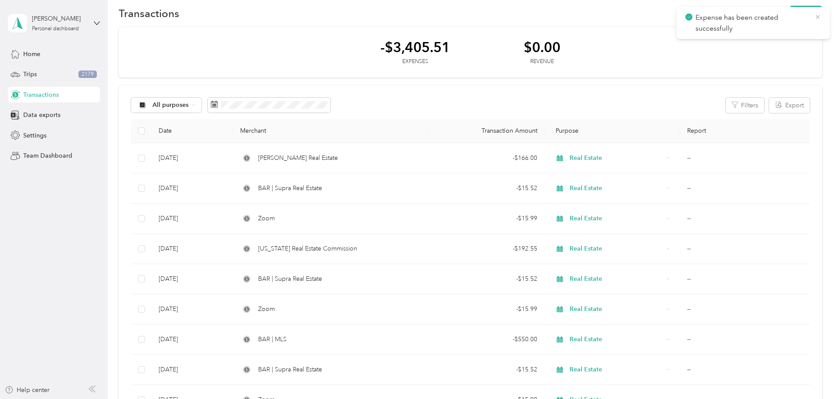
click at [817, 19] on icon at bounding box center [817, 17] width 7 height 8
click at [790, 10] on button "New" at bounding box center [806, 13] width 32 height 15
click at [747, 31] on span "Expense" at bounding box center [743, 29] width 24 height 9
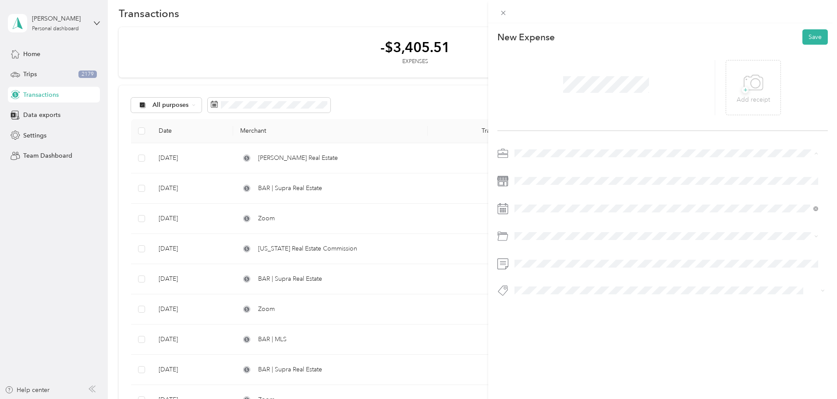
click at [533, 202] on li "Real Estate" at bounding box center [667, 199] width 310 height 15
click at [540, 261] on icon at bounding box center [536, 258] width 9 height 9
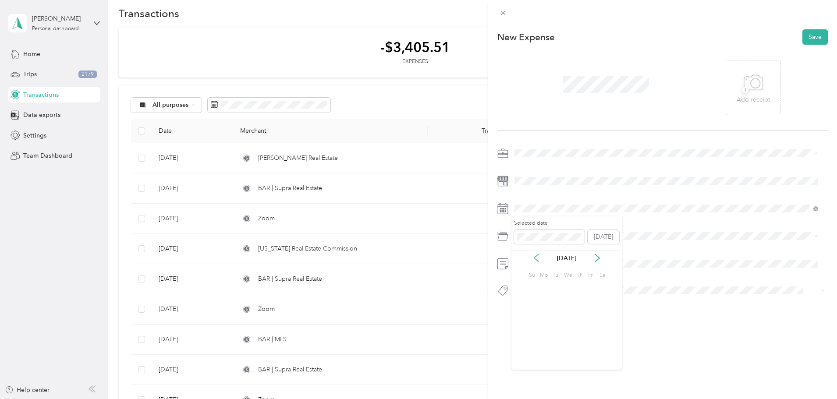
click at [540, 261] on icon at bounding box center [536, 258] width 9 height 9
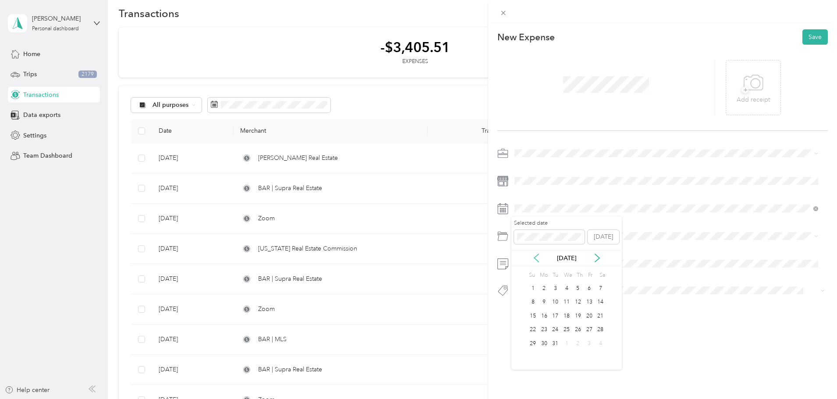
click at [540, 261] on icon at bounding box center [536, 258] width 9 height 9
click at [599, 261] on icon at bounding box center [597, 258] width 9 height 9
click at [558, 289] on div "1" at bounding box center [555, 288] width 11 height 11
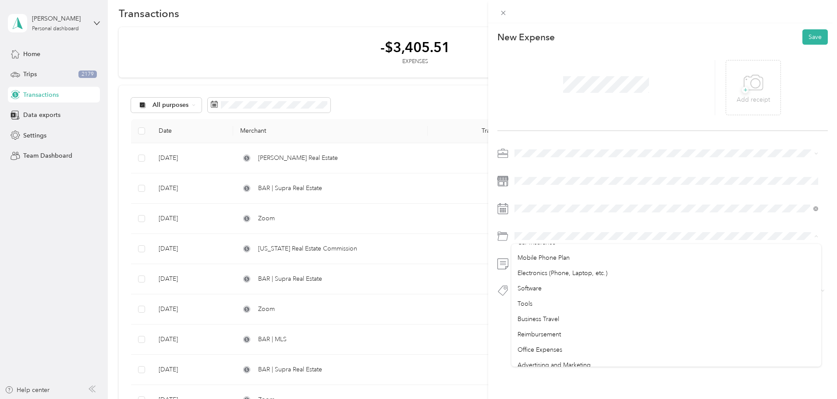
scroll to position [465, 0]
click at [587, 328] on div "Education and Training" at bounding box center [667, 328] width 298 height 9
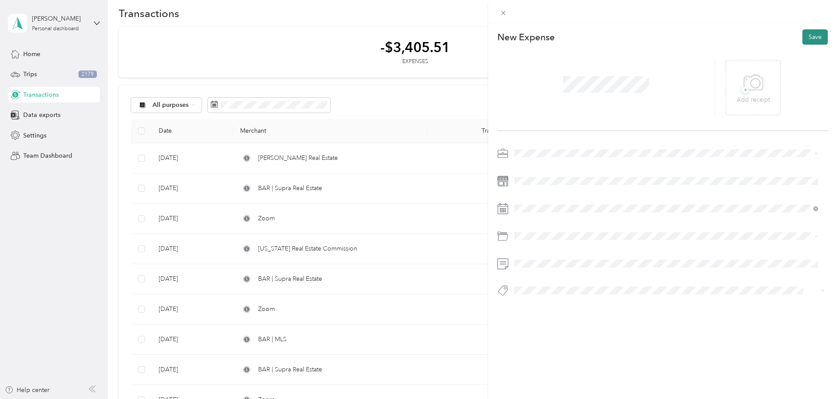
click at [805, 39] on button "Save" at bounding box center [815, 36] width 25 height 15
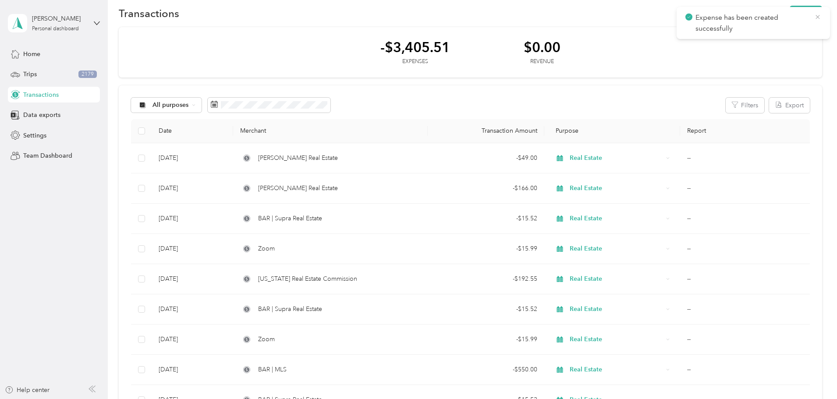
click at [818, 18] on icon at bounding box center [817, 17] width 7 height 8
click at [790, 15] on button "New" at bounding box center [806, 13] width 32 height 15
click at [740, 31] on span "Expense" at bounding box center [743, 29] width 24 height 9
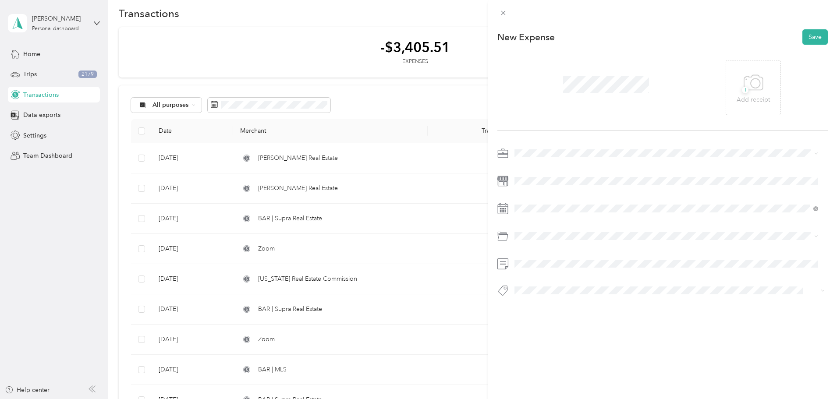
click at [551, 158] on span at bounding box center [670, 153] width 316 height 14
click at [535, 146] on span at bounding box center [670, 153] width 316 height 14
click at [535, 204] on ol "Work Personal Real Estate Other Charity Medical Moving Commute" at bounding box center [667, 219] width 310 height 123
click at [525, 196] on span "Real Estate" at bounding box center [532, 199] width 29 height 7
click at [531, 203] on span at bounding box center [670, 209] width 316 height 14
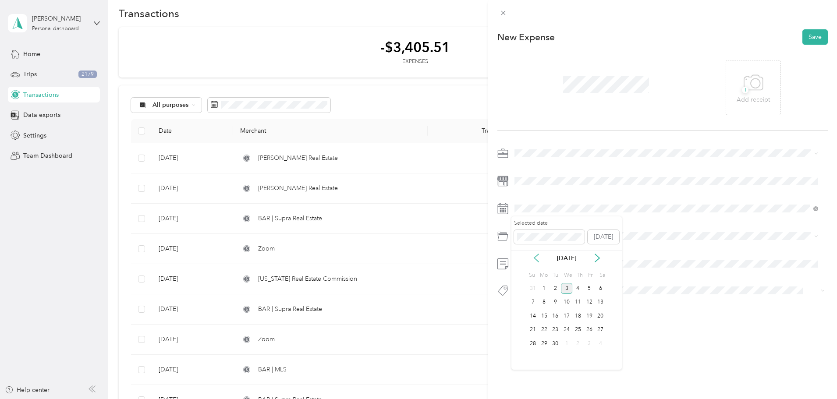
click at [537, 259] on icon at bounding box center [536, 258] width 9 height 9
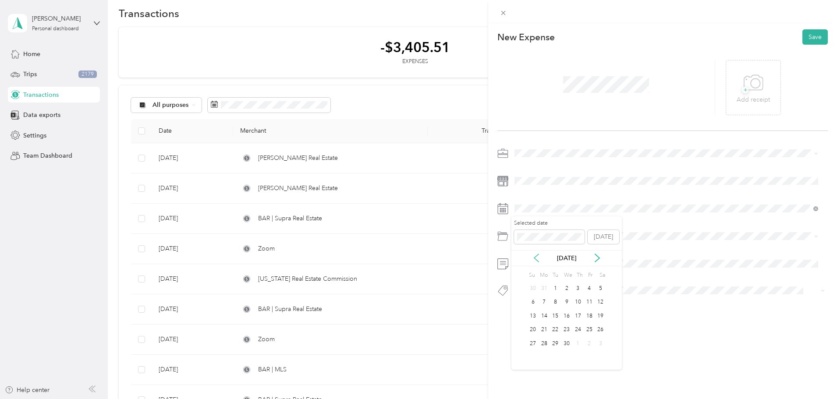
click at [537, 259] on icon at bounding box center [536, 258] width 9 height 9
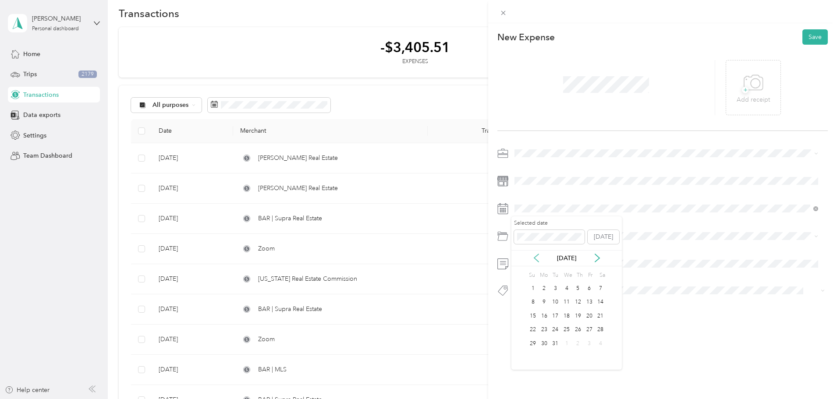
click at [537, 259] on icon at bounding box center [536, 258] width 9 height 9
click at [599, 257] on icon at bounding box center [597, 258] width 4 height 8
click at [583, 288] on div "3" at bounding box center [577, 288] width 11 height 11
click at [541, 243] on span at bounding box center [670, 236] width 316 height 14
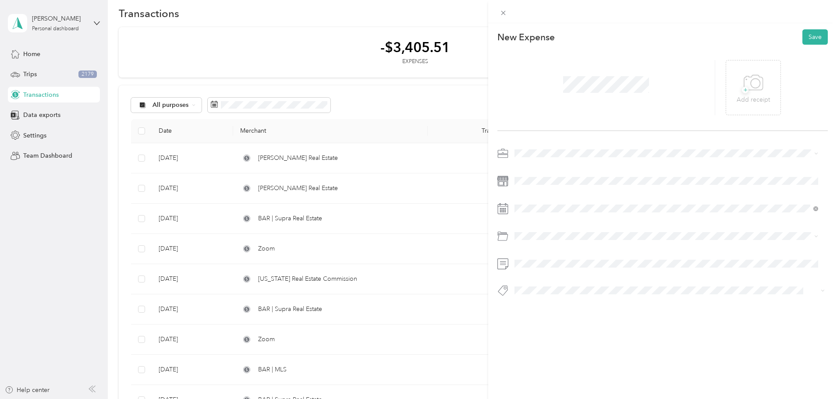
click at [542, 284] on span "Education and Training" at bounding box center [550, 286] width 64 height 7
click at [811, 35] on button "Save" at bounding box center [815, 36] width 25 height 15
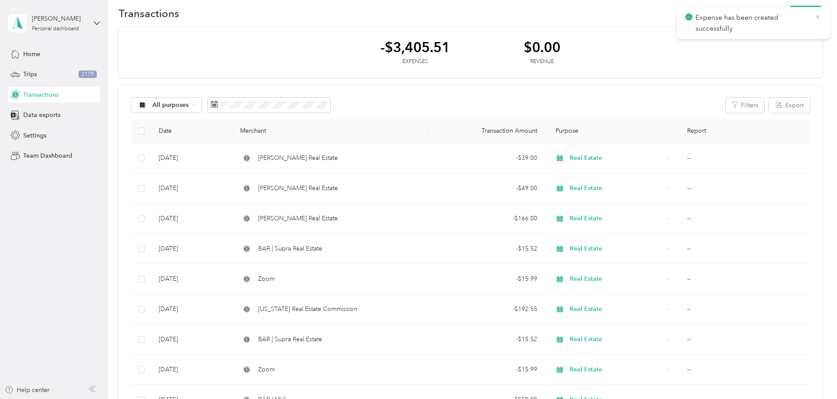
click at [820, 17] on icon at bounding box center [817, 17] width 7 height 8
click at [812, 12] on icon "button" at bounding box center [814, 13] width 4 height 2
click at [750, 30] on span "Expense" at bounding box center [743, 29] width 24 height 9
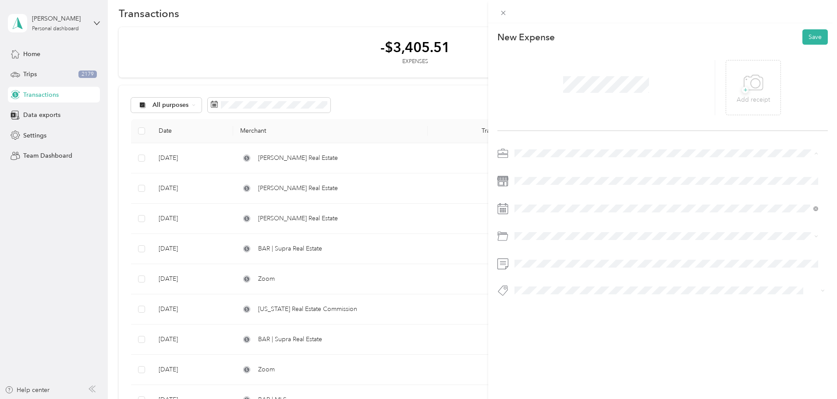
click at [550, 201] on div "Real Estate" at bounding box center [667, 199] width 298 height 9
click at [537, 261] on icon at bounding box center [536, 258] width 4 height 8
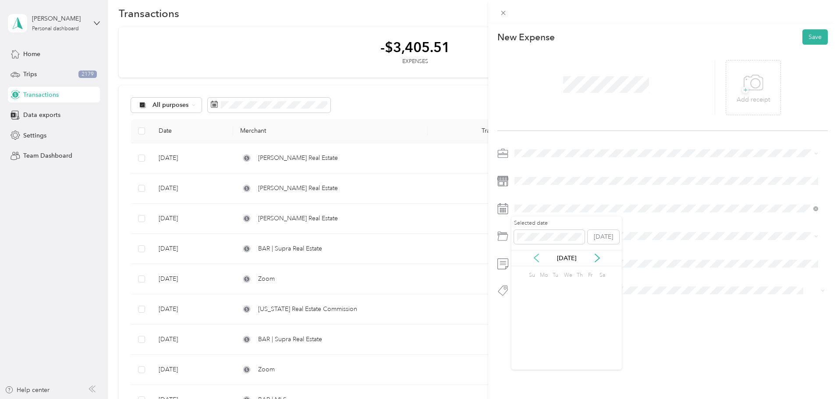
click at [537, 261] on icon at bounding box center [536, 258] width 4 height 8
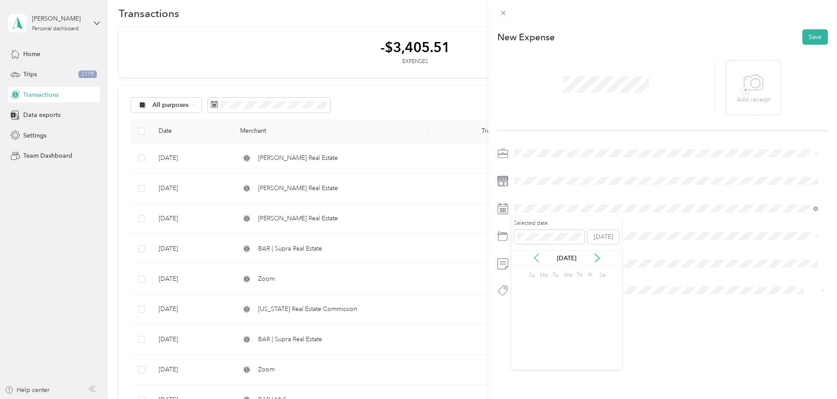
click at [537, 261] on icon at bounding box center [536, 258] width 4 height 8
click at [590, 317] on div "18" at bounding box center [589, 316] width 11 height 11
click at [530, 242] on span at bounding box center [670, 236] width 316 height 14
click at [538, 274] on span "Software" at bounding box center [530, 271] width 24 height 7
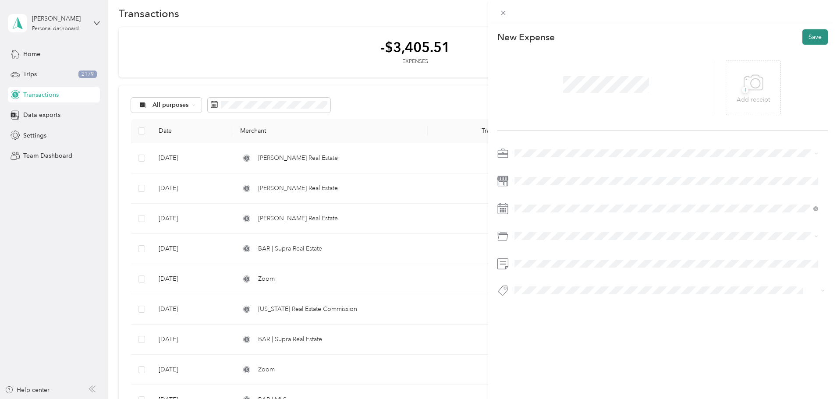
click at [808, 34] on button "Save" at bounding box center [815, 36] width 25 height 15
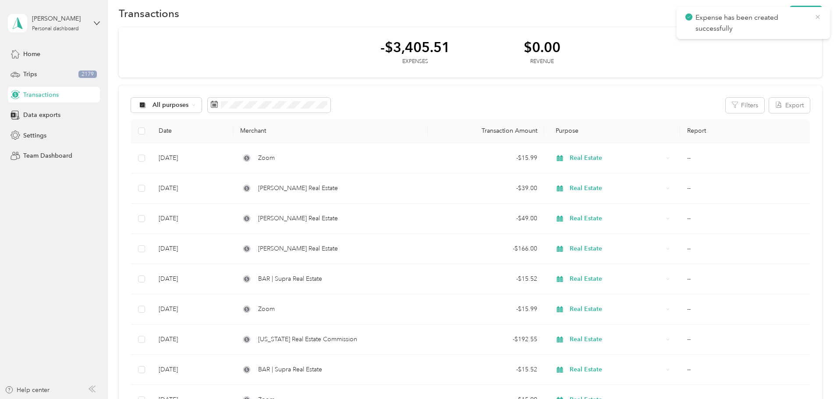
scroll to position [14, 0]
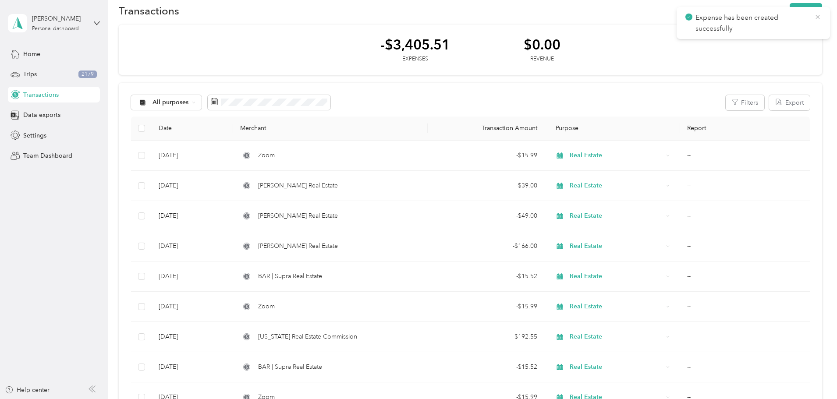
click at [819, 15] on icon at bounding box center [817, 17] width 7 height 8
click at [790, 9] on button "New" at bounding box center [806, 10] width 32 height 15
click at [737, 25] on span "Expense" at bounding box center [743, 27] width 24 height 9
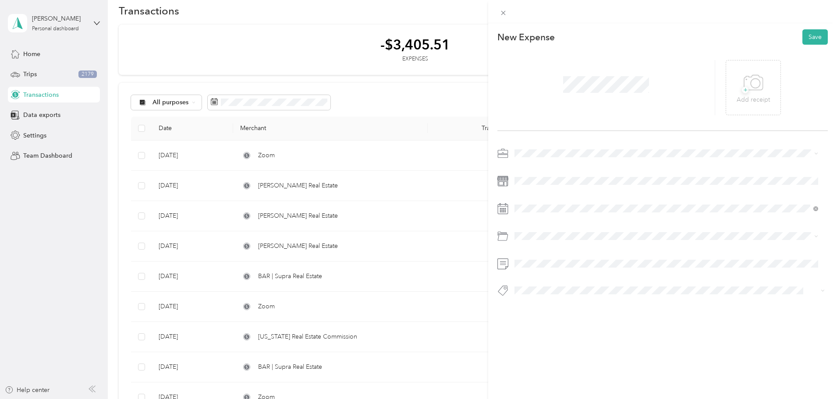
click at [535, 202] on li "Real Estate" at bounding box center [667, 195] width 310 height 15
click at [537, 260] on icon at bounding box center [536, 258] width 4 height 8
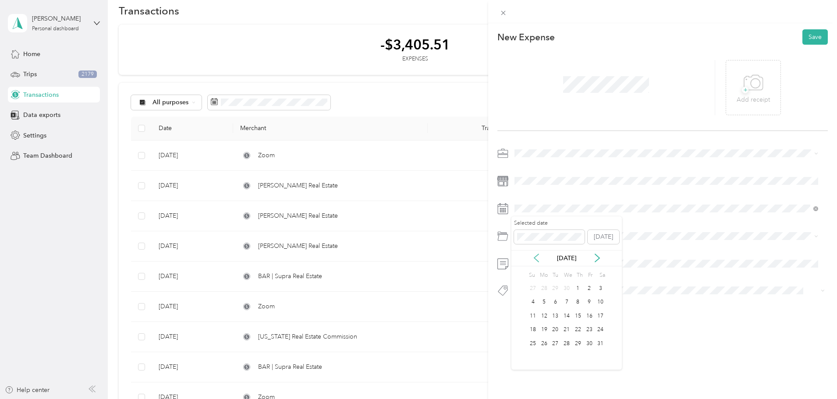
click at [537, 260] on icon at bounding box center [536, 258] width 4 height 8
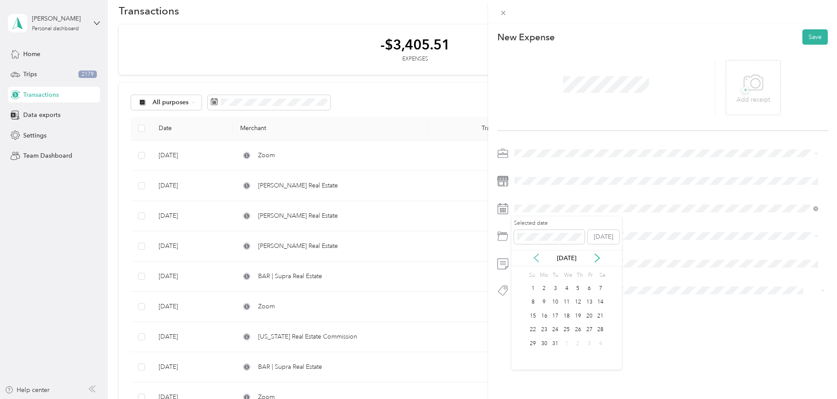
click at [537, 260] on icon at bounding box center [536, 258] width 4 height 8
click at [555, 345] on div "29" at bounding box center [555, 343] width 11 height 11
click at [555, 286] on span "Professional Dues and Fees" at bounding box center [556, 286] width 76 height 7
click at [814, 36] on button "Save" at bounding box center [815, 36] width 25 height 15
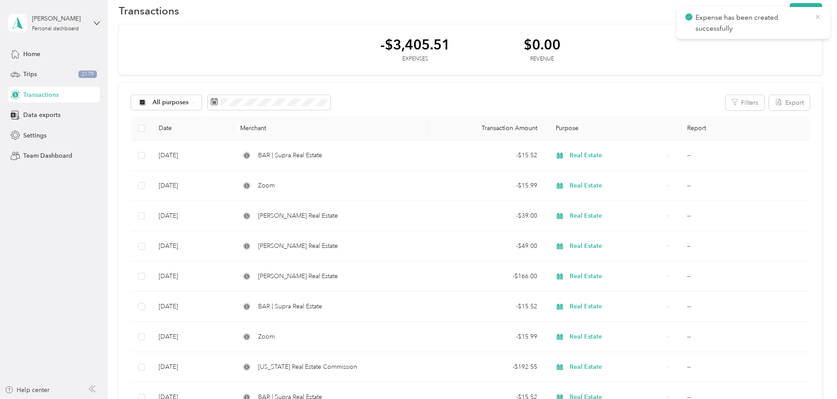
click at [819, 18] on icon at bounding box center [818, 17] width 4 height 4
click at [790, 10] on button "New" at bounding box center [806, 10] width 32 height 15
click at [749, 28] on span "Expense" at bounding box center [743, 27] width 24 height 9
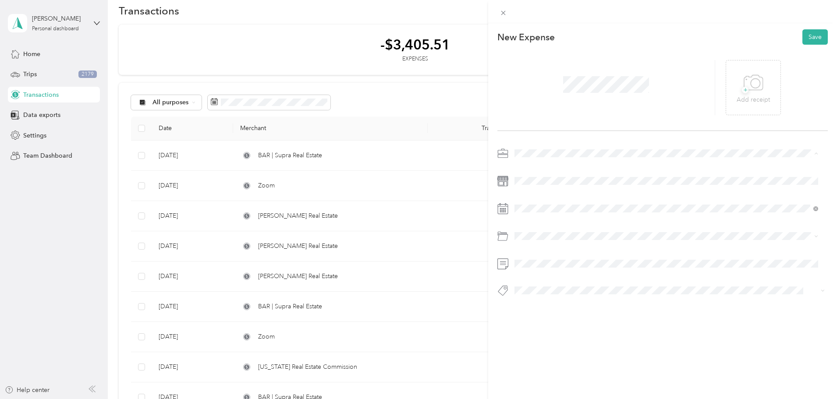
click at [523, 200] on li "Real Estate" at bounding box center [667, 199] width 310 height 15
click at [522, 176] on span at bounding box center [670, 181] width 316 height 14
click at [526, 187] on span at bounding box center [670, 181] width 316 height 14
click at [537, 260] on icon at bounding box center [536, 258] width 4 height 8
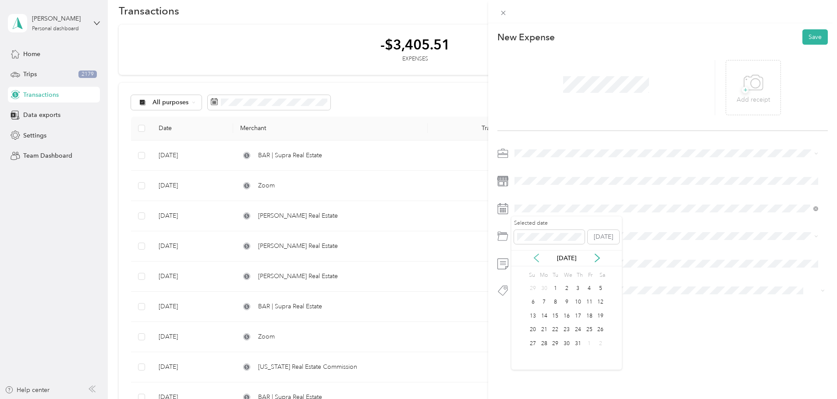
click at [537, 260] on icon at bounding box center [536, 258] width 4 height 8
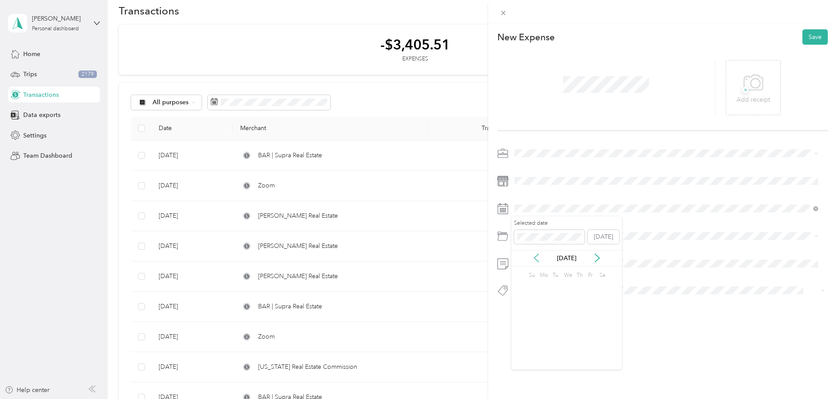
click at [537, 260] on icon at bounding box center [536, 258] width 4 height 8
click at [547, 332] on div "18" at bounding box center [544, 330] width 11 height 11
click at [541, 269] on span "Software" at bounding box center [530, 271] width 24 height 7
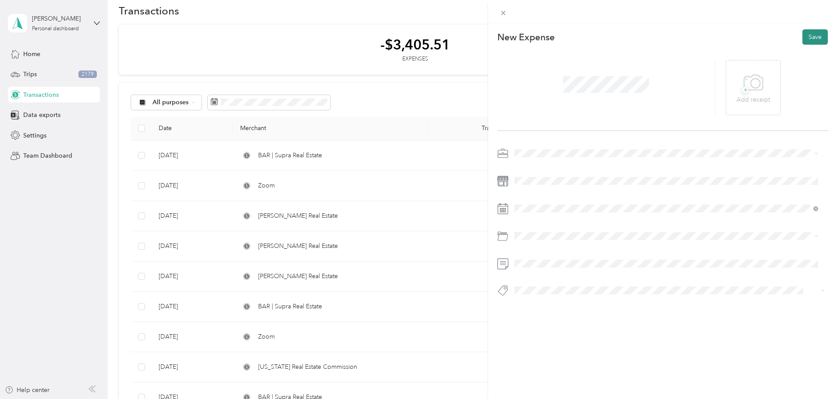
click at [807, 39] on button "Save" at bounding box center [815, 36] width 25 height 15
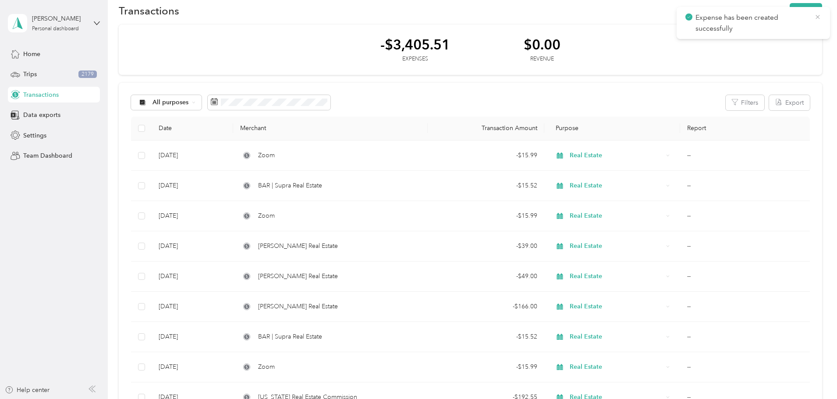
click at [819, 18] on icon at bounding box center [817, 17] width 7 height 8
click at [790, 14] on button "New" at bounding box center [806, 10] width 32 height 15
click at [738, 32] on li "Expense" at bounding box center [739, 27] width 46 height 15
click at [737, 31] on span "Expense" at bounding box center [743, 27] width 24 height 9
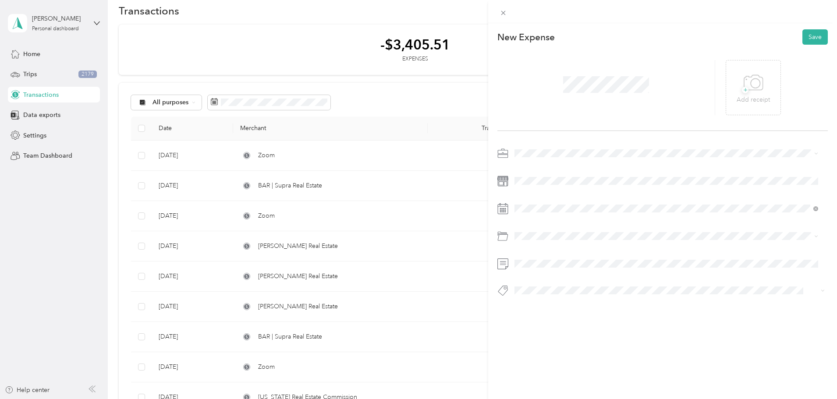
click at [535, 195] on span "Real Estate" at bounding box center [532, 195] width 29 height 7
click at [666, 203] on span at bounding box center [670, 209] width 316 height 14
click at [663, 213] on span at bounding box center [670, 209] width 316 height 14
click at [537, 261] on icon at bounding box center [536, 258] width 4 height 8
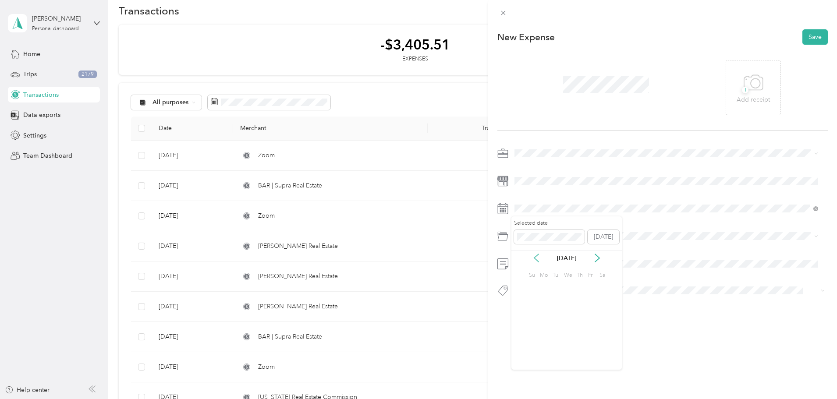
click at [537, 261] on icon at bounding box center [536, 258] width 4 height 8
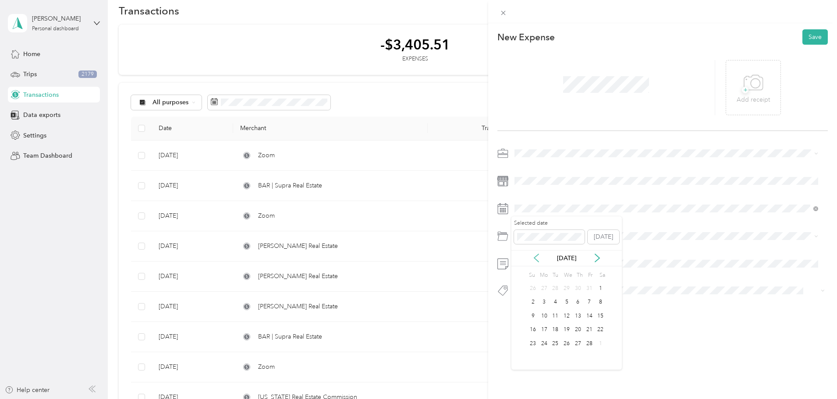
click at [537, 261] on icon at bounding box center [536, 258] width 4 height 8
drag, startPoint x: 596, startPoint y: 331, endPoint x: 589, endPoint y: 334, distance: 7.7
click at [589, 334] on div "17 18 19 20 21 22 23" at bounding box center [566, 330] width 79 height 14
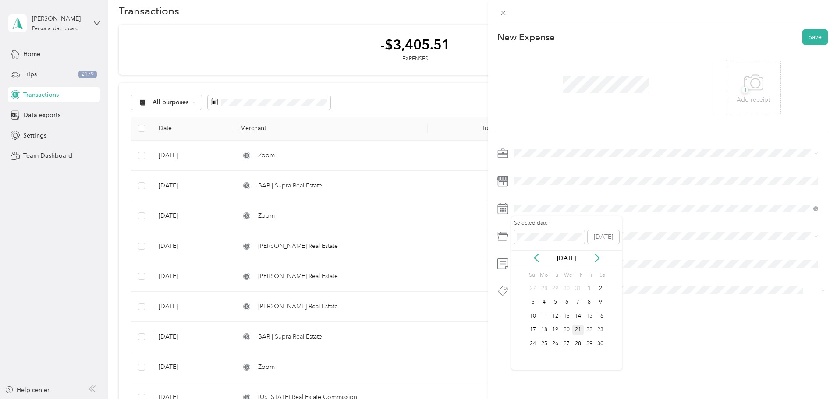
click at [579, 331] on div "21" at bounding box center [577, 330] width 11 height 11
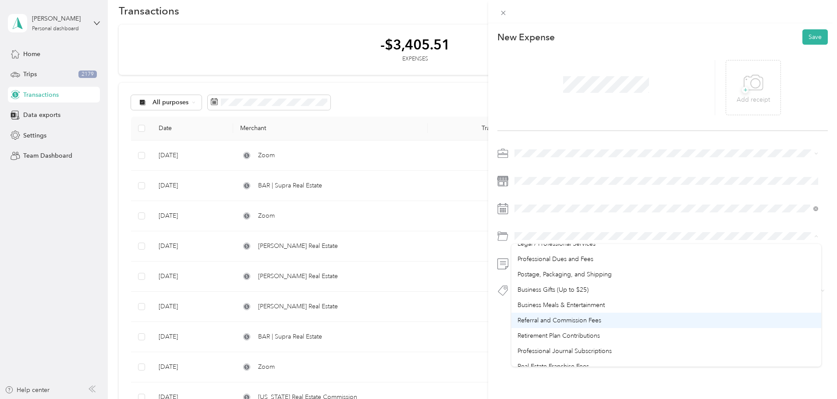
scroll to position [303, 0]
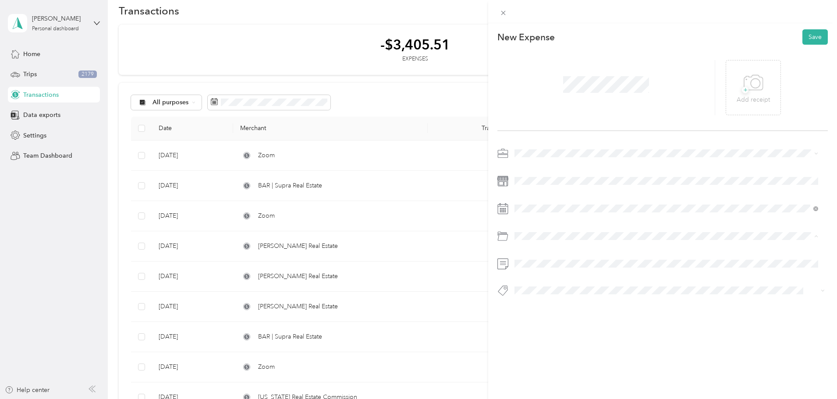
click at [645, 308] on div "Business Meals & Entertainment" at bounding box center [667, 305] width 298 height 9
click at [803, 44] on button "Save" at bounding box center [815, 36] width 25 height 15
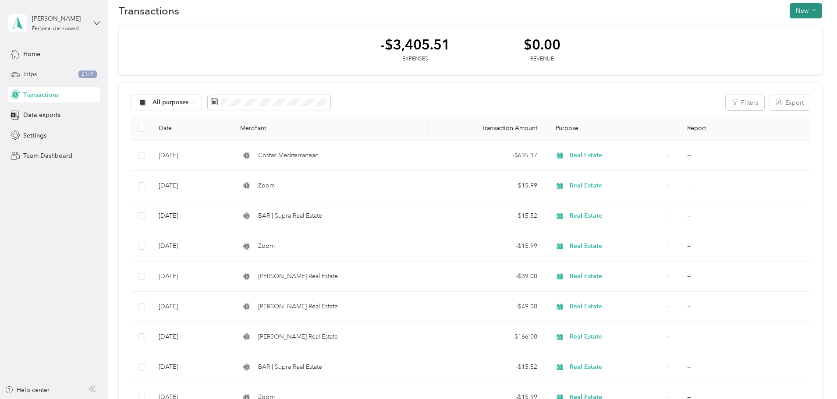
click at [790, 8] on button "New" at bounding box center [806, 10] width 32 height 15
click at [731, 28] on span "Expense" at bounding box center [743, 27] width 24 height 9
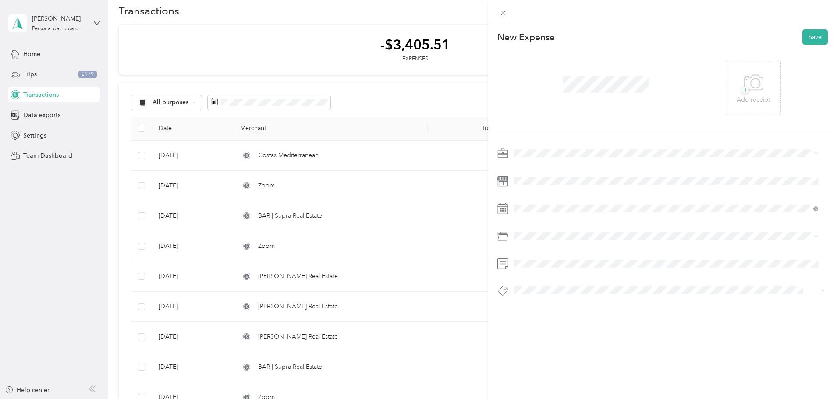
click at [535, 197] on span "Real Estate" at bounding box center [532, 195] width 29 height 7
click at [537, 257] on icon at bounding box center [536, 258] width 9 height 9
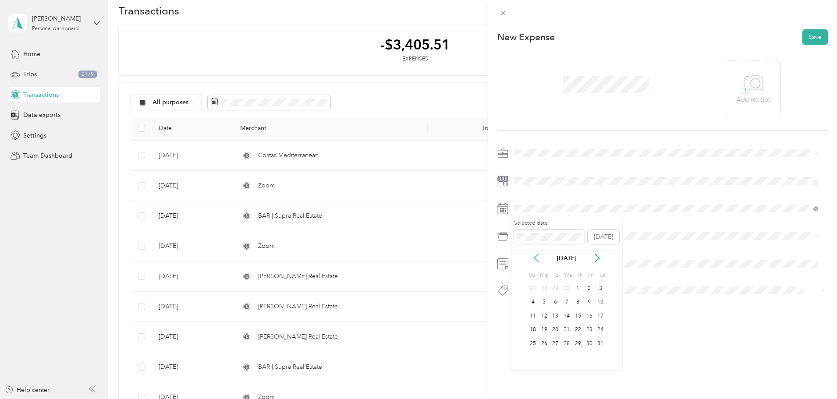
click at [537, 257] on icon at bounding box center [536, 258] width 9 height 9
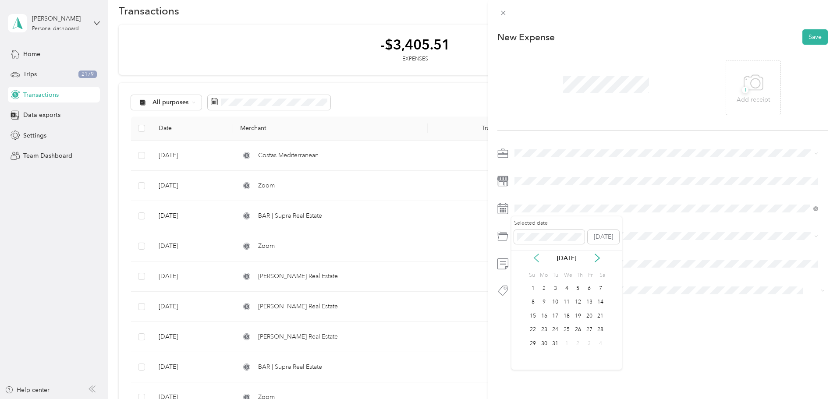
click at [537, 257] on icon at bounding box center [536, 258] width 9 height 9
click at [588, 345] on div "29" at bounding box center [589, 343] width 11 height 11
click at [533, 241] on span at bounding box center [670, 236] width 316 height 14
click at [536, 286] on span "Professional Dues and Fees" at bounding box center [556, 286] width 76 height 7
click at [807, 36] on button "Save" at bounding box center [815, 36] width 25 height 15
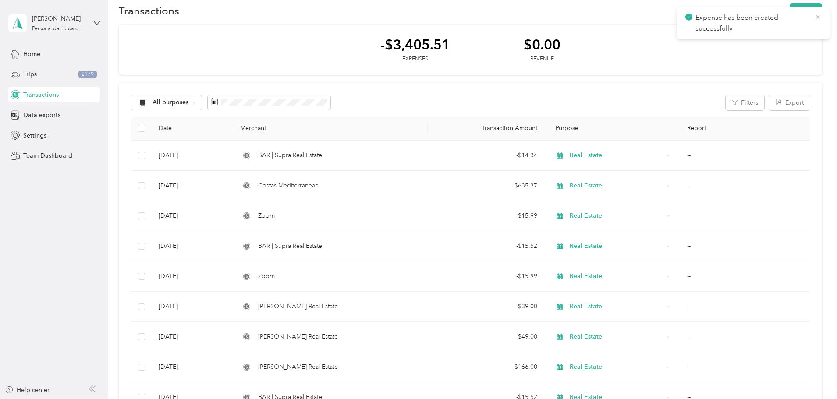
click at [818, 17] on icon at bounding box center [817, 17] width 7 height 8
click at [790, 12] on button "New" at bounding box center [806, 10] width 32 height 15
click at [745, 29] on span "Expense" at bounding box center [743, 27] width 24 height 9
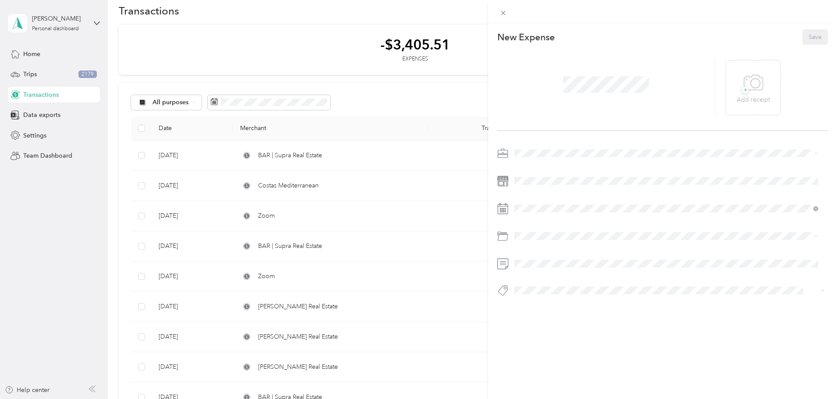
click at [560, 84] on span at bounding box center [606, 84] width 92 height 23
click at [536, 200] on span "Real Estate" at bounding box center [532, 199] width 29 height 7
click at [521, 213] on span at bounding box center [670, 209] width 316 height 14
click at [537, 255] on icon at bounding box center [536, 258] width 9 height 9
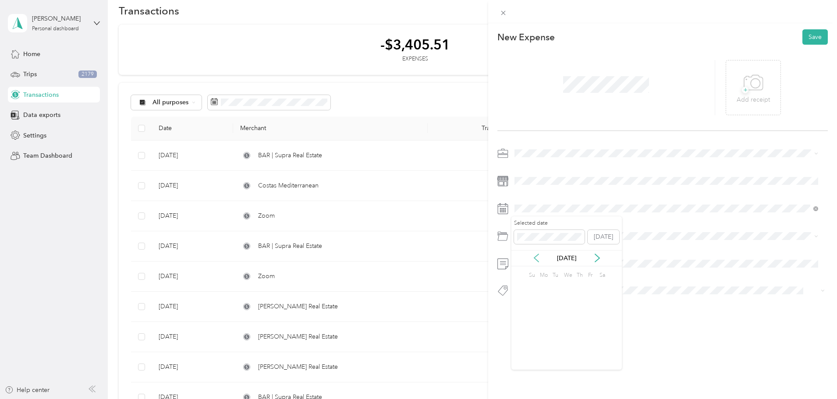
click at [537, 255] on icon at bounding box center [536, 258] width 9 height 9
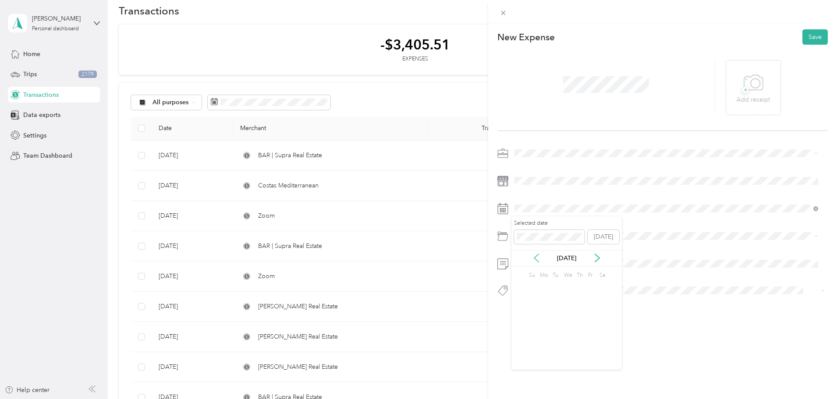
click at [537, 255] on icon at bounding box center [536, 258] width 9 height 9
click at [594, 260] on icon at bounding box center [597, 258] width 9 height 9
click at [562, 317] on div "18" at bounding box center [566, 316] width 11 height 11
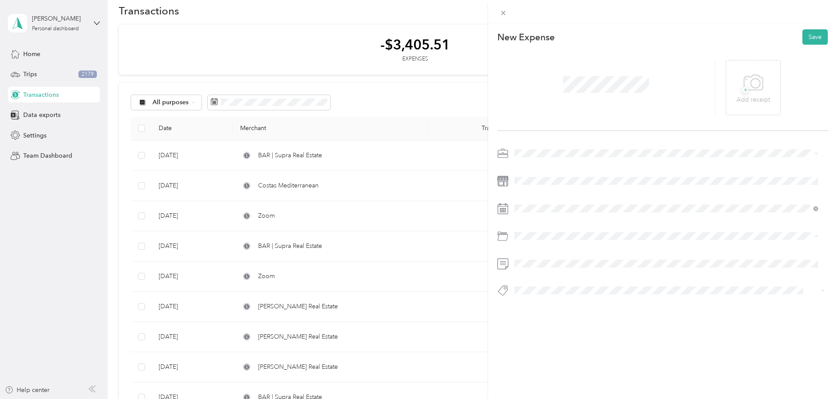
click at [540, 273] on span "Software" at bounding box center [530, 271] width 24 height 7
click at [804, 40] on button "Save" at bounding box center [815, 36] width 25 height 15
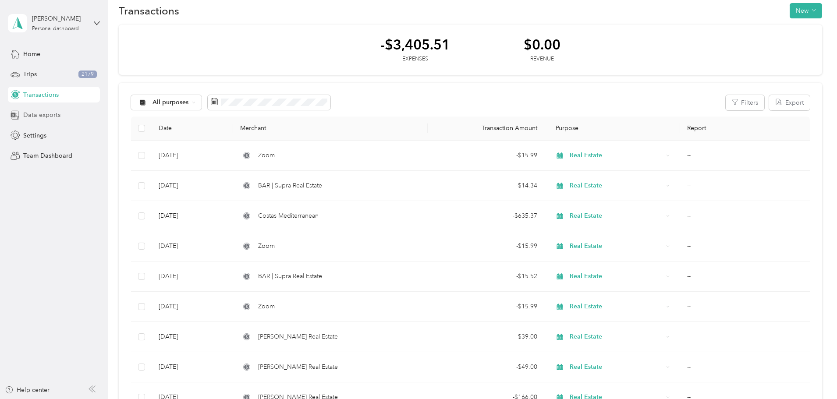
click at [42, 114] on span "Data exports" at bounding box center [41, 114] width 37 height 9
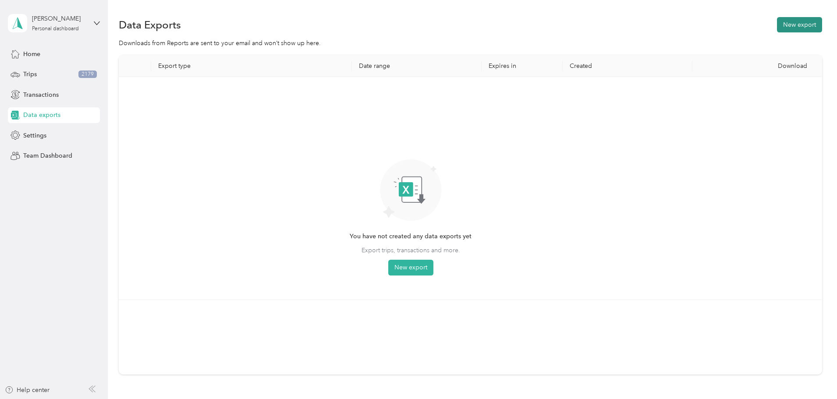
click at [777, 18] on button "New export" at bounding box center [799, 24] width 45 height 15
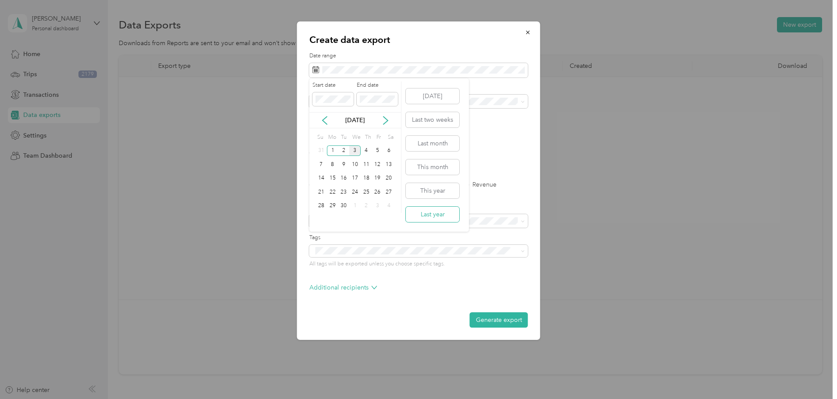
click at [435, 221] on button "Last year" at bounding box center [432, 214] width 53 height 15
click at [437, 165] on li "Real Estate" at bounding box center [418, 160] width 219 height 15
click at [426, 236] on div "Summary only" at bounding box center [419, 236] width 206 height 9
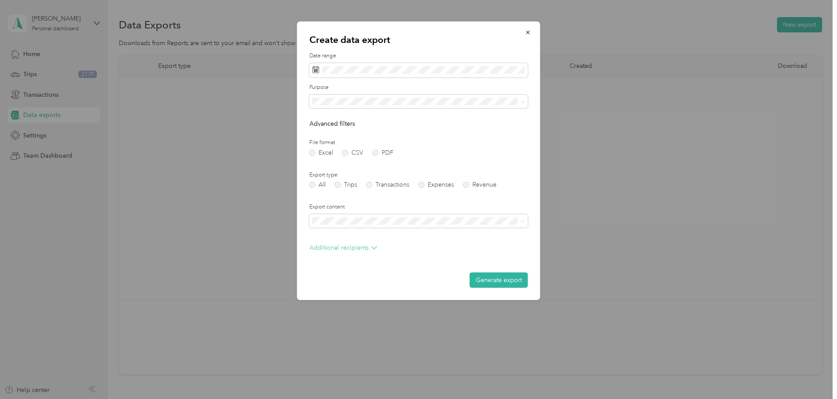
click at [355, 246] on p "Additional recipients" at bounding box center [343, 247] width 68 height 9
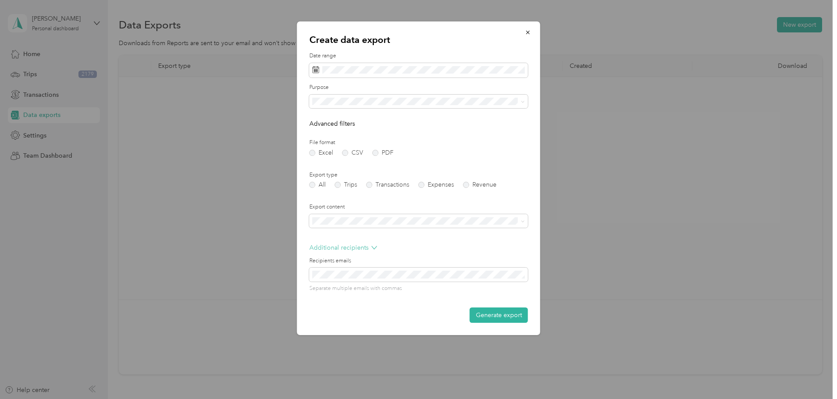
click at [355, 246] on p "Additional recipients" at bounding box center [343, 247] width 68 height 9
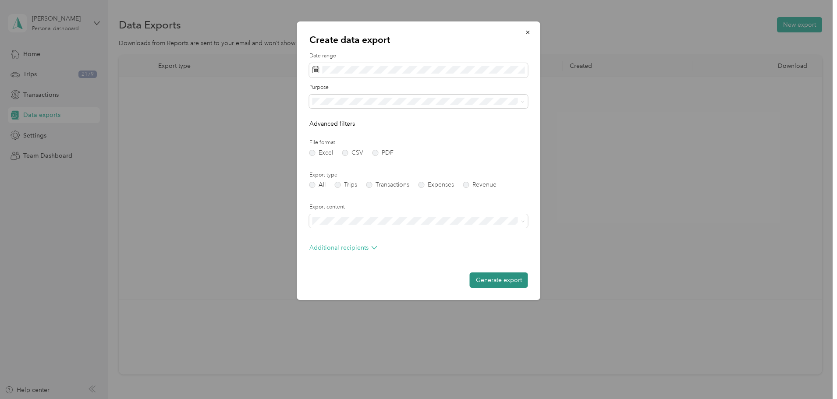
click at [498, 277] on button "Generate export" at bounding box center [499, 280] width 58 height 15
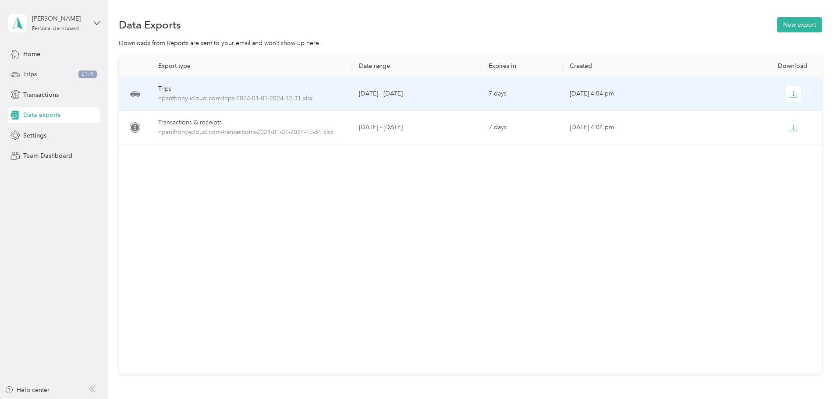
click at [700, 101] on div at bounding box center [758, 94] width 116 height 16
click at [342, 98] on span "npanthony-icloud.com-trips-2024-01-01-2024-12-31.xlsx" at bounding box center [251, 99] width 187 height 10
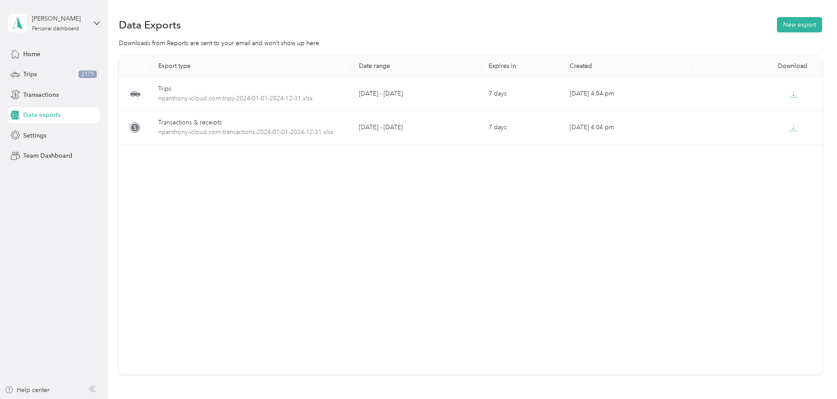
click at [429, 255] on div "Export type Date range Expires in Created Download Trips npanthony-icloud.com-t…" at bounding box center [471, 215] width 704 height 320
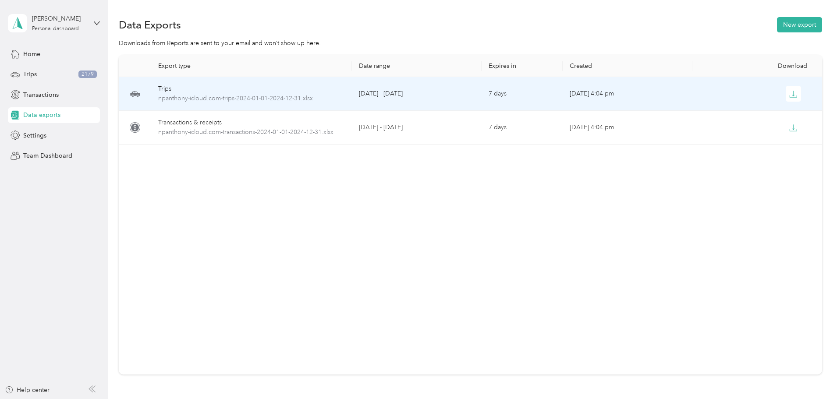
click at [310, 101] on span "npanthony-icloud.com-trips-2024-01-01-2024-12-31.xlsx" at bounding box center [251, 99] width 187 height 10
click at [789, 94] on icon "button" at bounding box center [793, 94] width 8 height 8
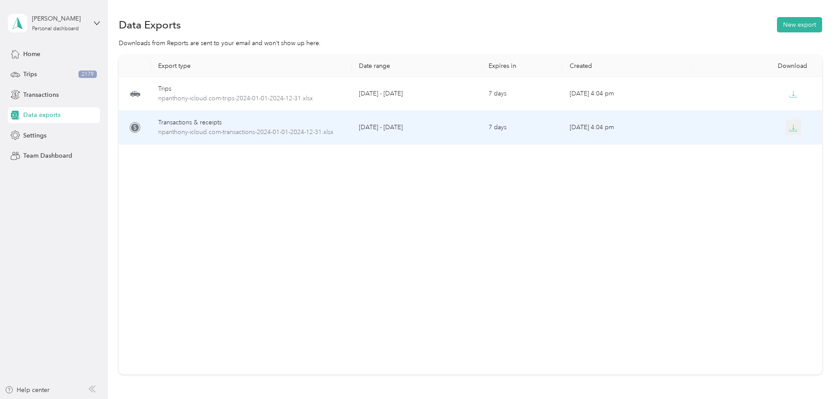
drag, startPoint x: 735, startPoint y: 126, endPoint x: 739, endPoint y: 124, distance: 4.7
click at [789, 126] on icon "button" at bounding box center [793, 128] width 8 height 8
click at [323, 124] on div "Transactions & receipts" at bounding box center [251, 123] width 187 height 10
click at [327, 134] on span "npanthony-icloud.com-transactions-2024-01-01-2024-12-31.xlsx" at bounding box center [251, 133] width 187 height 10
click at [269, 132] on span "npanthony-icloud.com-transactions-2024-01-01-2024-12-31.xlsx" at bounding box center [251, 133] width 187 height 10
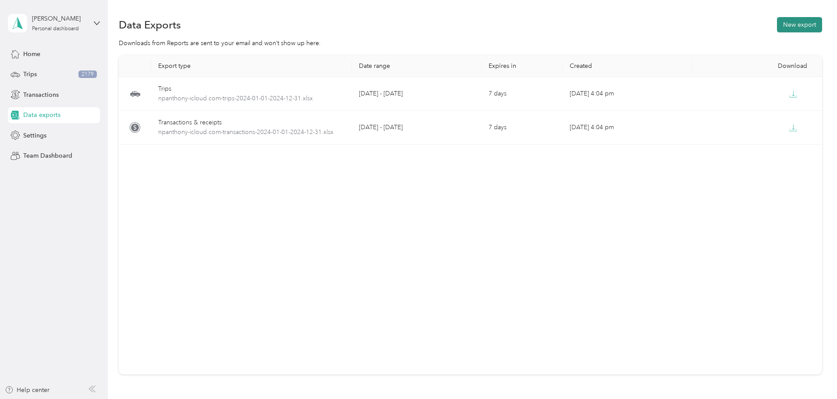
click at [777, 29] on button "New export" at bounding box center [799, 24] width 45 height 15
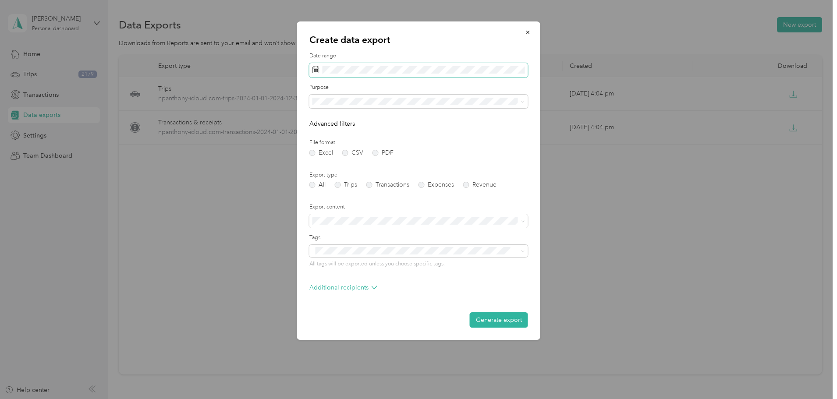
click at [439, 74] on span at bounding box center [418, 70] width 219 height 15
click at [437, 215] on button "Last year" at bounding box center [432, 214] width 53 height 15
click at [345, 165] on li "Real Estate" at bounding box center [418, 162] width 219 height 15
click at [342, 187] on label "Trips" at bounding box center [346, 185] width 22 height 6
click at [504, 322] on button "Generate export" at bounding box center [499, 320] width 58 height 15
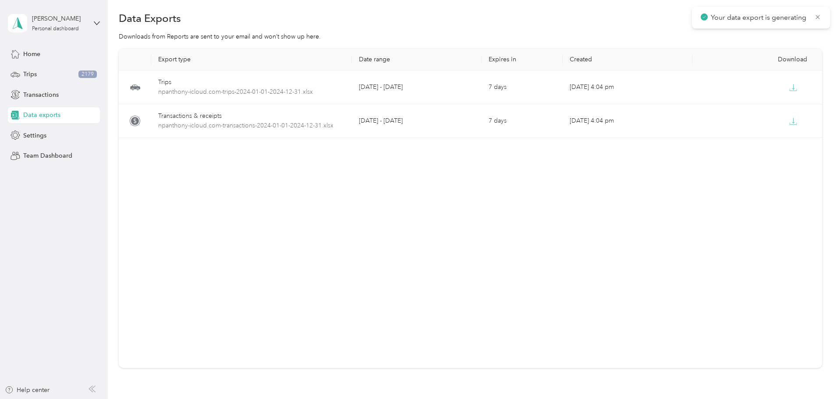
scroll to position [12, 0]
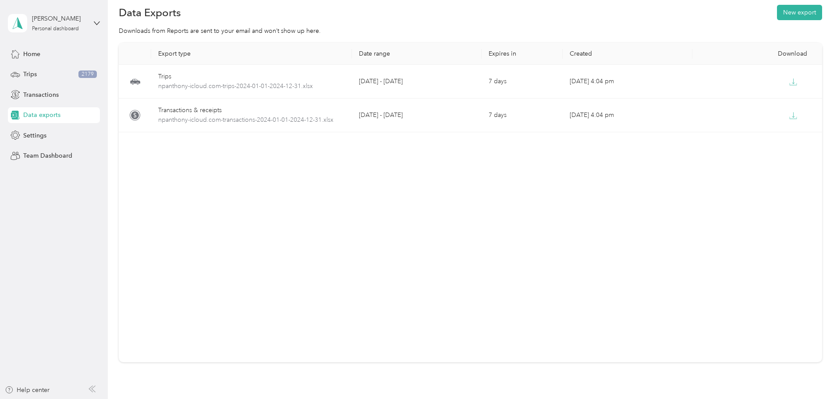
click at [708, 208] on div "Export type Date range Expires in Created Download Trips npanthony-icloud.com-t…" at bounding box center [471, 203] width 704 height 320
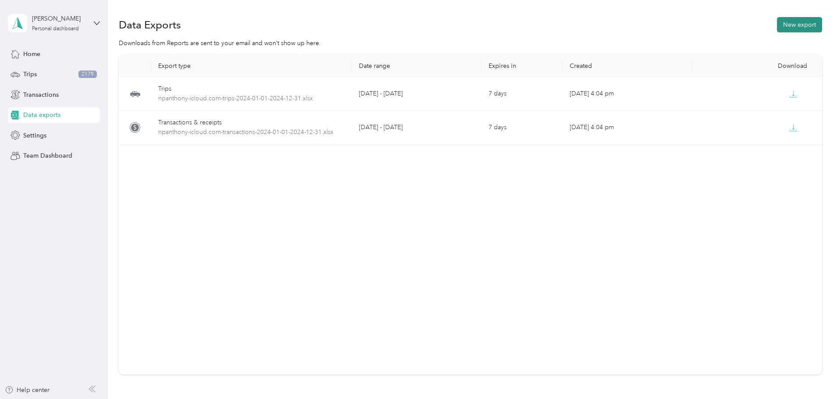
click at [777, 28] on button "New export" at bounding box center [799, 24] width 45 height 15
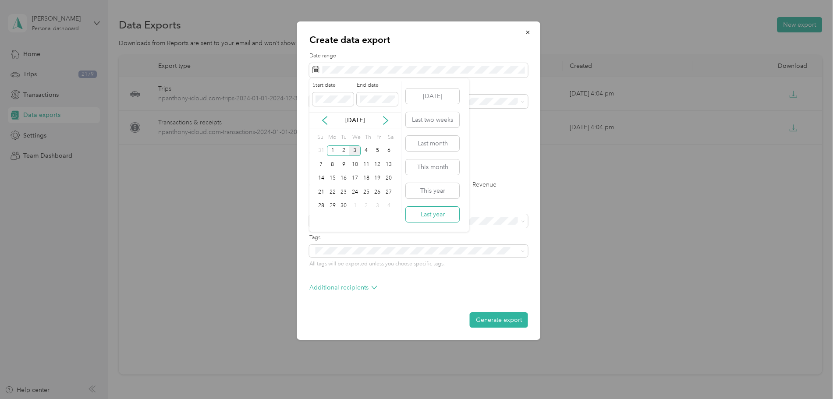
click at [434, 217] on button "Last year" at bounding box center [432, 214] width 53 height 15
click at [359, 168] on ol "All Work Personal Real Estate Other Charity Medical Moving Commute" at bounding box center [418, 170] width 219 height 123
drag, startPoint x: 338, startPoint y: 185, endPoint x: 345, endPoint y: 195, distance: 12.9
click at [338, 186] on label "Trips" at bounding box center [346, 185] width 22 height 6
click at [437, 284] on div "Additional recipients" at bounding box center [418, 290] width 219 height 14
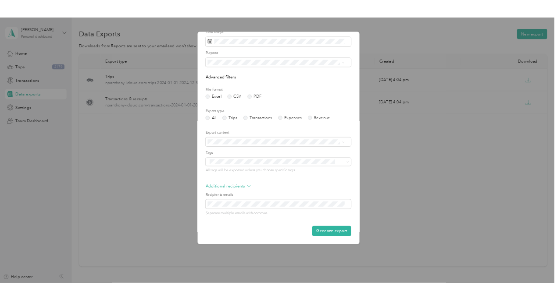
scroll to position [34, 0]
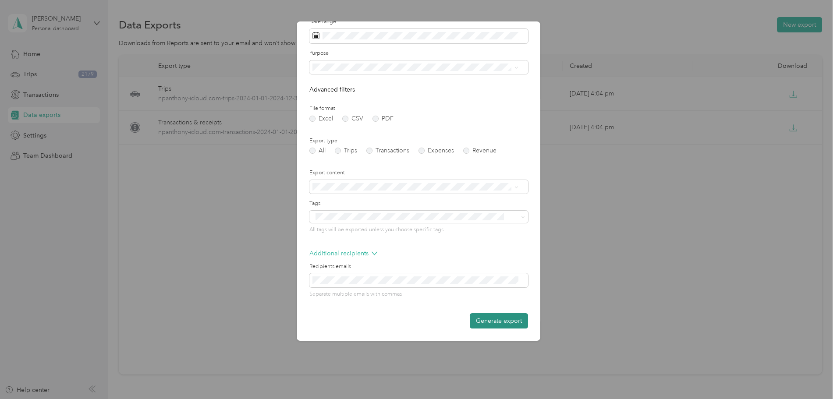
click at [494, 321] on button "Generate export" at bounding box center [499, 320] width 58 height 15
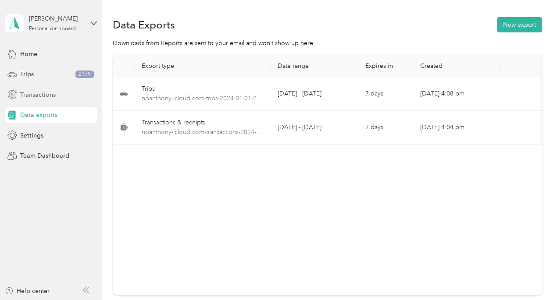
click at [36, 96] on span "Transactions" at bounding box center [38, 94] width 36 height 9
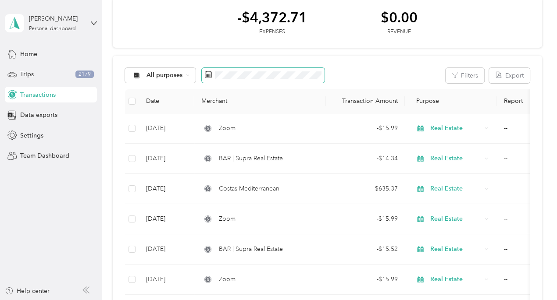
scroll to position [42, 0]
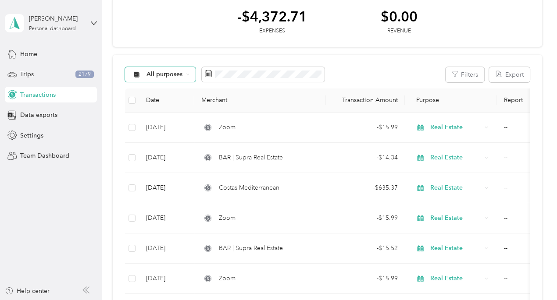
click at [166, 76] on span "All purposes" at bounding box center [164, 74] width 36 height 6
click at [167, 152] on span "Real Estate" at bounding box center [168, 151] width 43 height 9
click at [505, 76] on button "Export" at bounding box center [509, 74] width 41 height 15
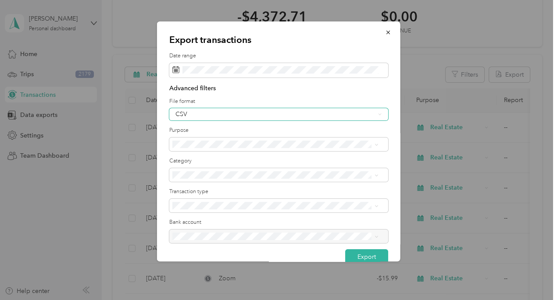
click at [256, 117] on div "CSV" at bounding box center [274, 114] width 199 height 6
click at [254, 141] on div "Excel" at bounding box center [275, 144] width 200 height 9
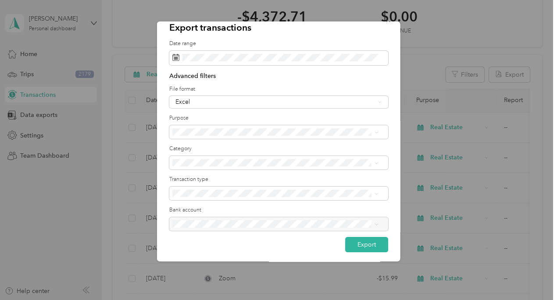
scroll to position [15, 0]
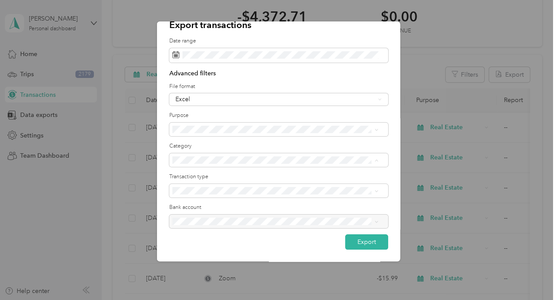
click at [373, 31] on div "Export transactions Date range Advanced filters File format Excel Purpose Categ…" at bounding box center [278, 141] width 243 height 240
click at [293, 198] on div "Advanced filters File format Excel Purpose Category Transaction type Bank accou…" at bounding box center [278, 152] width 219 height 166
click at [289, 218] on div "Expenses" at bounding box center [275, 221] width 200 height 9
click at [347, 244] on button "Export" at bounding box center [366, 242] width 43 height 15
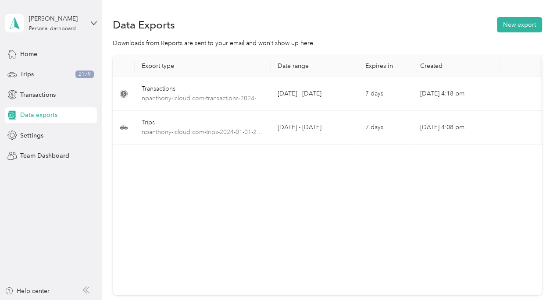
click at [350, 188] on div "Export type Date range Expires in Created Download Transactions npanthony-iclou…" at bounding box center [327, 175] width 429 height 240
click at [61, 97] on div "Transactions" at bounding box center [51, 95] width 92 height 16
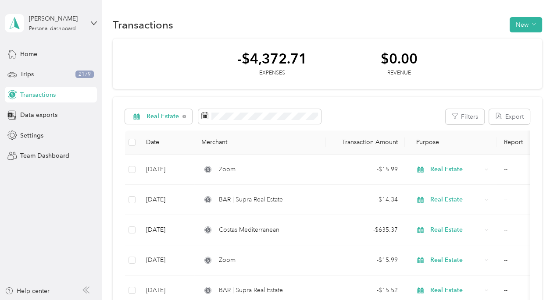
click at [512, 121] on button "Export" at bounding box center [509, 116] width 41 height 15
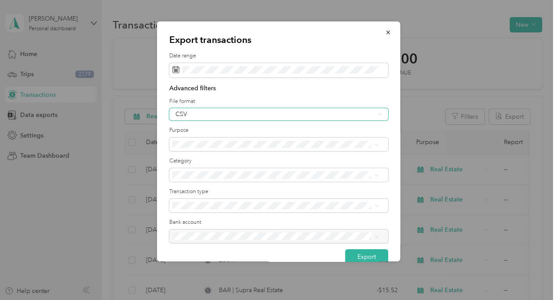
click at [292, 117] on div "CSV" at bounding box center [274, 114] width 199 height 6
click at [231, 147] on li "Excel" at bounding box center [275, 144] width 212 height 15
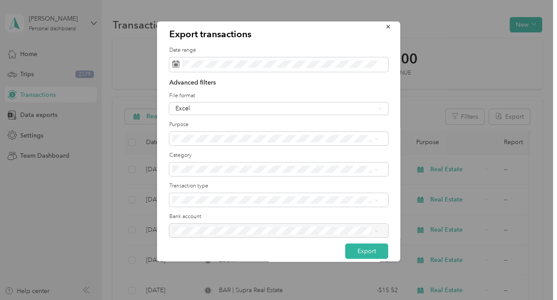
scroll to position [11, 0]
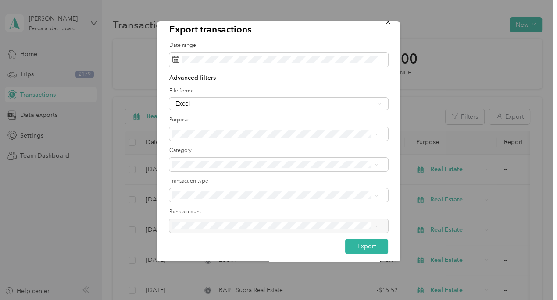
click at [220, 252] on div "Export" at bounding box center [278, 246] width 219 height 15
click at [363, 249] on button "Export" at bounding box center [366, 246] width 43 height 15
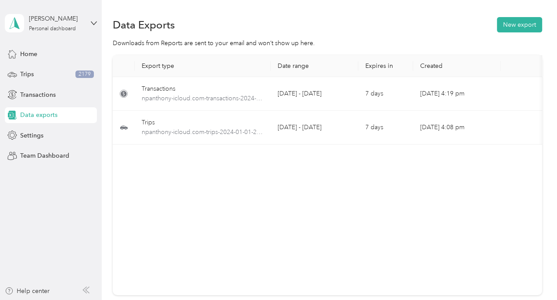
click at [327, 203] on div "Export type Date range Expires in Created Download Transactions npanthony-iclou…" at bounding box center [327, 175] width 429 height 240
click at [267, 177] on div "Export type Date range Expires in Created Download Transactions npanthony-iclou…" at bounding box center [327, 175] width 429 height 240
click at [58, 26] on div "Personal dashboard" at bounding box center [52, 28] width 47 height 5
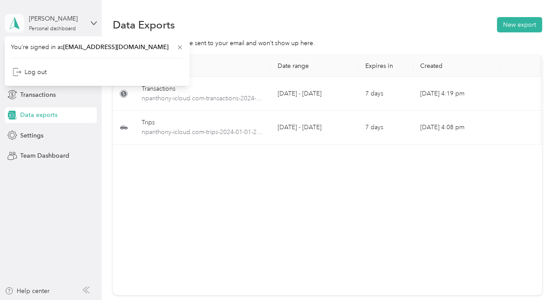
click at [22, 24] on span at bounding box center [14, 23] width 19 height 18
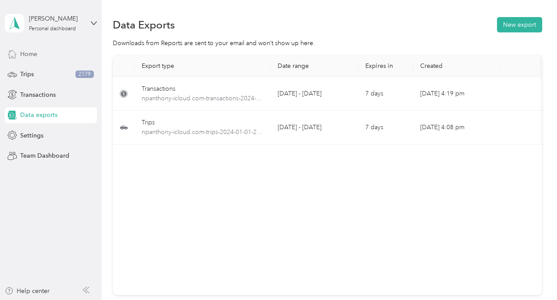
click at [41, 56] on div "Home" at bounding box center [51, 54] width 92 height 16
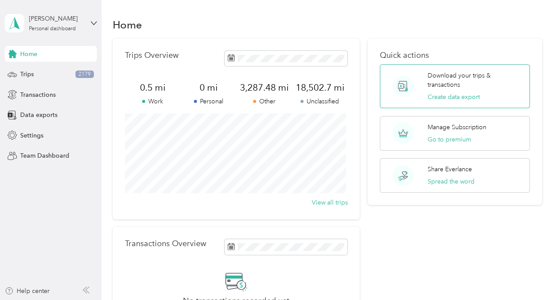
click at [427, 82] on p "Download your trips & transactions" at bounding box center [475, 80] width 96 height 18
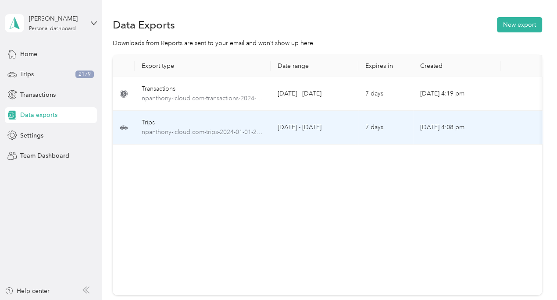
drag, startPoint x: 268, startPoint y: 122, endPoint x: 266, endPoint y: 167, distance: 45.2
click at [268, 124] on td "Trips npanthony-icloud.com-trips-2024-01-01-2024-12-31.xlsx" at bounding box center [203, 128] width 136 height 34
click at [174, 132] on span "npanthony-icloud.com-trips-2024-01-01-2024-12-31.xlsx" at bounding box center [203, 133] width 122 height 10
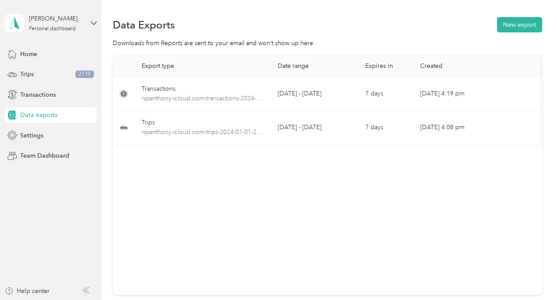
click at [271, 227] on div "Export type Date range Expires in Created Download Transactions npanthony-iclou…" at bounding box center [327, 175] width 429 height 240
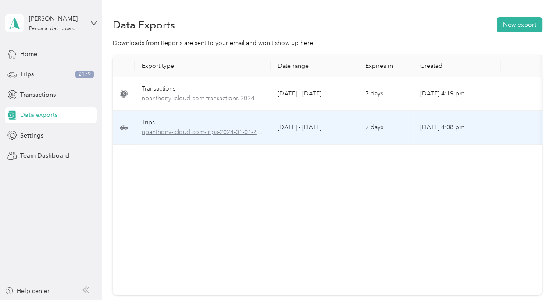
click at [156, 135] on span "npanthony-icloud.com-trips-2024-01-01-2024-12-31.xlsx" at bounding box center [203, 133] width 122 height 10
click at [148, 123] on div "Trips" at bounding box center [203, 123] width 122 height 10
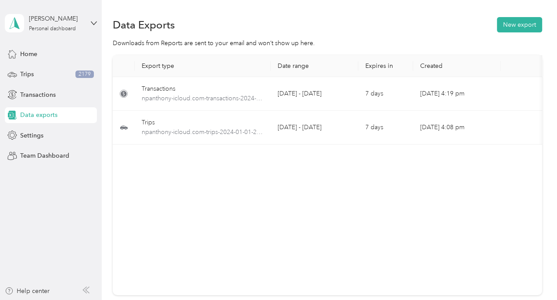
click at [171, 161] on div "Export type Date range Expires in Created Download Transactions npanthony-iclou…" at bounding box center [327, 175] width 429 height 240
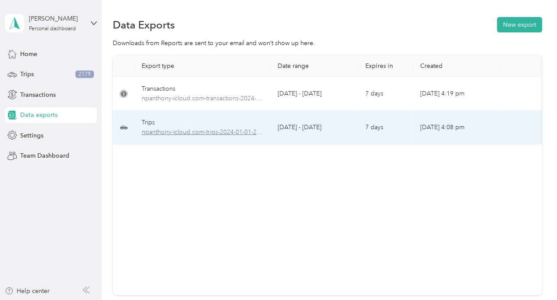
click at [194, 133] on span "npanthony-icloud.com-trips-2024-01-01-2024-12-31.xlsx" at bounding box center [203, 133] width 122 height 10
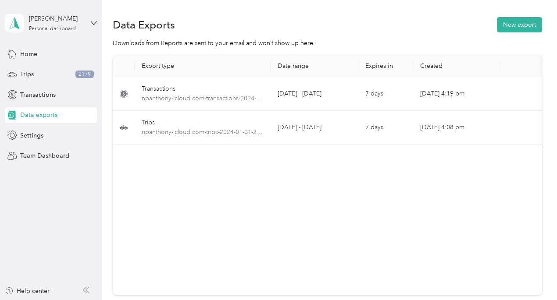
click at [196, 214] on div "Export type Date range Expires in Created Download Transactions npanthony-iclou…" at bounding box center [327, 175] width 429 height 240
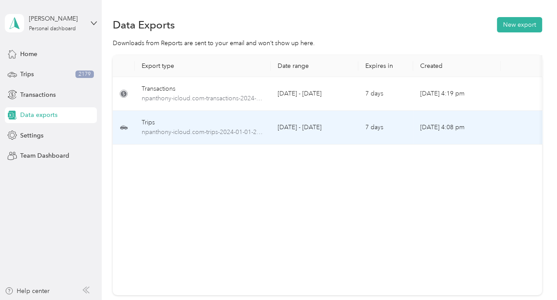
click at [512, 123] on div at bounding box center [545, 128] width 74 height 16
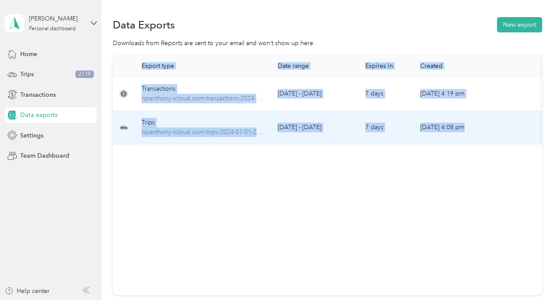
click at [512, 123] on div at bounding box center [545, 128] width 74 height 16
